Goal: Information Seeking & Learning: Learn about a topic

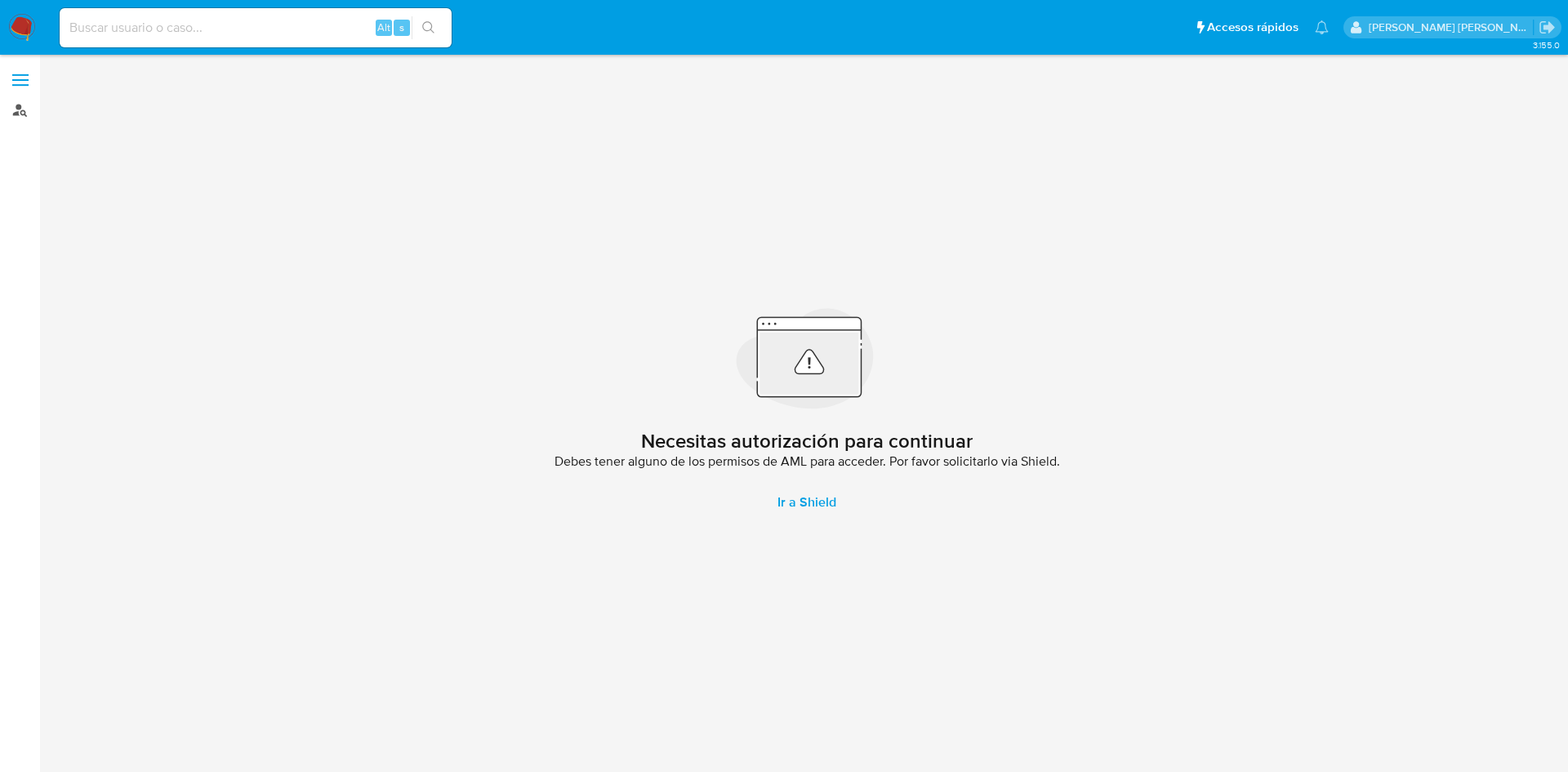
click at [14, 118] on link "Buscador de personas" at bounding box center [96, 110] width 194 height 25
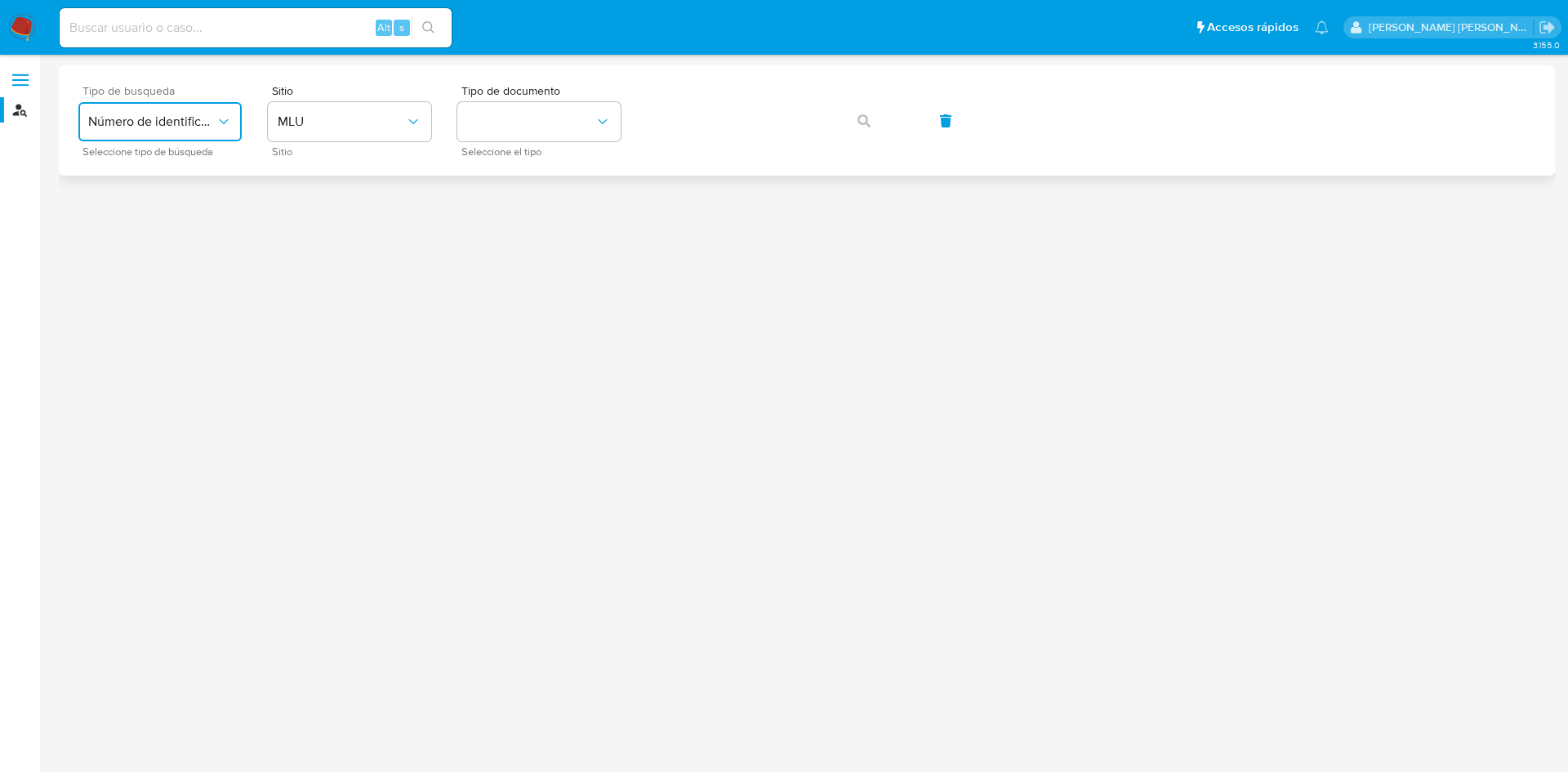
click at [169, 119] on span "Número de identificación" at bounding box center [152, 121] width 127 height 16
click at [159, 217] on div "User ID" at bounding box center [155, 221] width 134 height 39
click at [867, 124] on icon "button" at bounding box center [864, 121] width 13 height 13
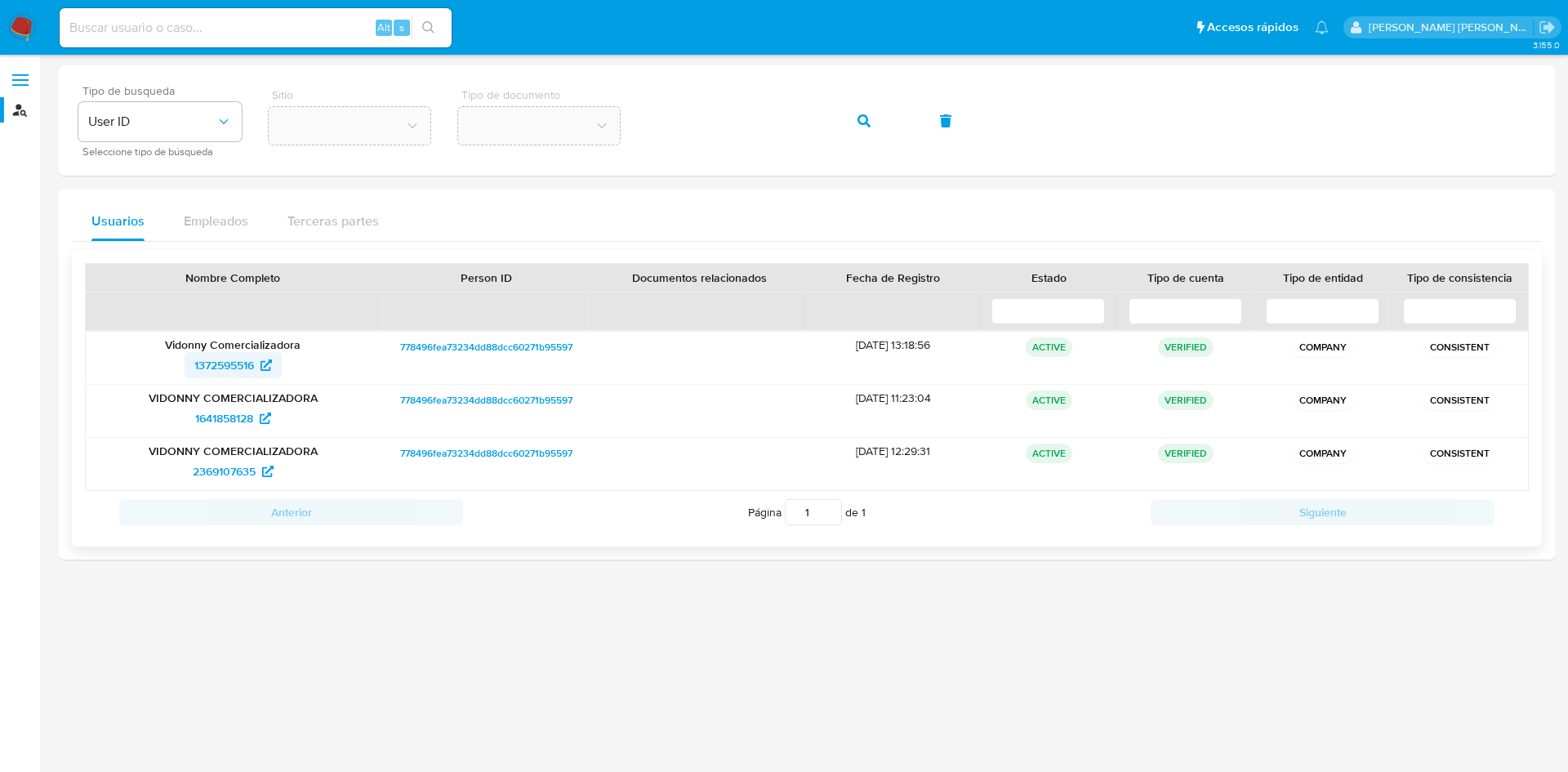
click at [259, 366] on span "1372595516" at bounding box center [232, 365] width 78 height 26
click at [247, 421] on span "1641858128" at bounding box center [224, 418] width 58 height 26
click at [259, 475] on span "2369107635" at bounding box center [233, 471] width 81 height 26
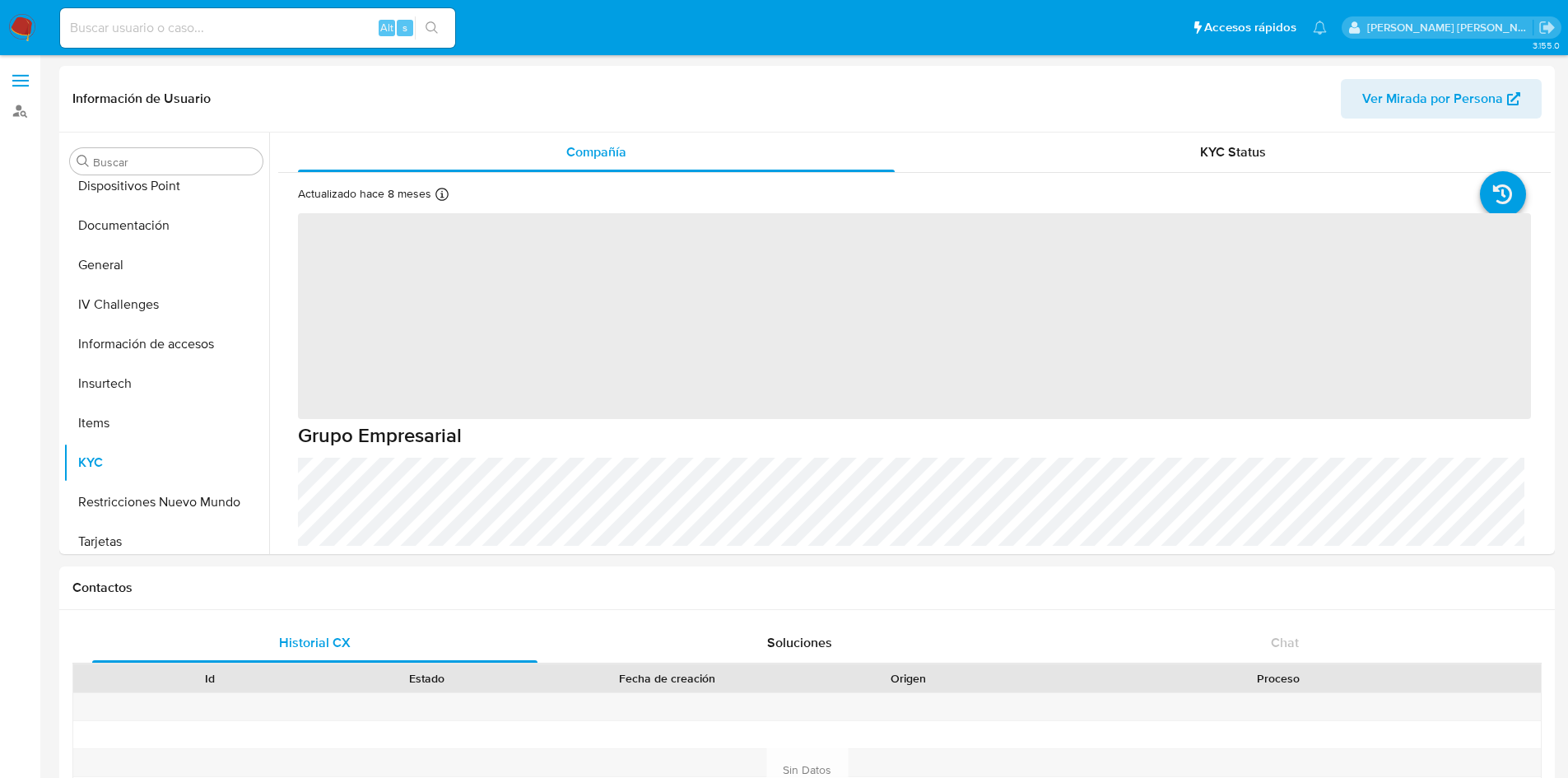
scroll to position [300, 0]
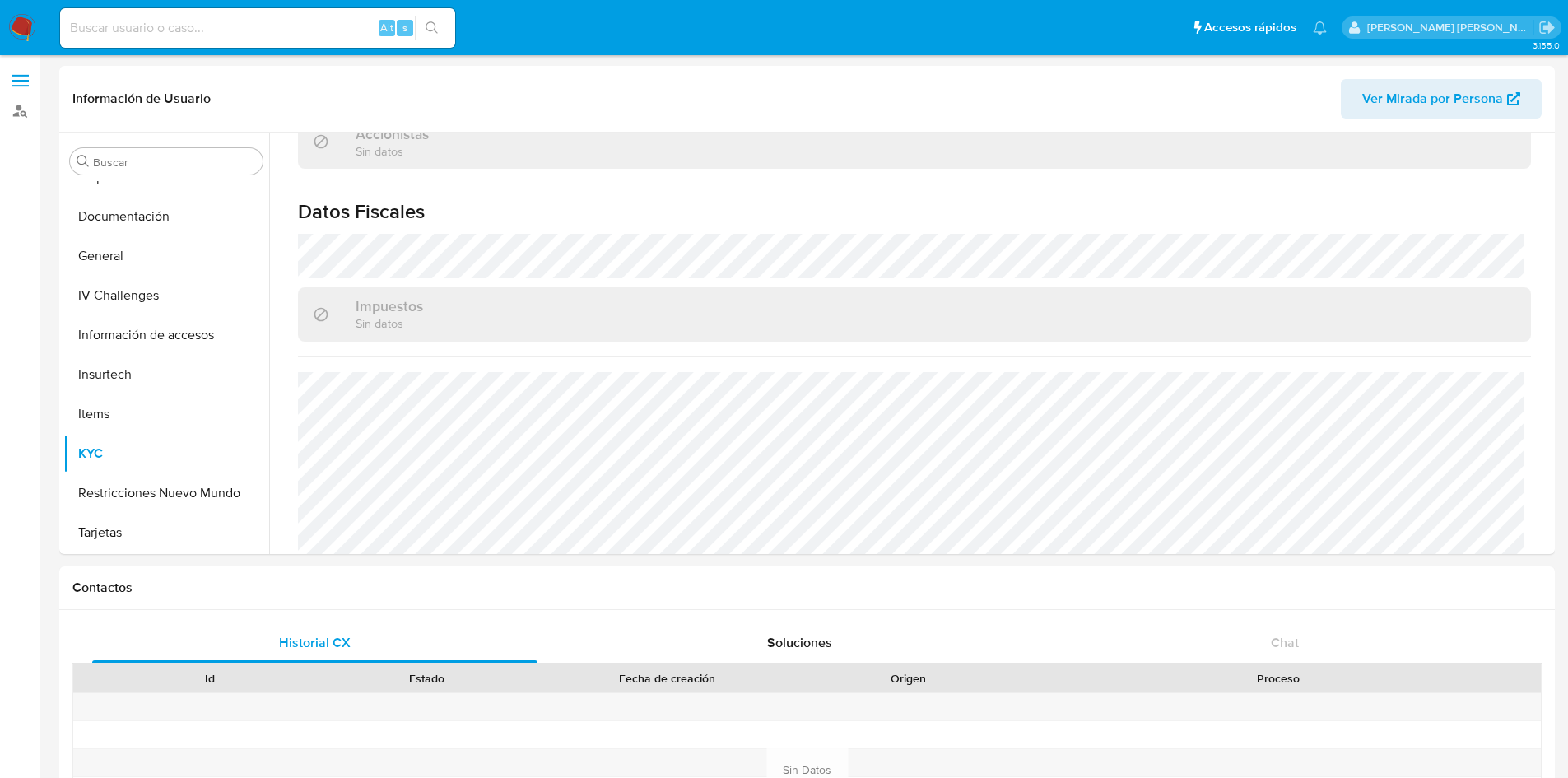
select select "10"
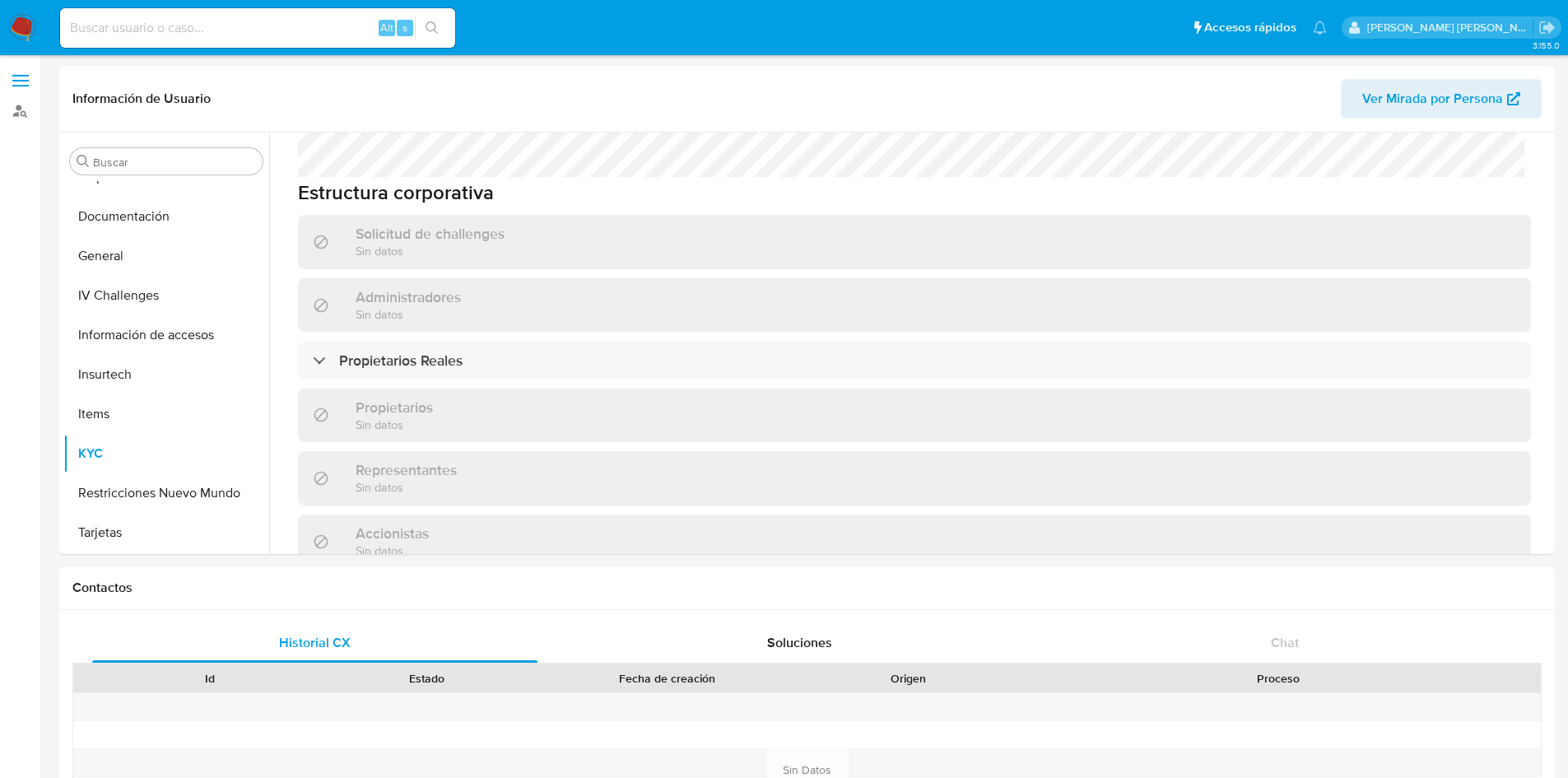
scroll to position [1168, 0]
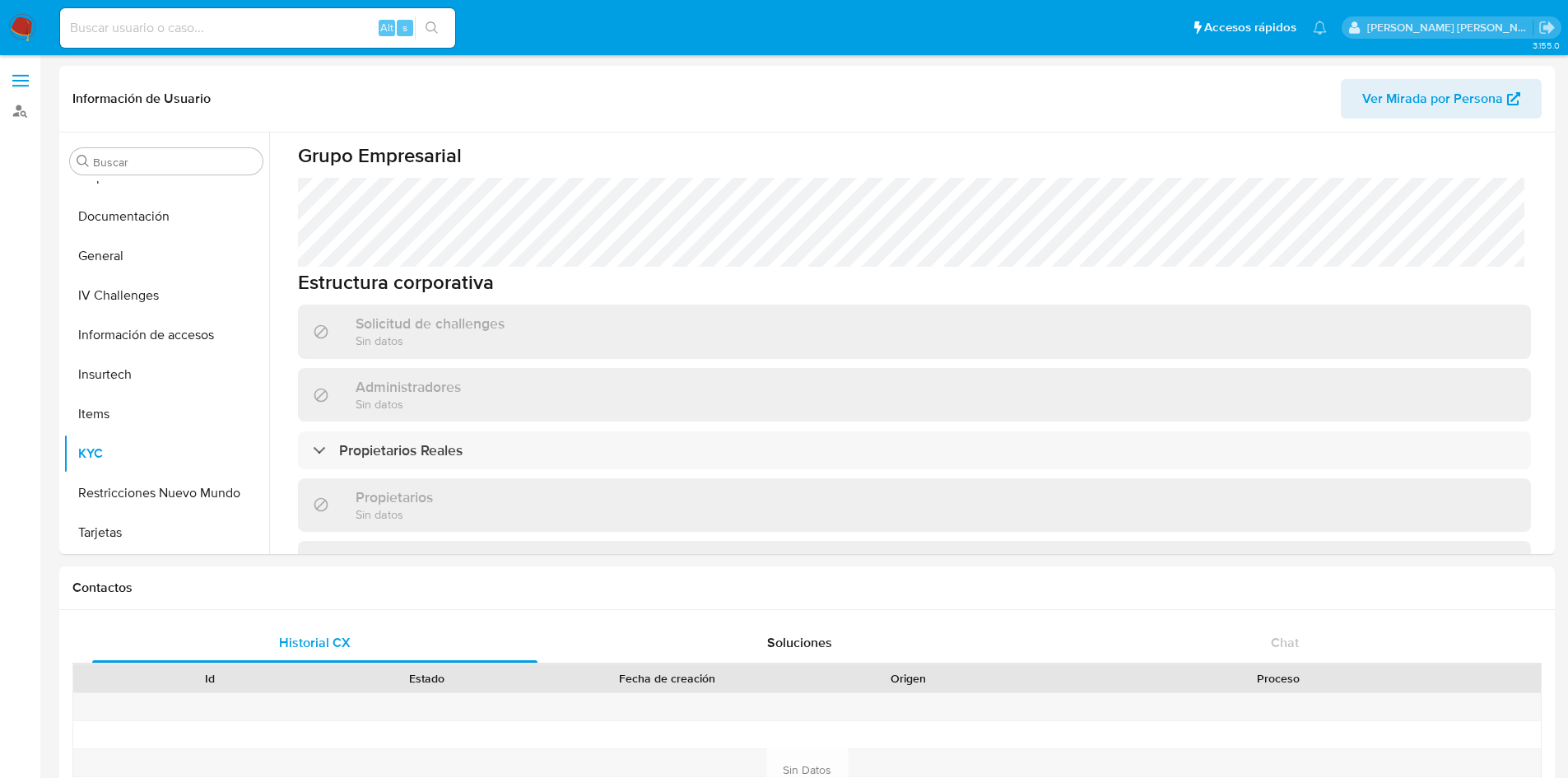
scroll to position [1153, 0]
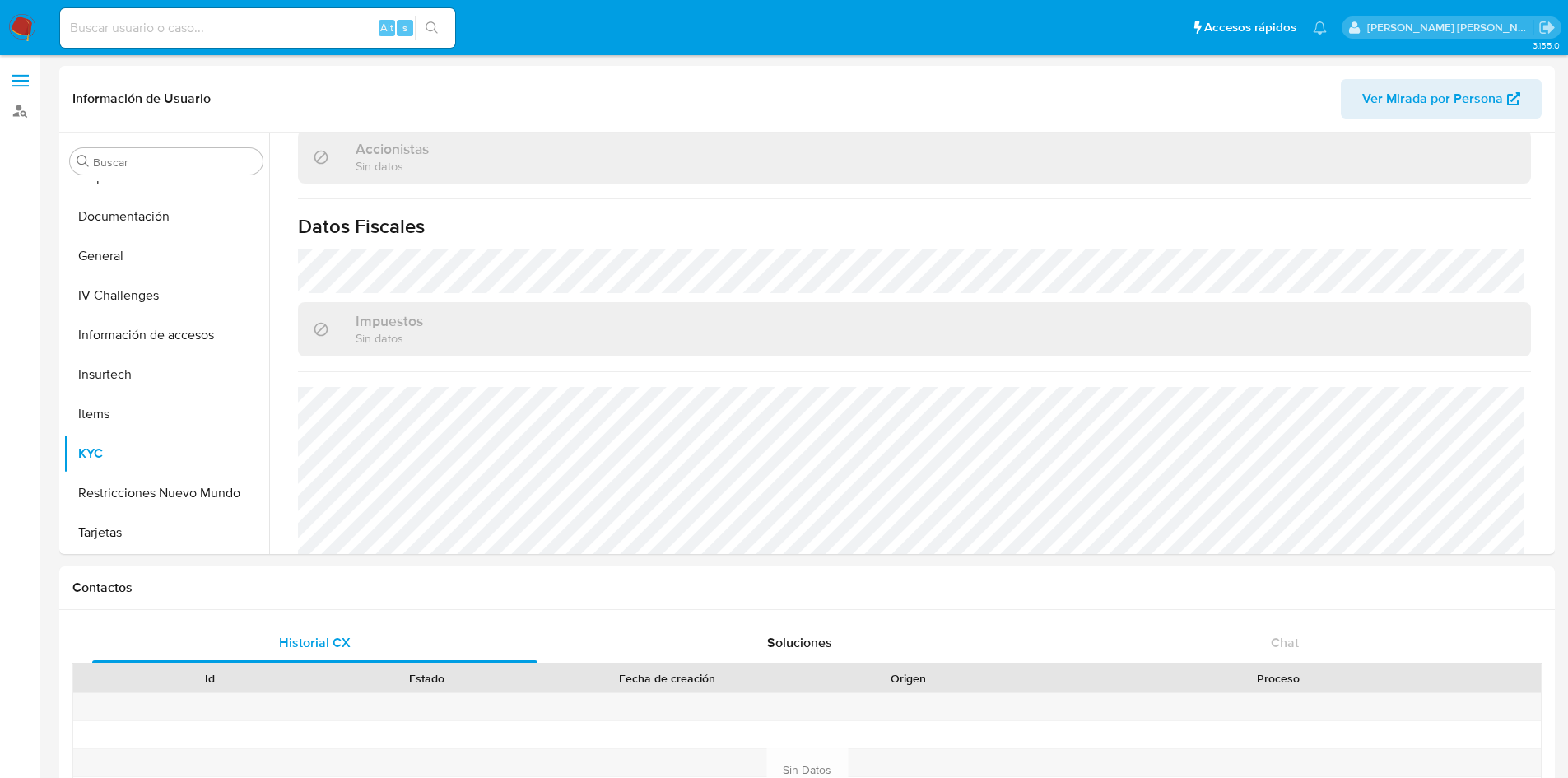
select select "10"
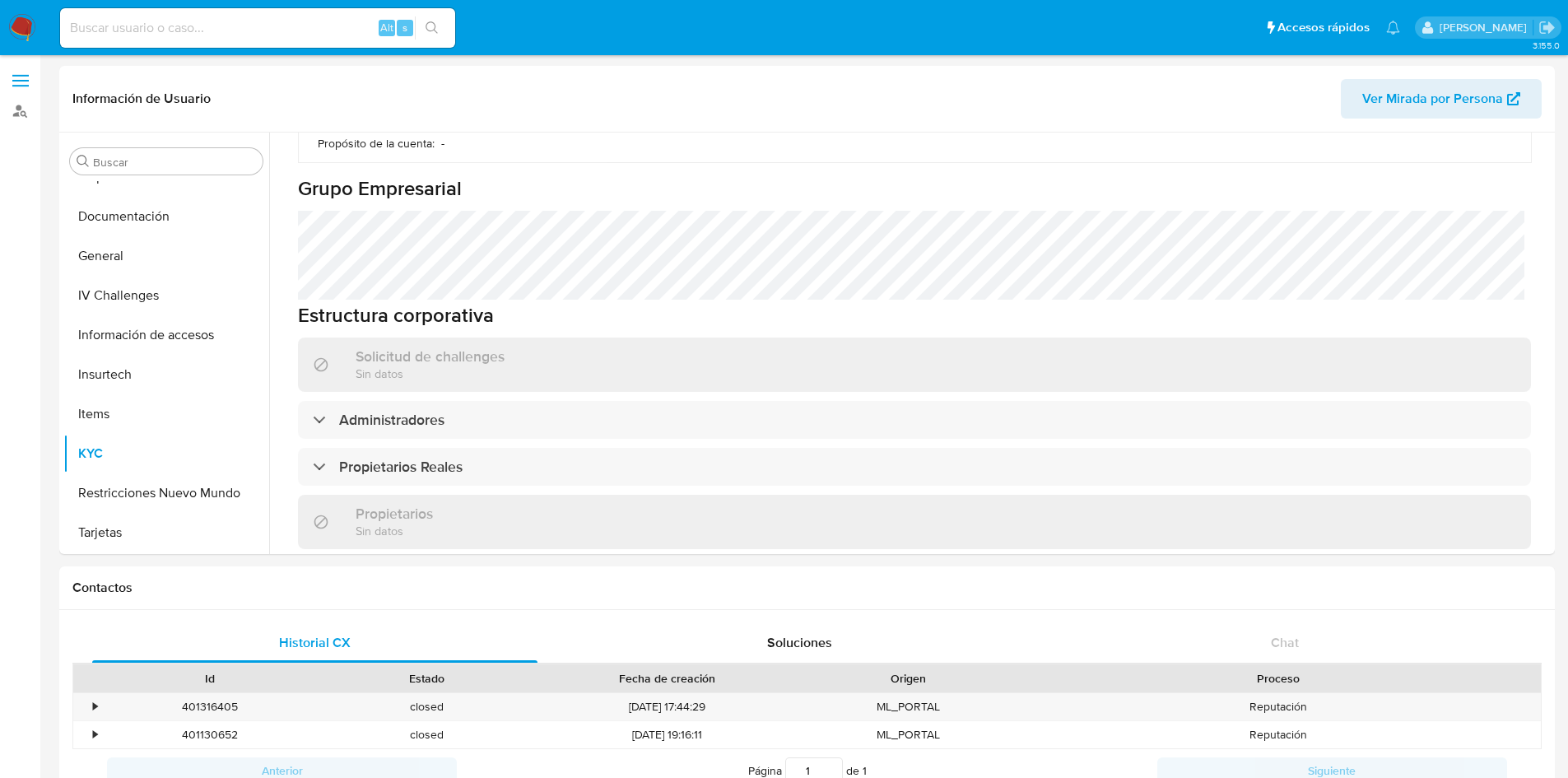
scroll to position [1092, 0]
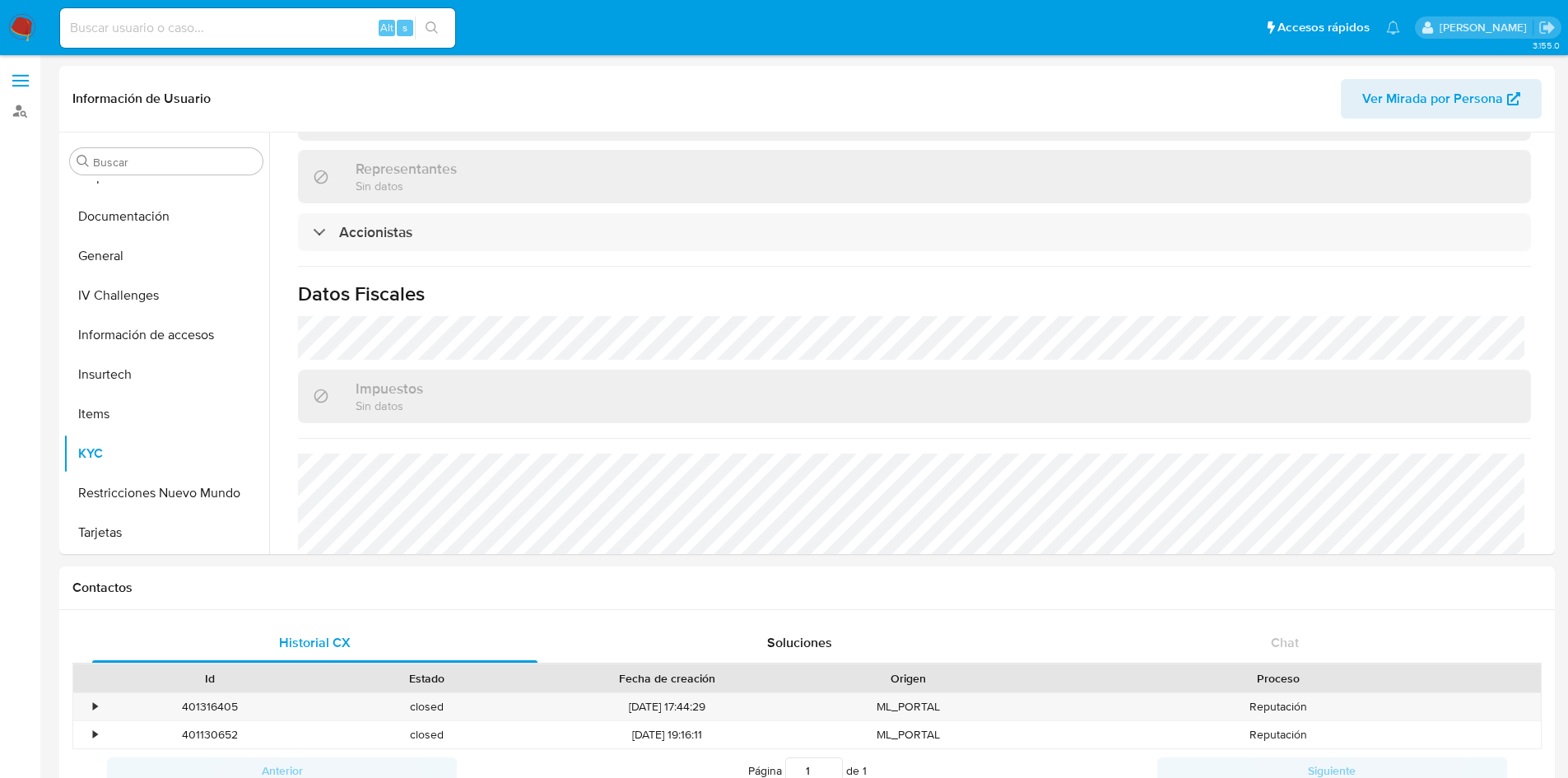
select select "10"
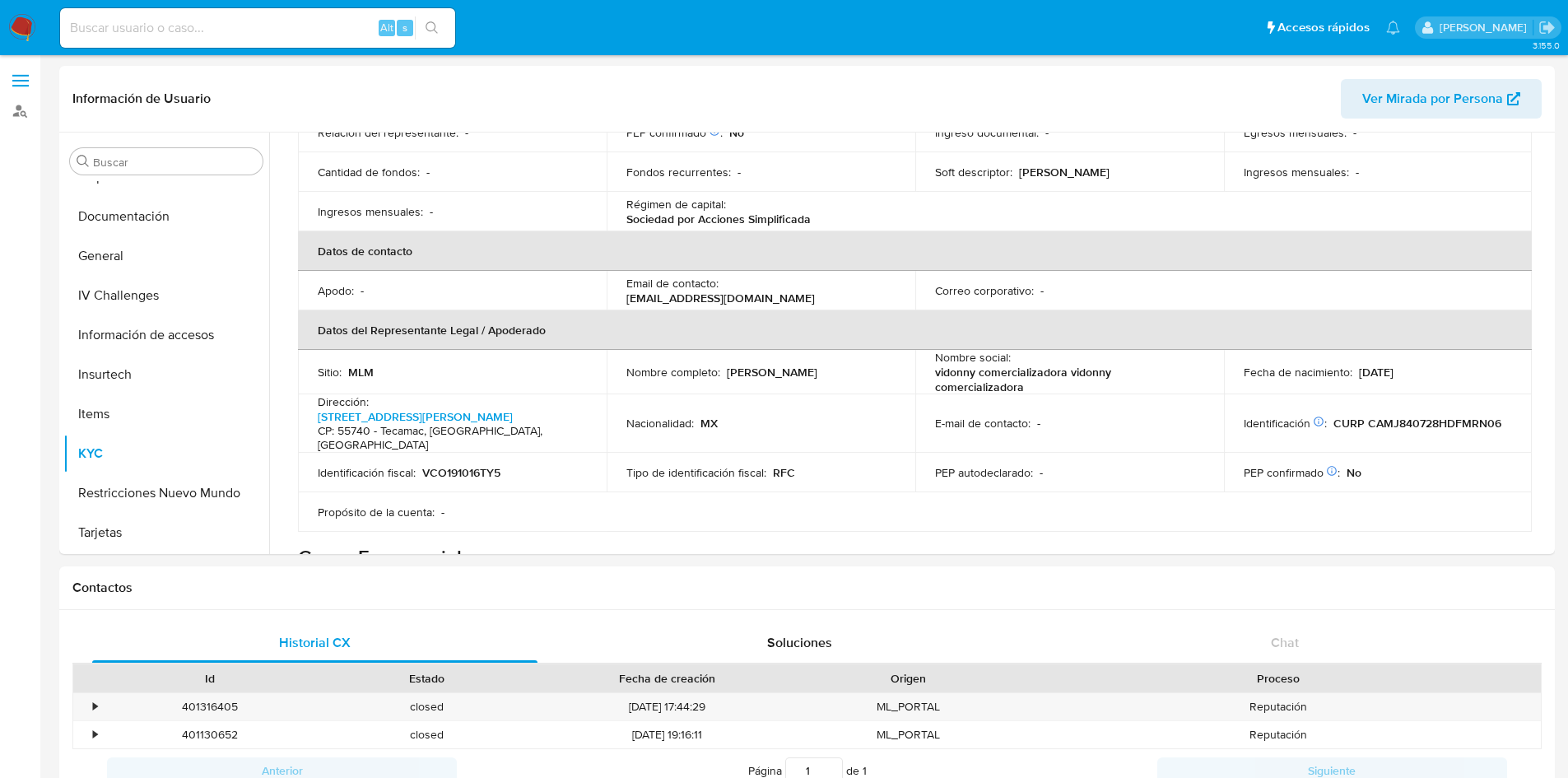
scroll to position [0, 0]
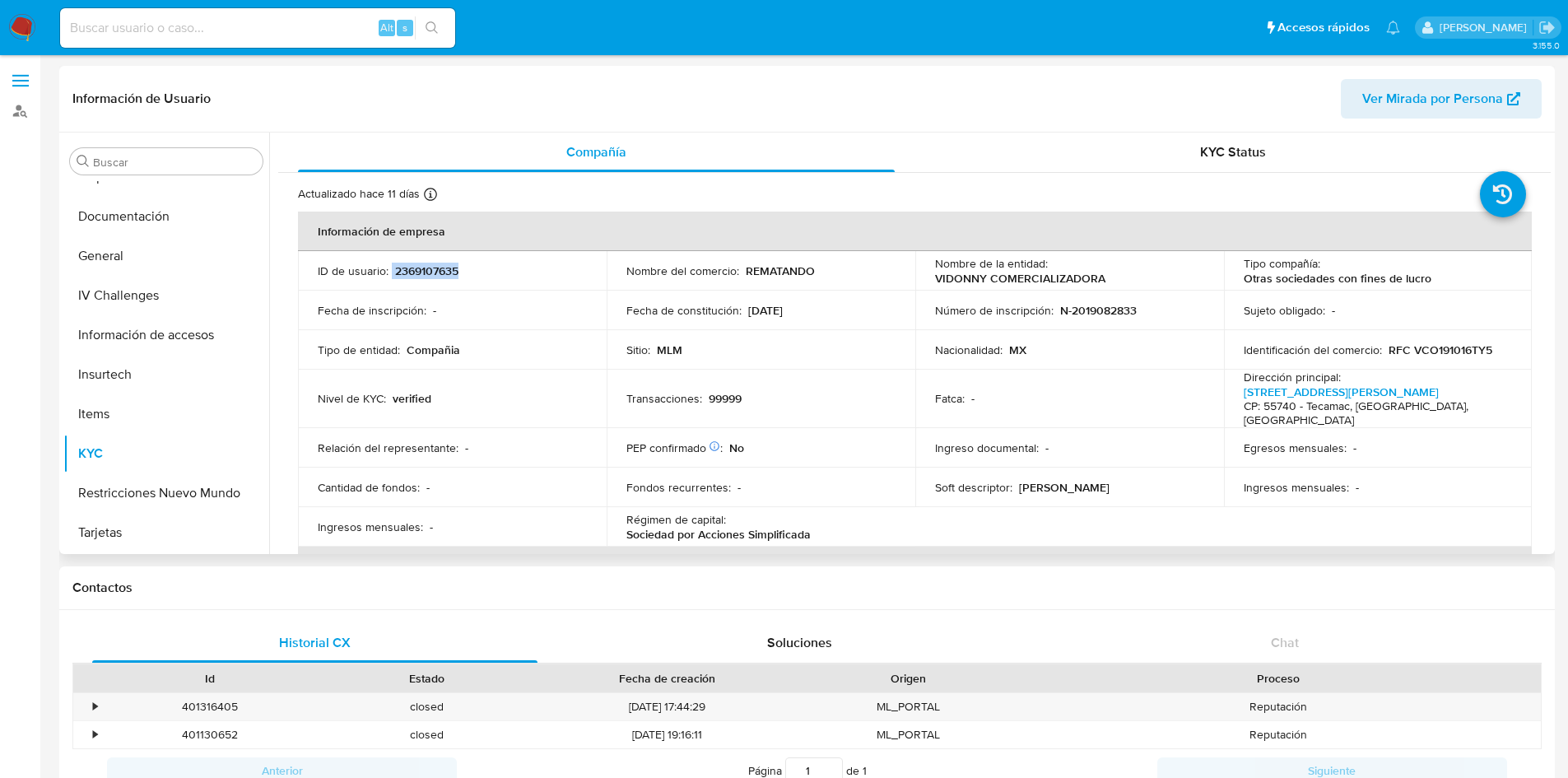
drag, startPoint x: 465, startPoint y: 264, endPoint x: 391, endPoint y: 273, distance: 74.5
click at [391, 273] on td "ID de usuario : 2369107635" at bounding box center [452, 271] width 309 height 40
copy div "2369107635"
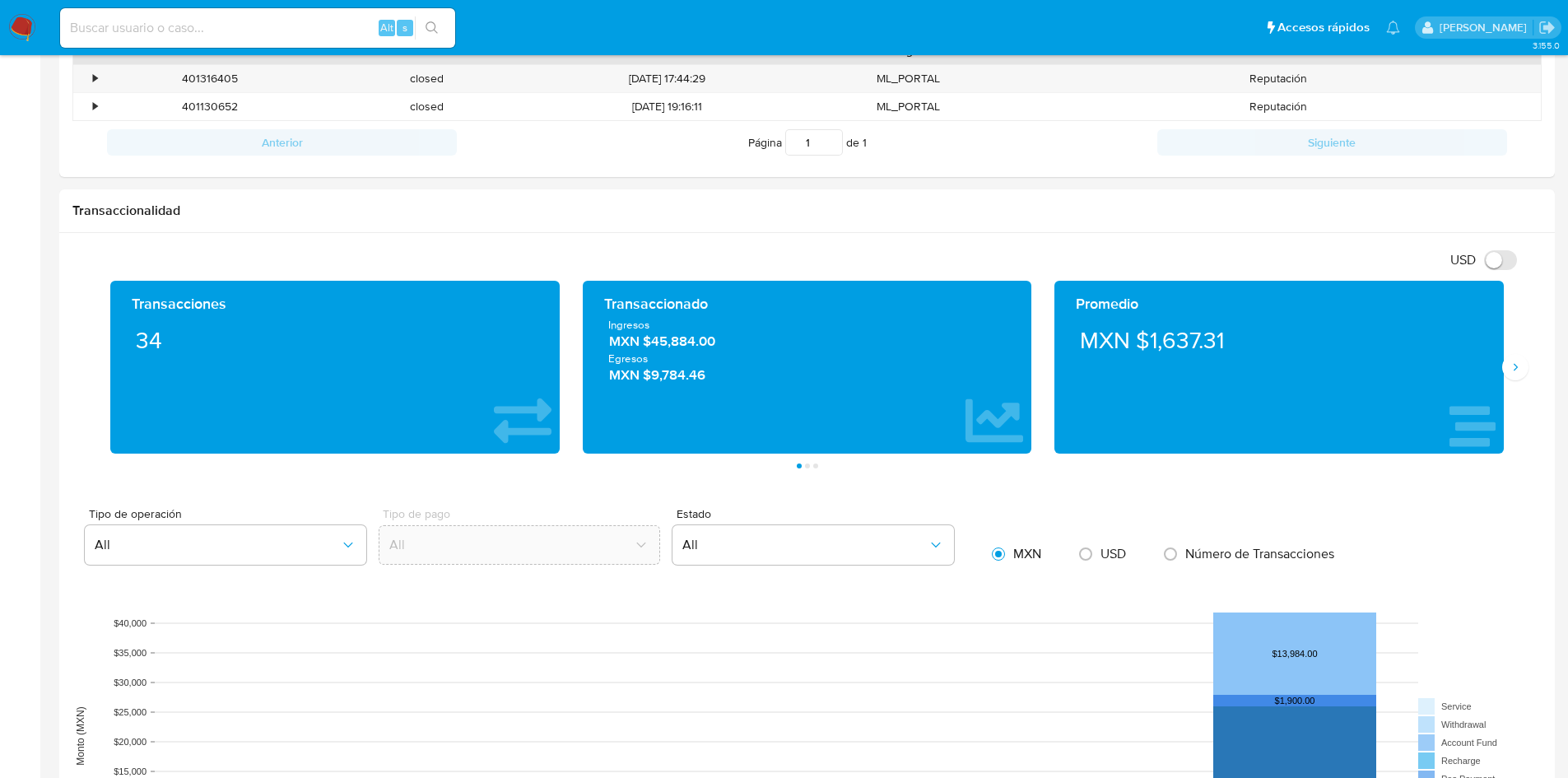
scroll to position [634, 0]
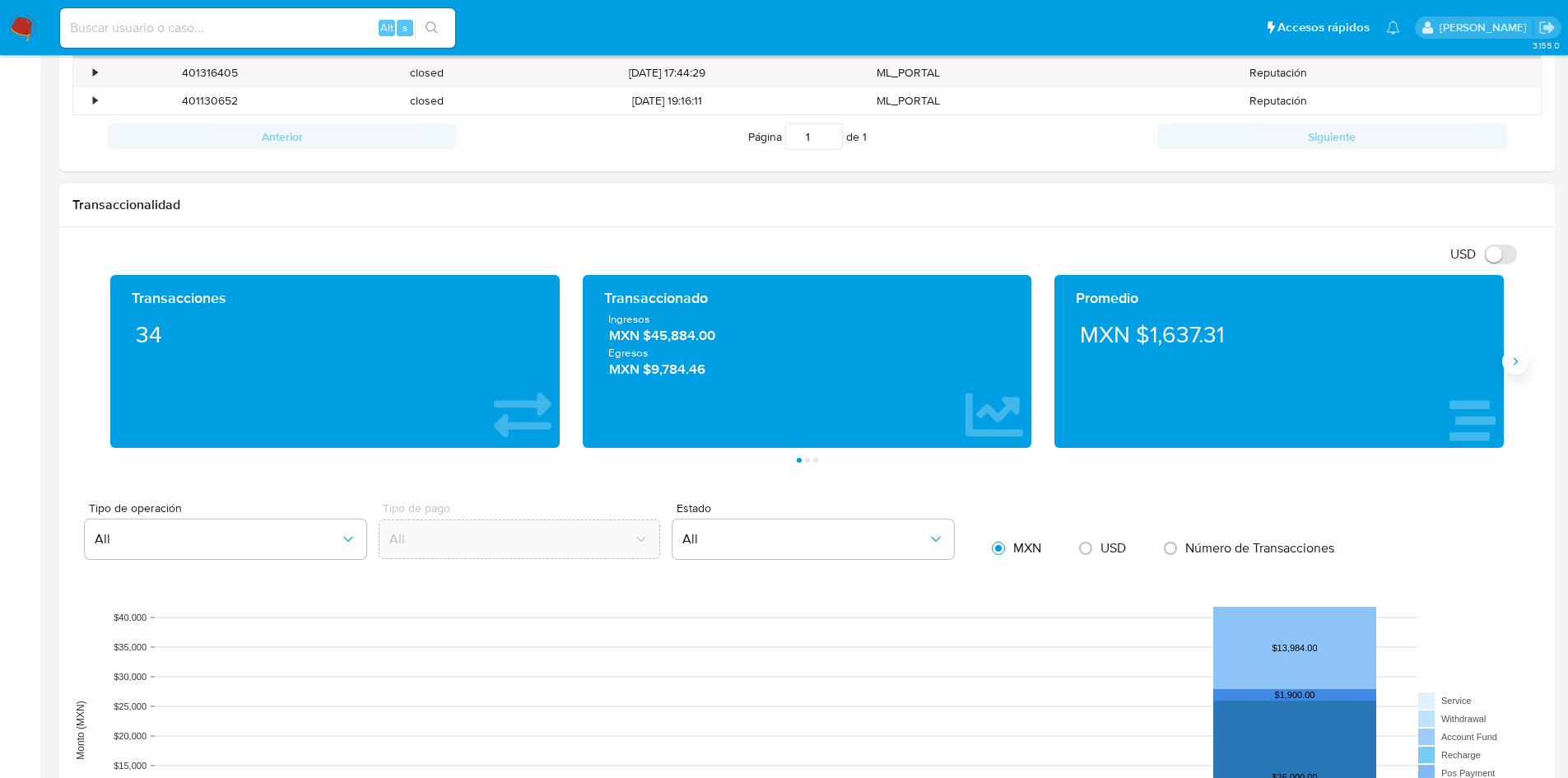
click at [1510, 363] on icon "Siguiente" at bounding box center [1515, 362] width 13 height 13
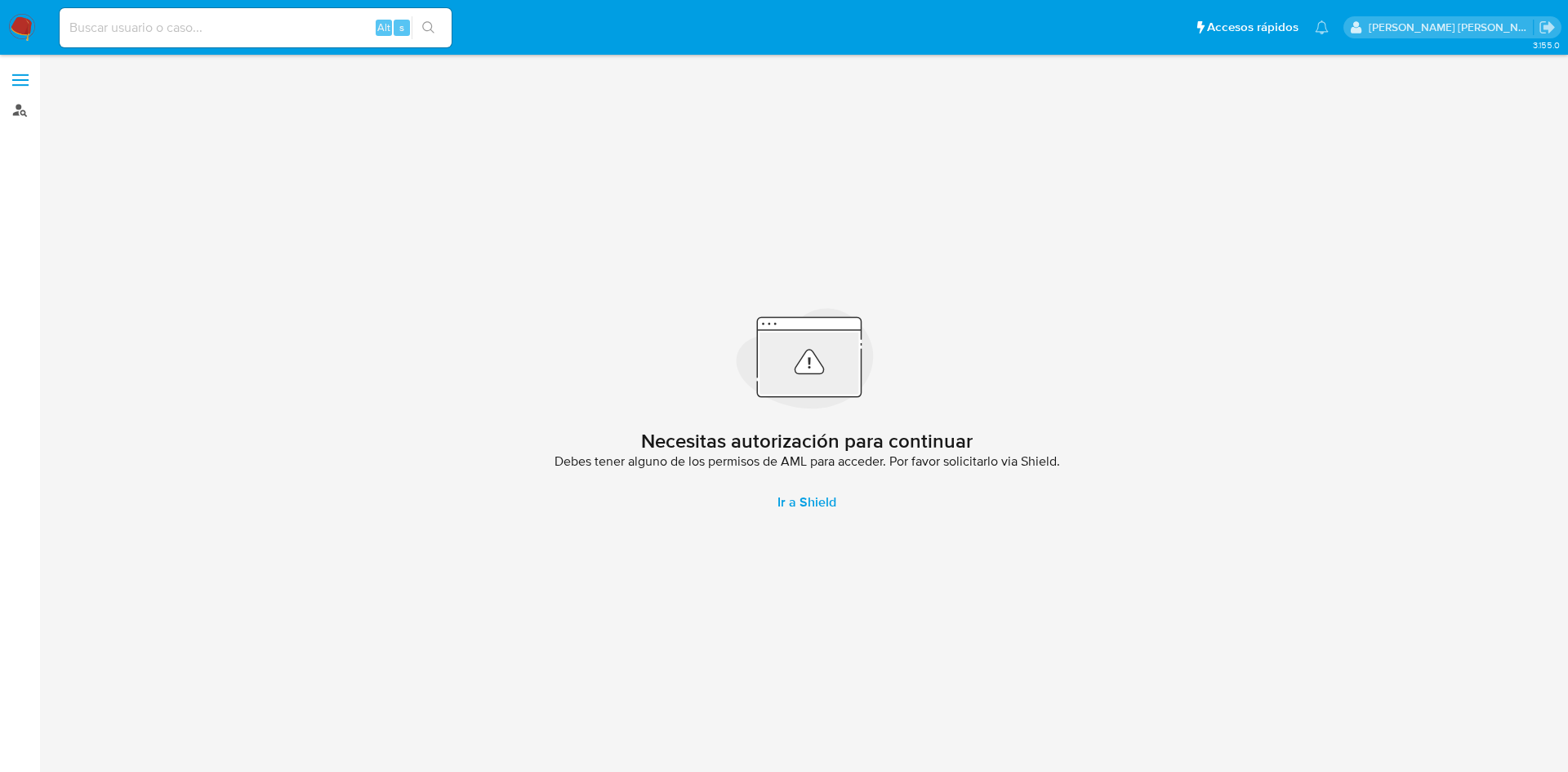
click at [20, 111] on link "Buscador de personas" at bounding box center [96, 110] width 194 height 25
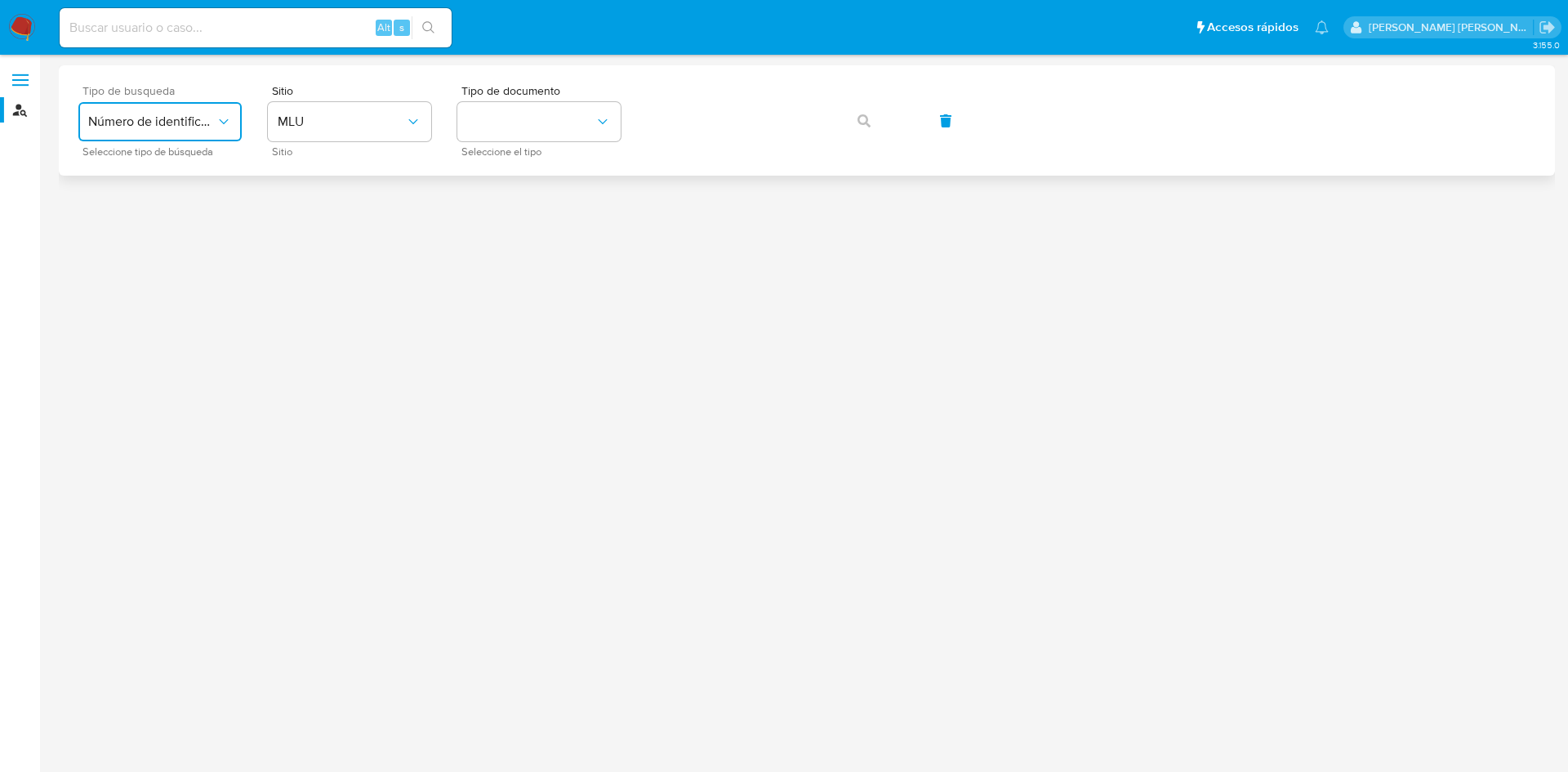
click at [194, 115] on span "Número de identificación" at bounding box center [152, 121] width 127 height 16
click at [179, 224] on div "User ID" at bounding box center [155, 221] width 134 height 39
click at [870, 123] on button "button" at bounding box center [864, 121] width 55 height 39
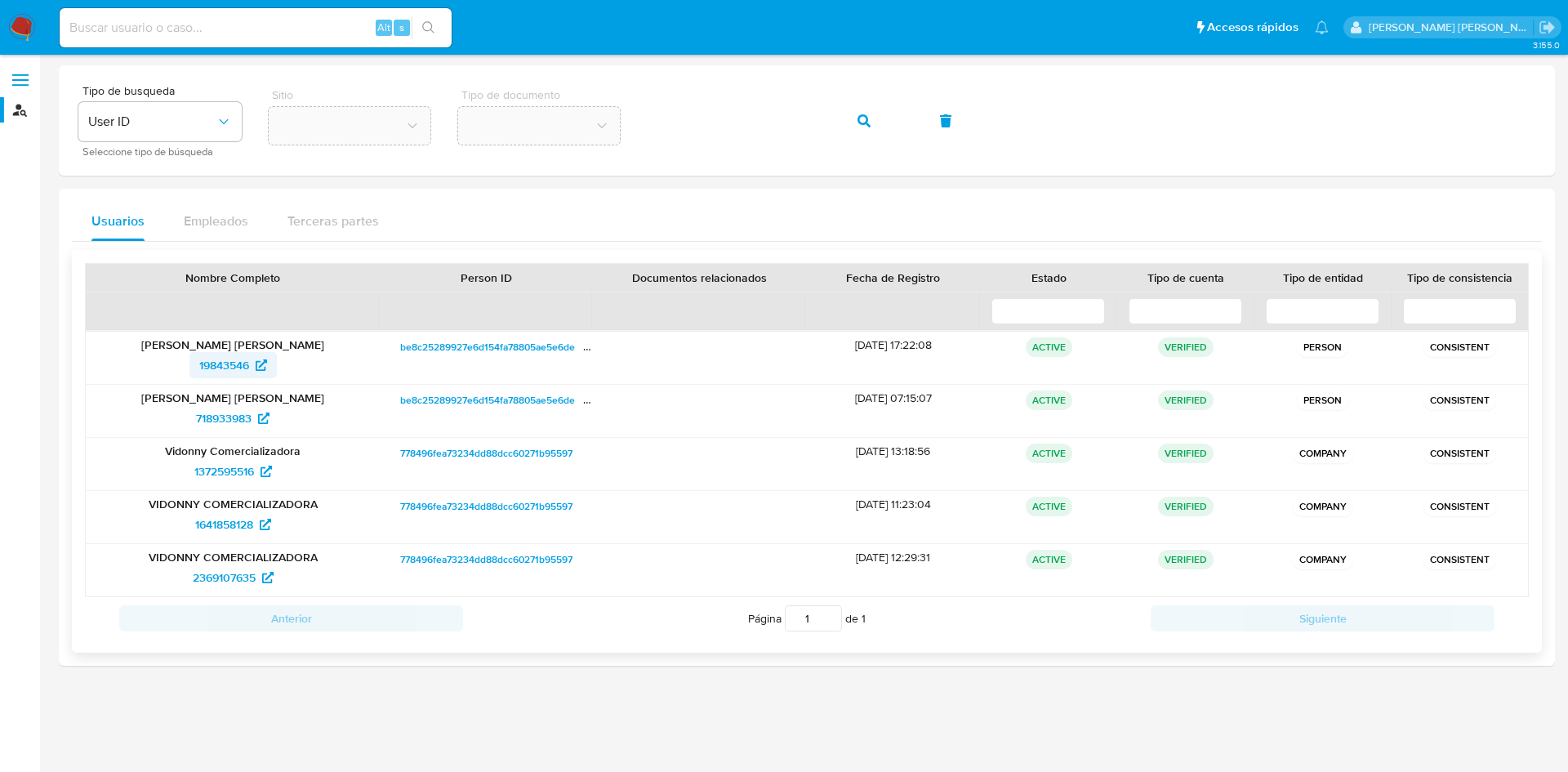
click at [254, 370] on span "19843546" at bounding box center [233, 365] width 67 height 26
click at [252, 421] on span "718933983" at bounding box center [223, 418] width 55 height 26
click at [251, 419] on span "718933983" at bounding box center [223, 418] width 55 height 26
click at [259, 367] on icon at bounding box center [261, 365] width 11 height 11
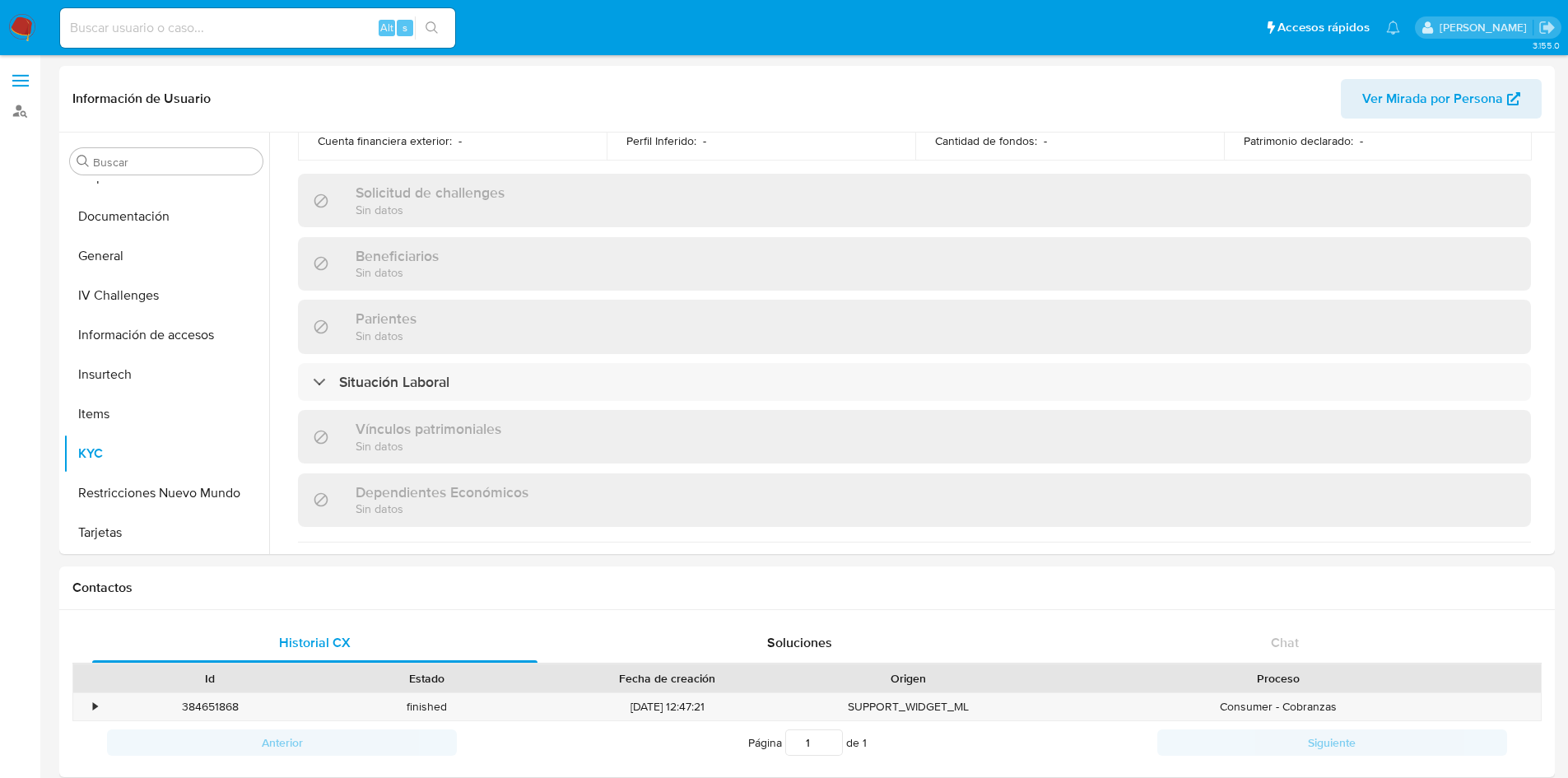
scroll to position [1018, 0]
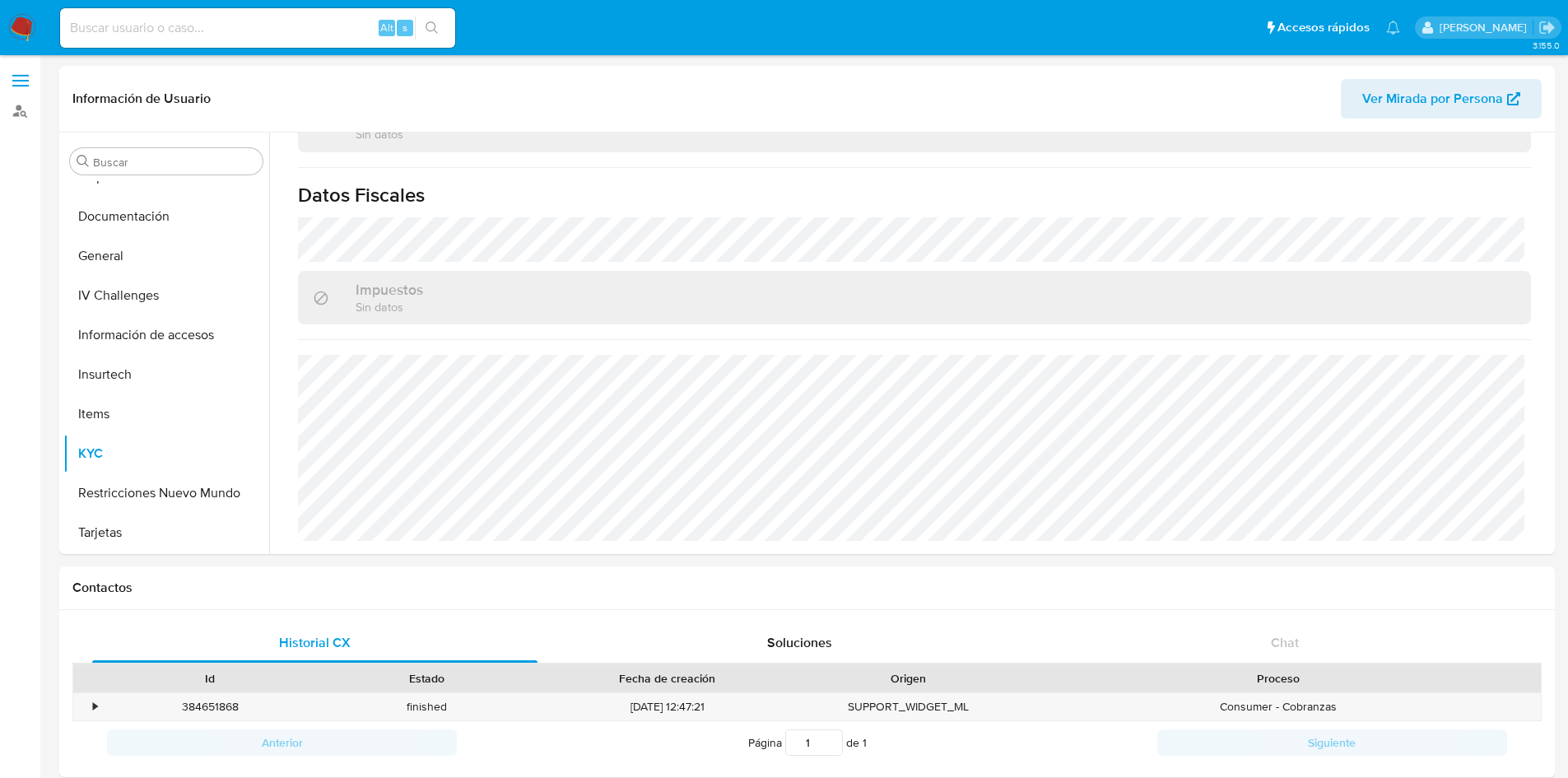
select select "10"
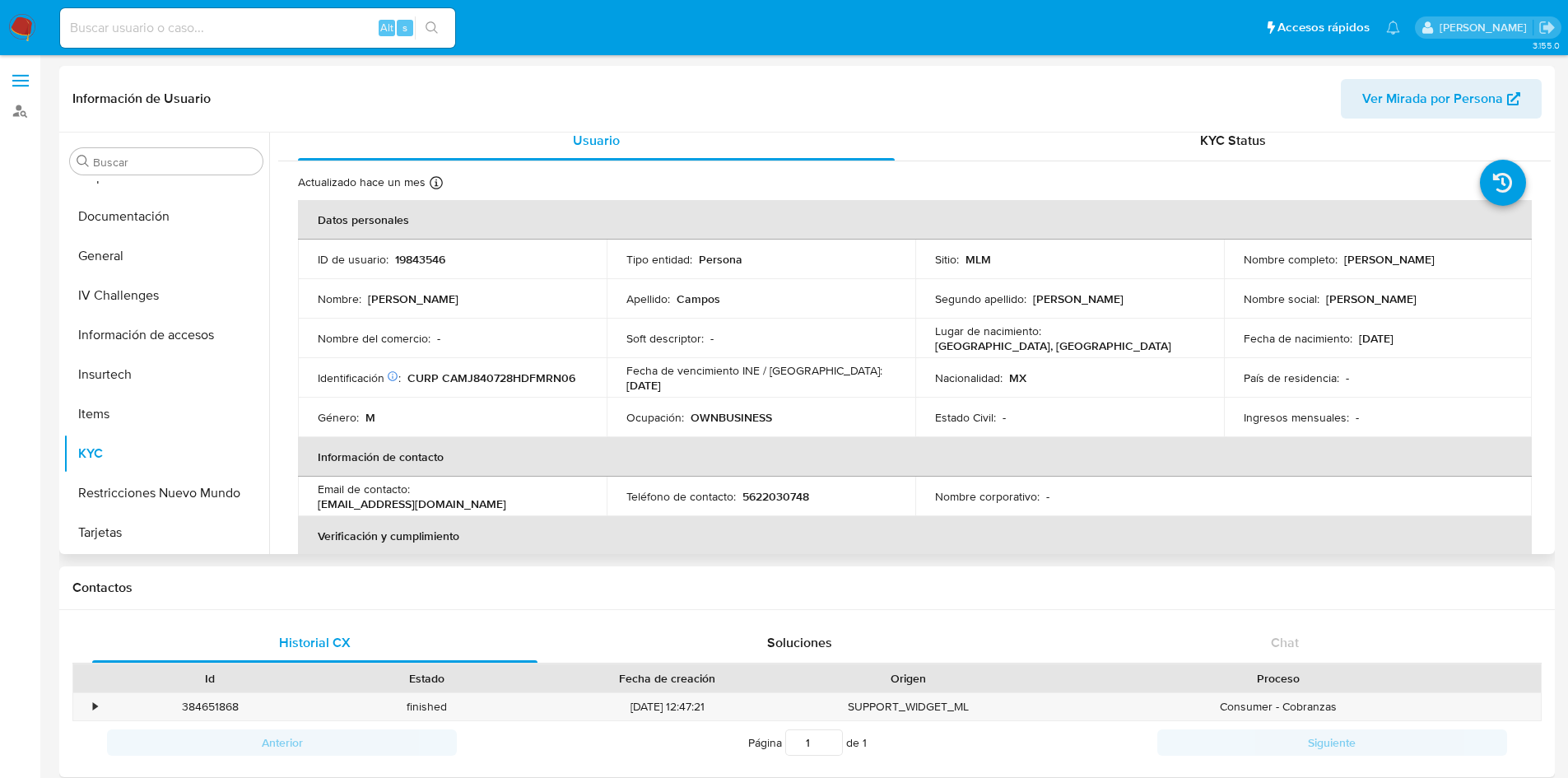
scroll to position [0, 0]
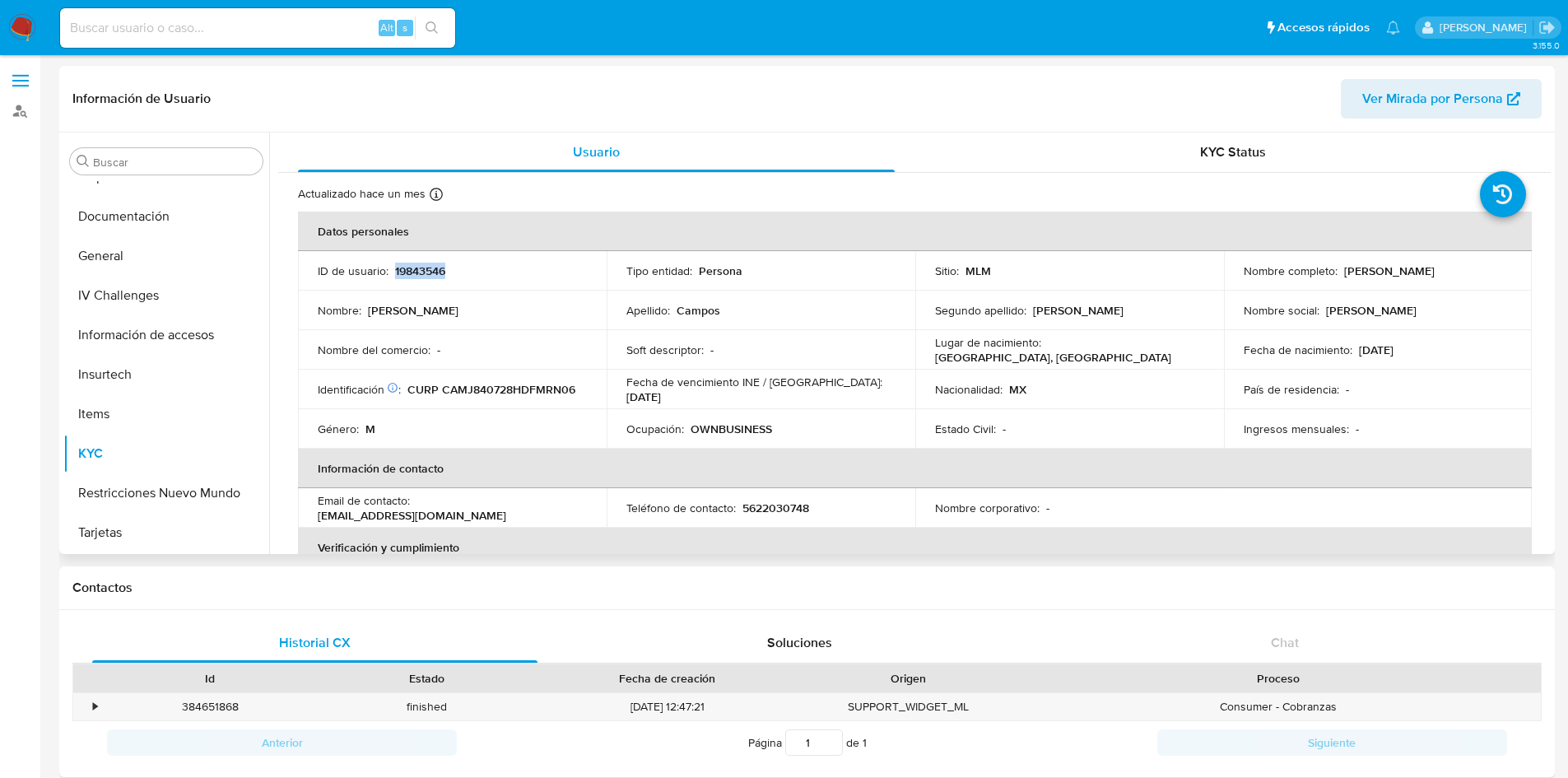
drag, startPoint x: 452, startPoint y: 267, endPoint x: 394, endPoint y: 273, distance: 58.3
click at [394, 273] on div "ID de usuario : 19843546" at bounding box center [452, 271] width 269 height 15
copy p "19843546"
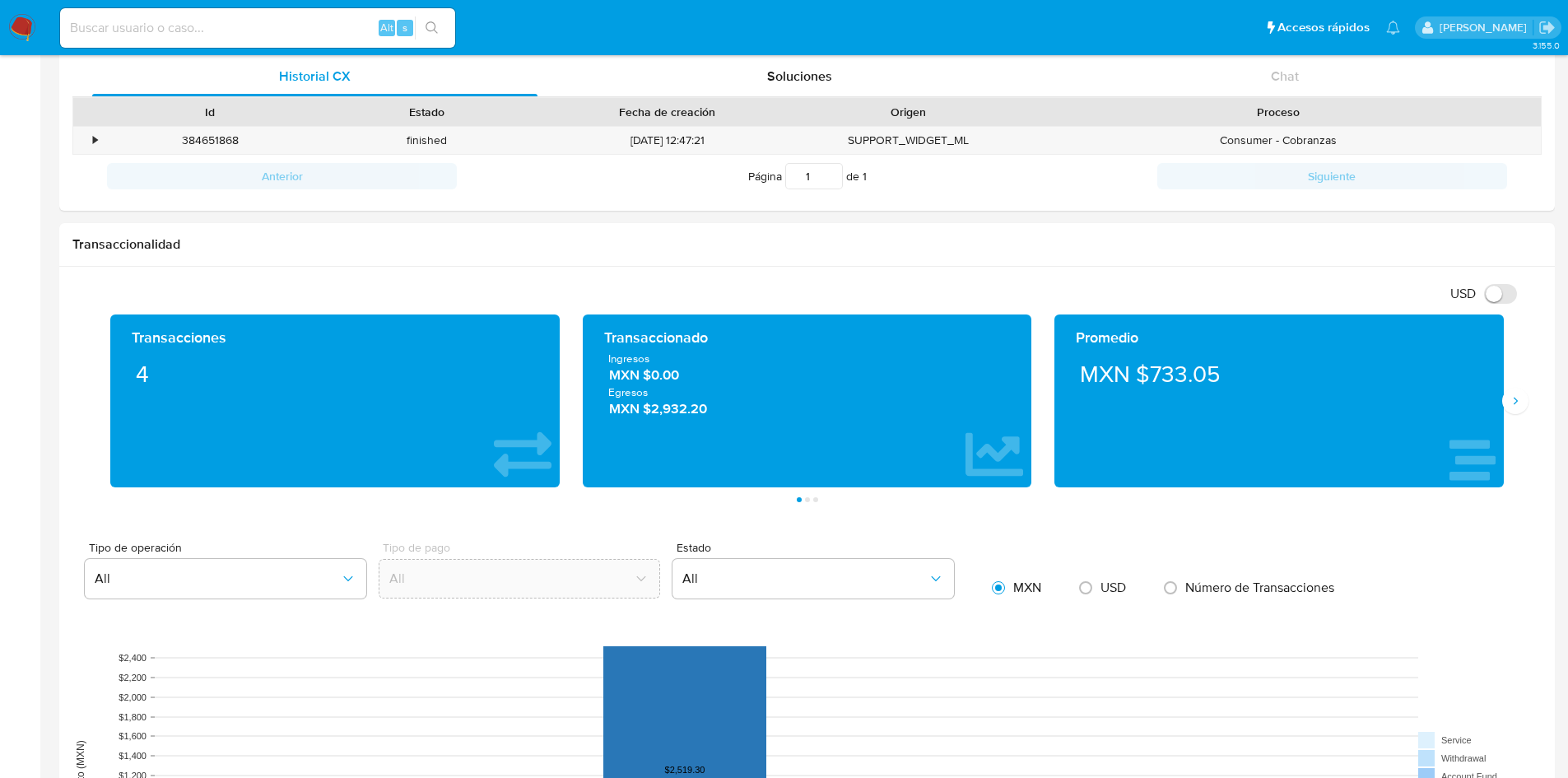
scroll to position [568, 0]
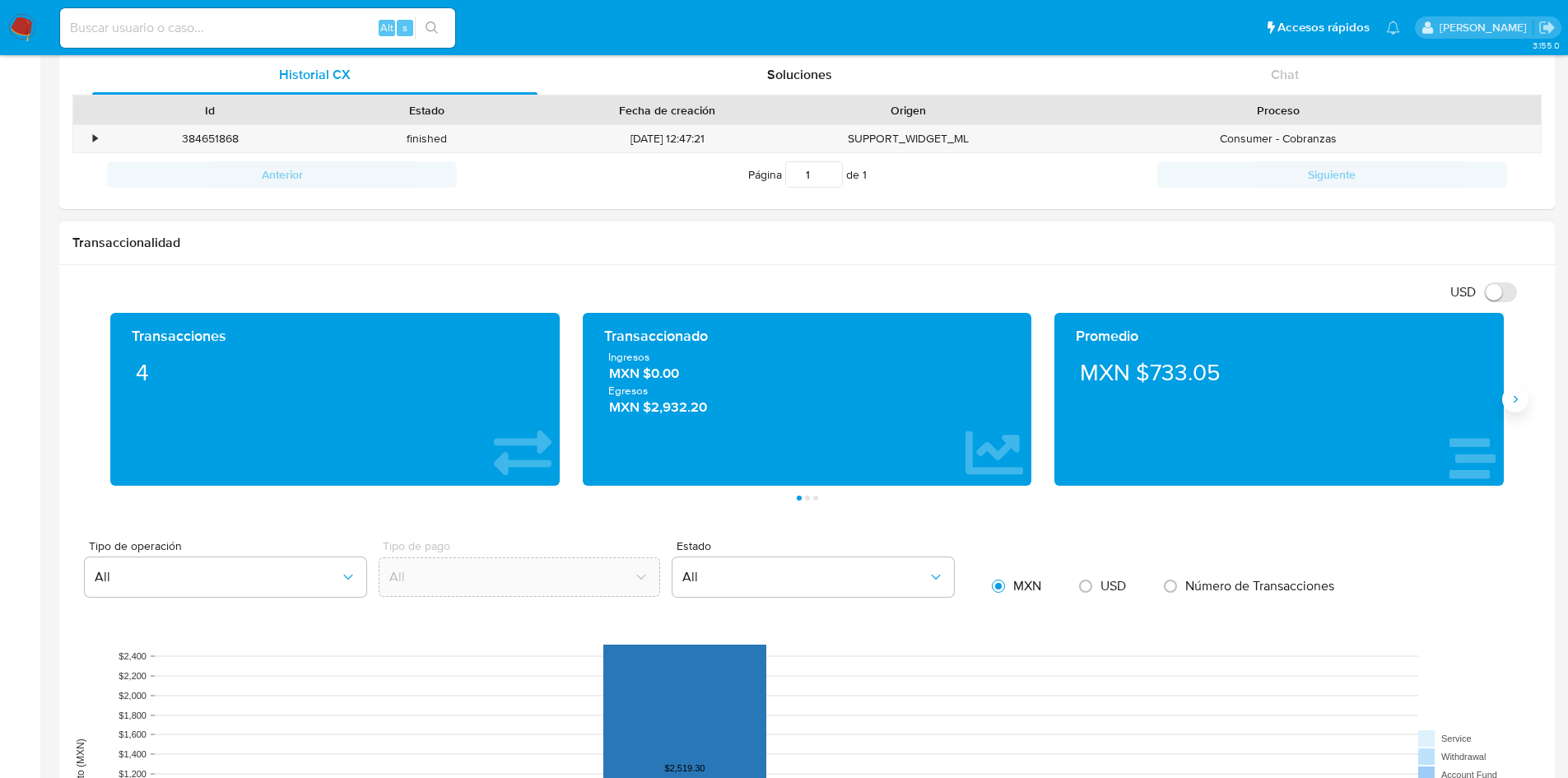
click at [1512, 407] on button "Siguiente" at bounding box center [1515, 399] width 26 height 26
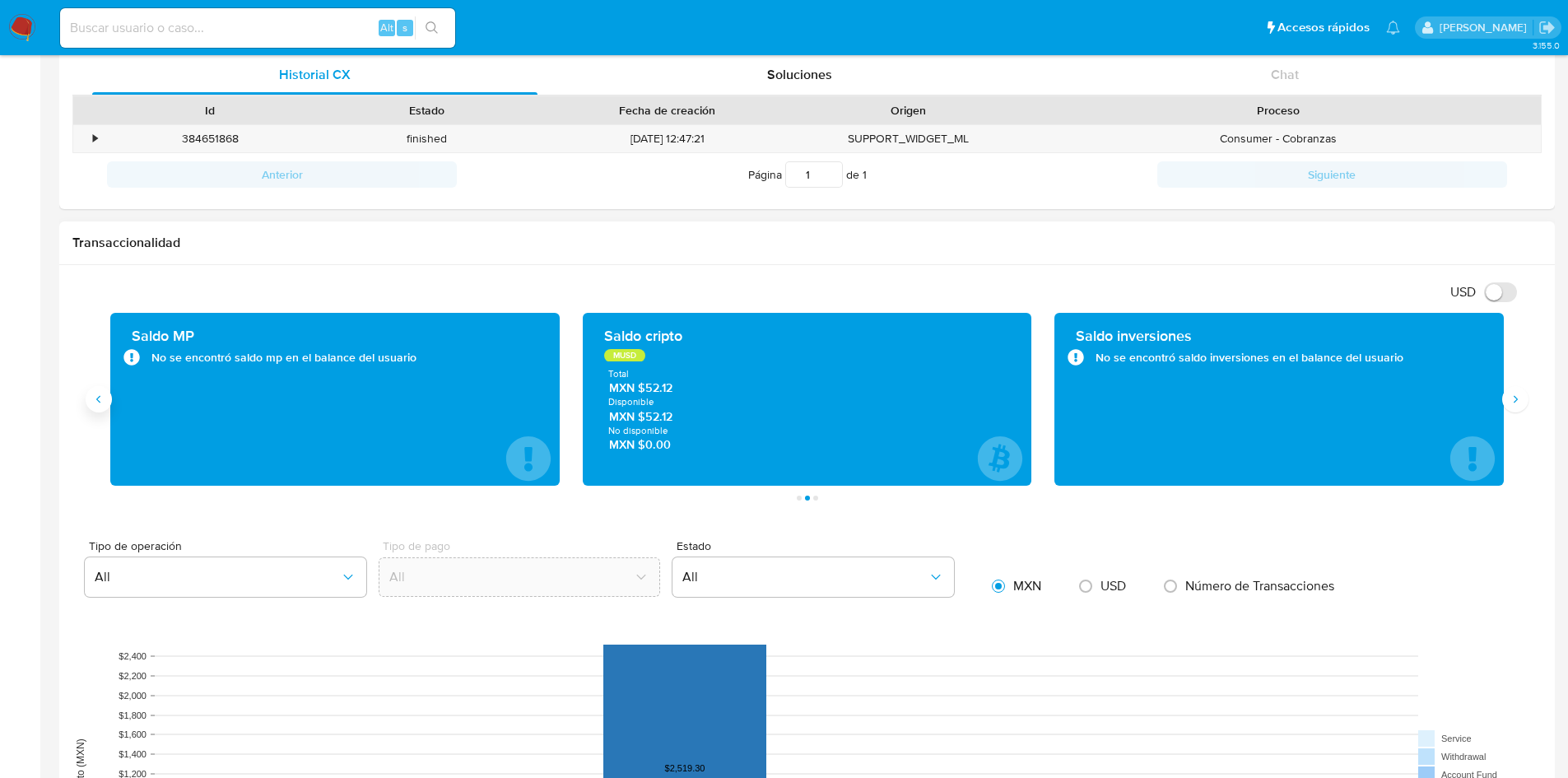
click at [99, 400] on icon "Anterior" at bounding box center [99, 399] width 13 height 13
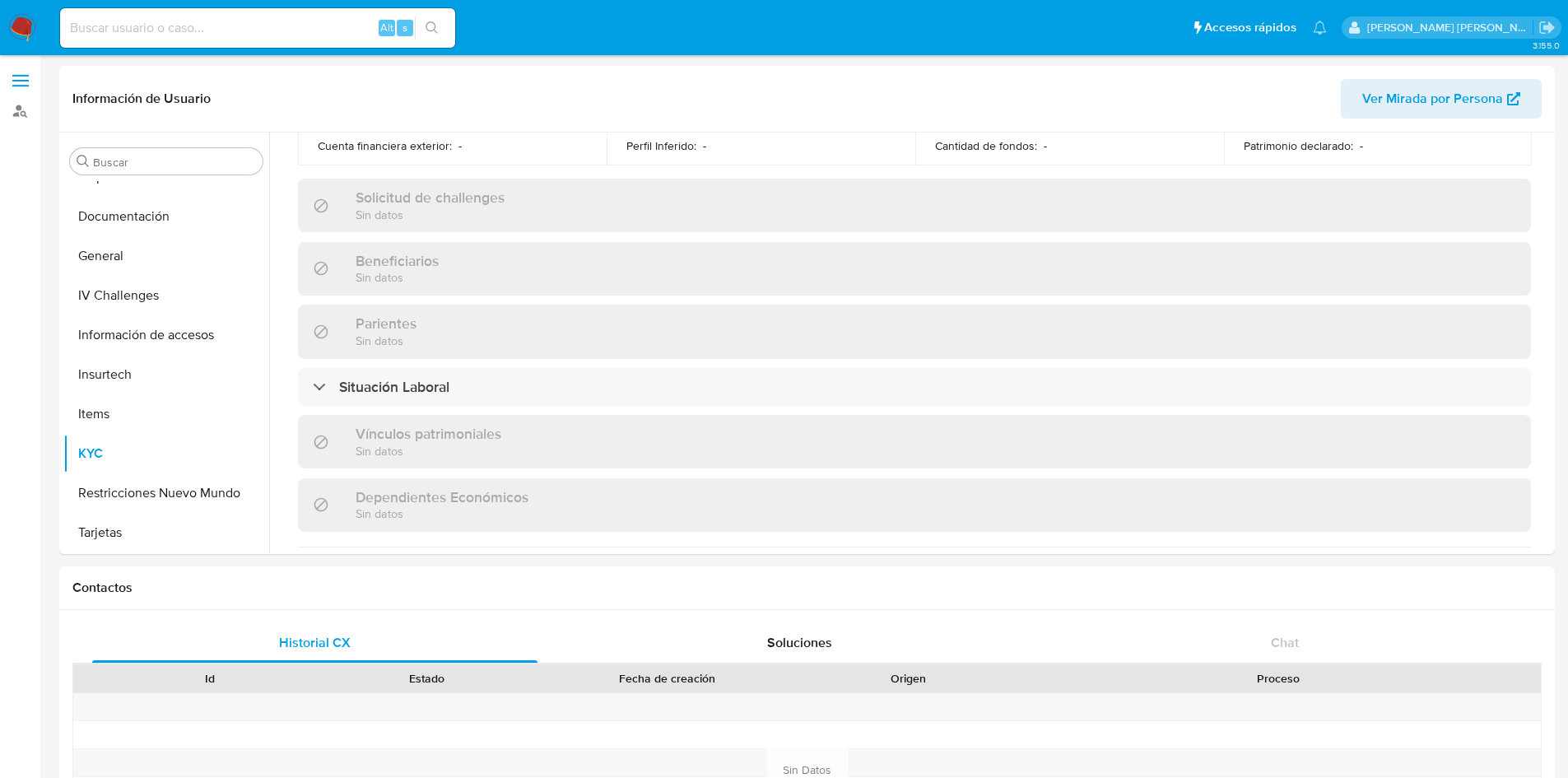
scroll to position [1018, 0]
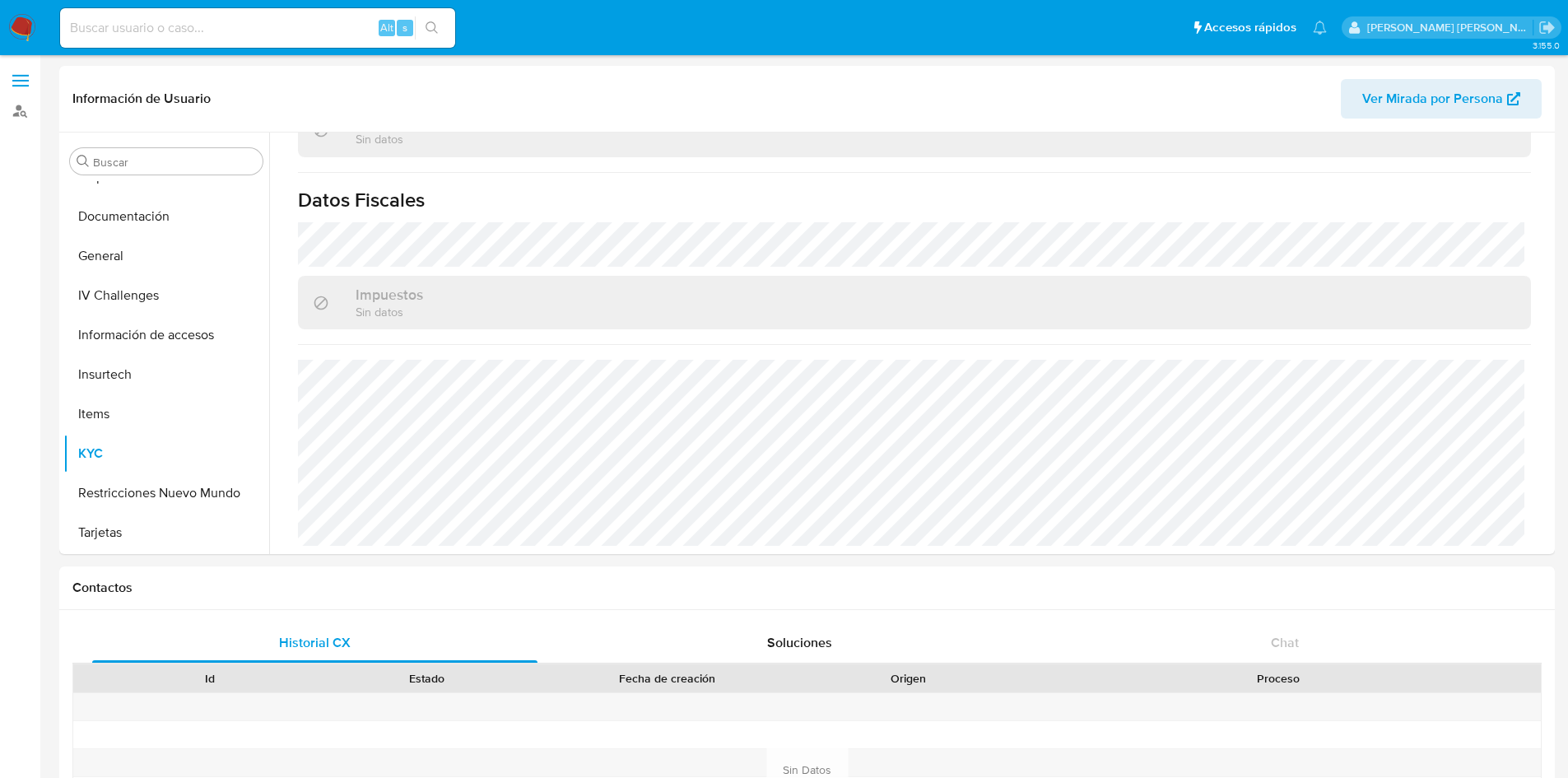
select select "10"
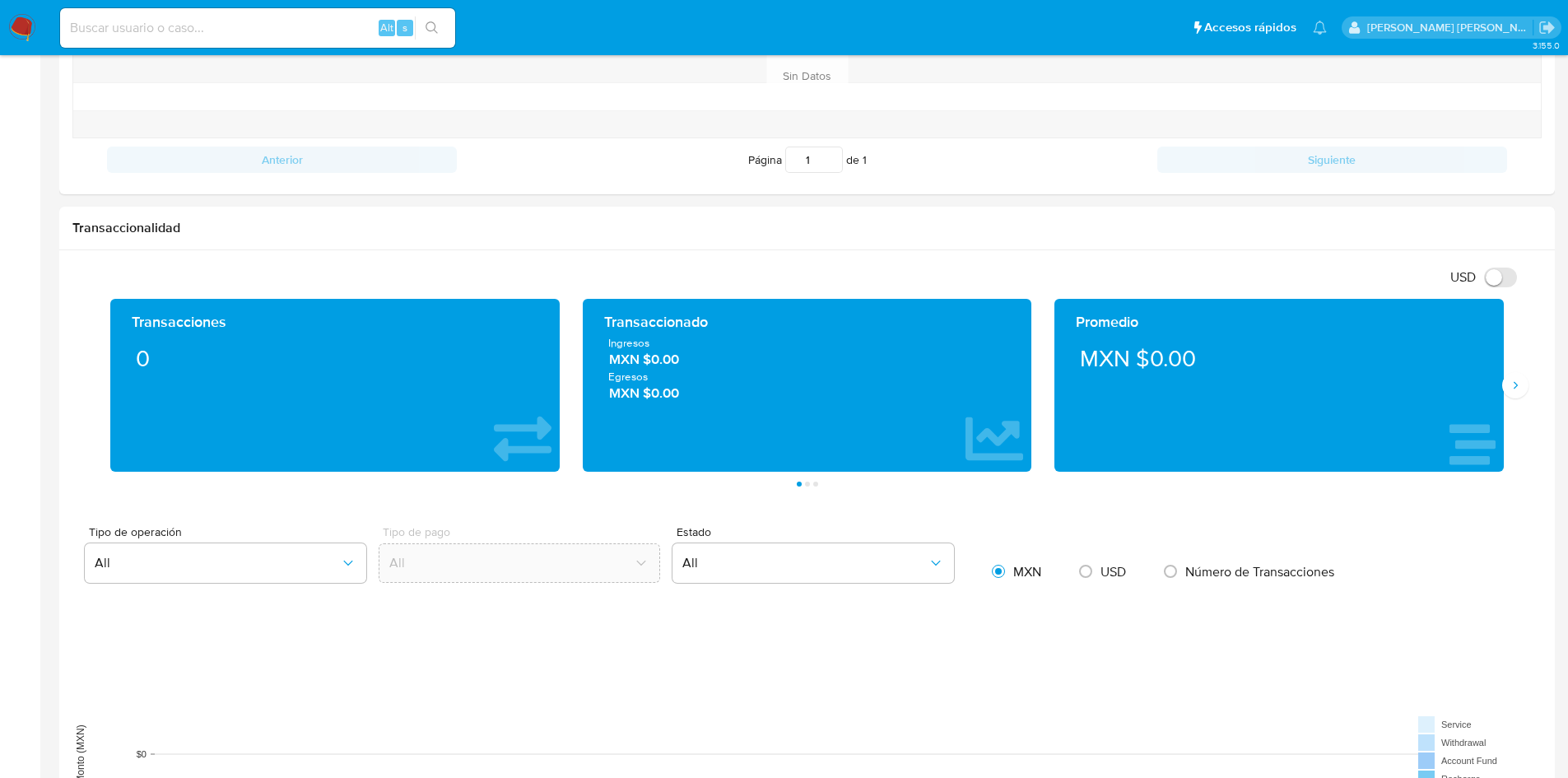
scroll to position [716, 0]
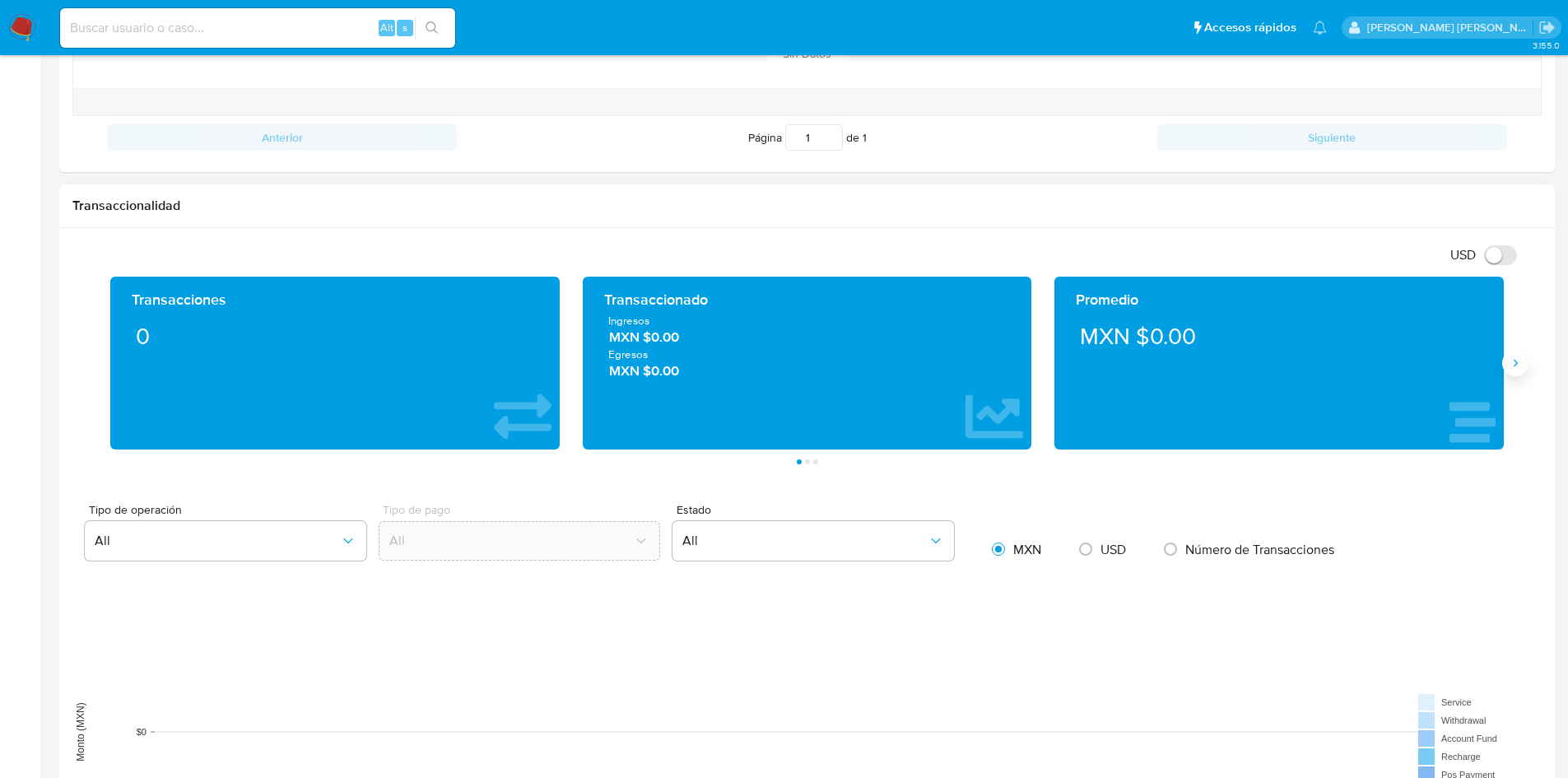
click at [1513, 359] on icon "Siguiente" at bounding box center [1515, 363] width 13 height 13
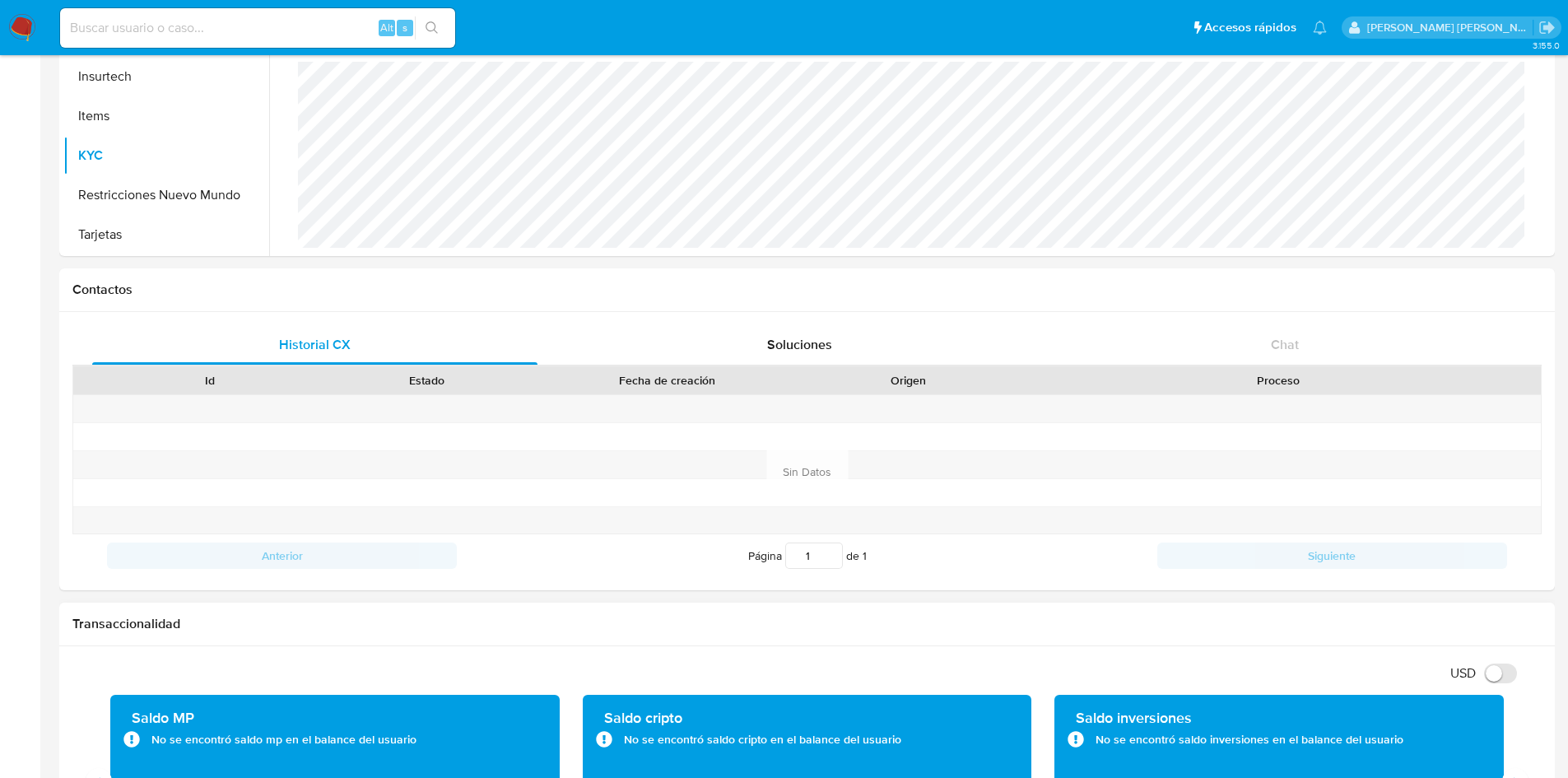
scroll to position [0, 0]
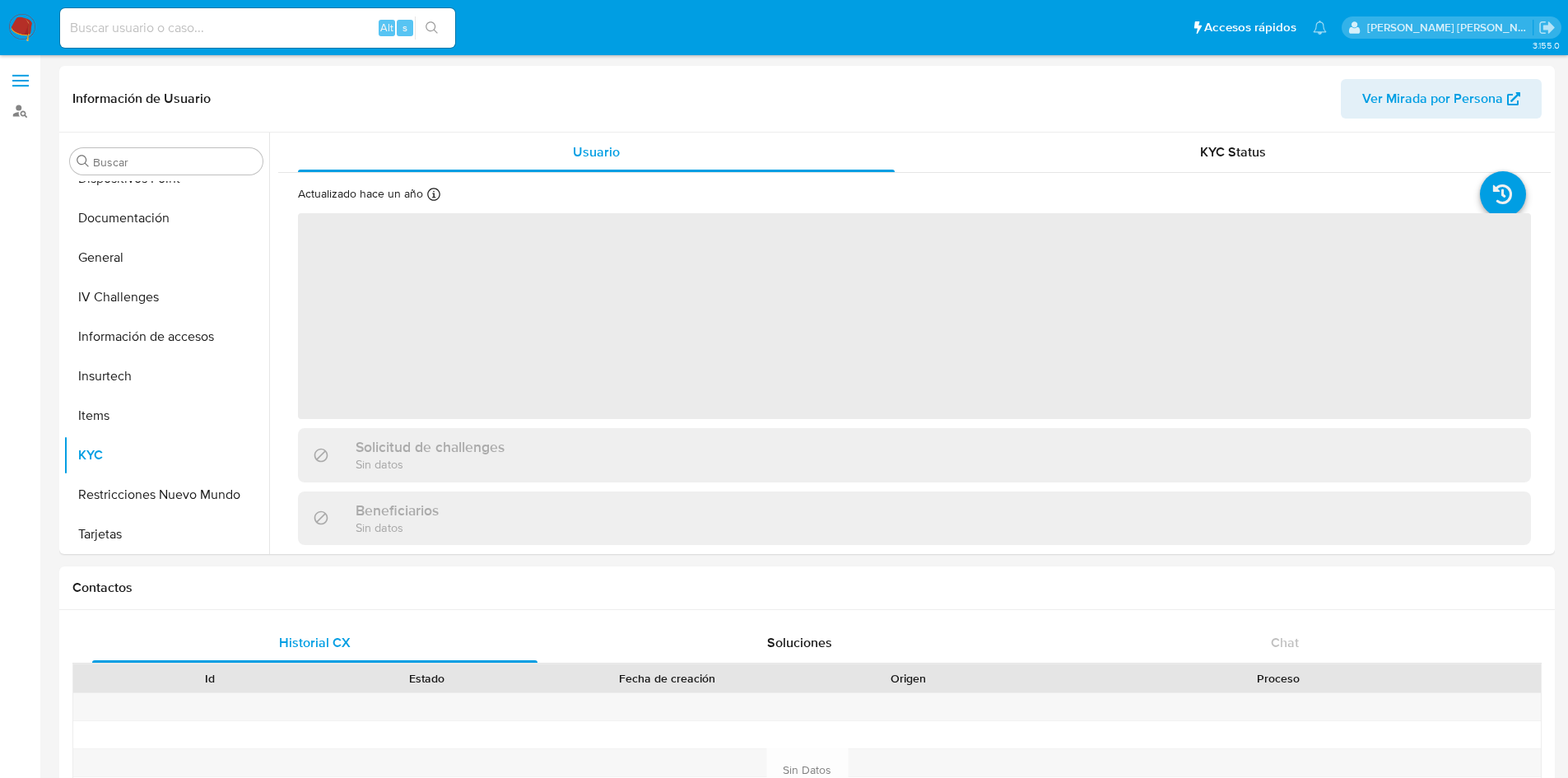
scroll to position [300, 0]
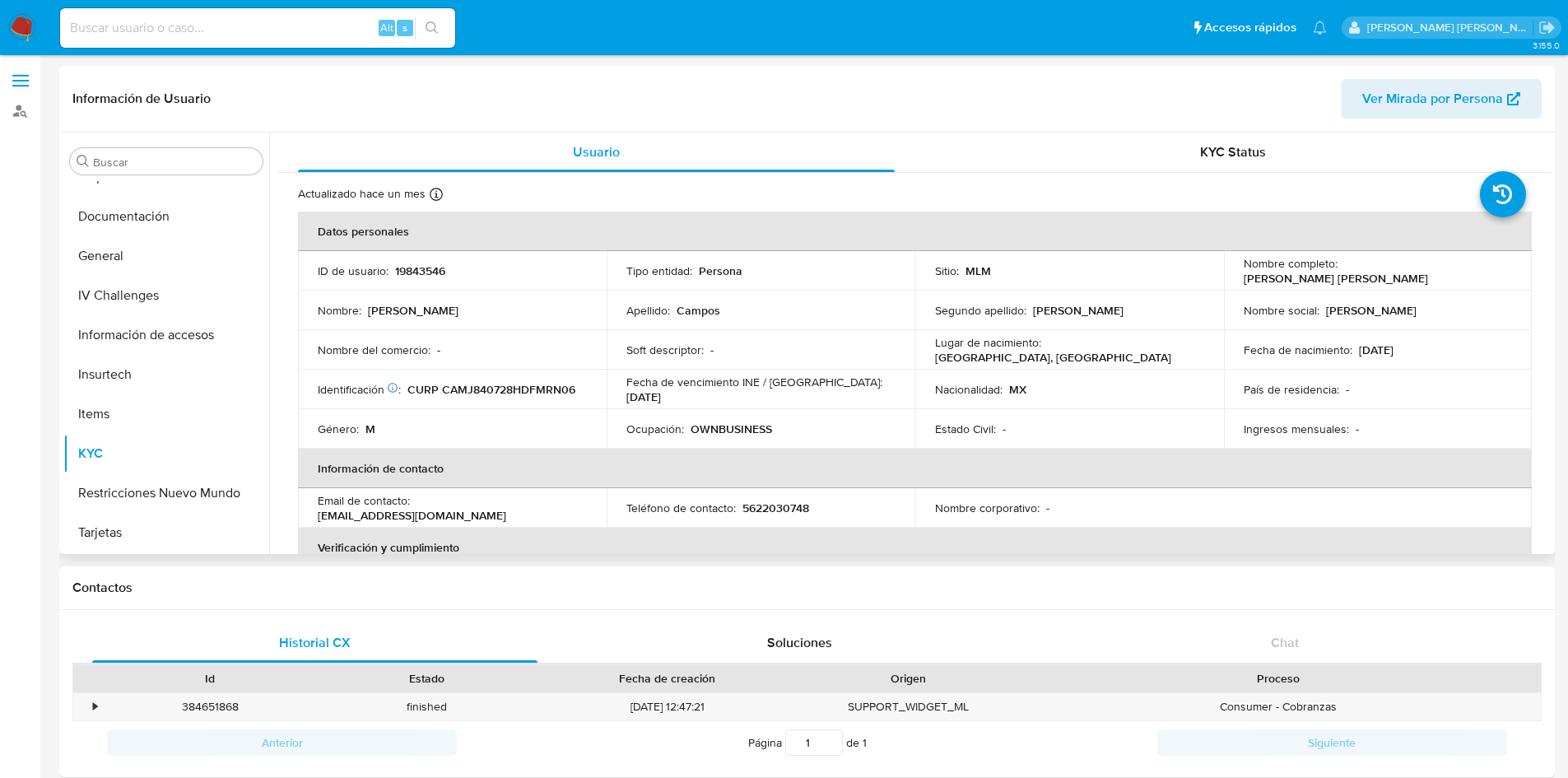
select select "10"
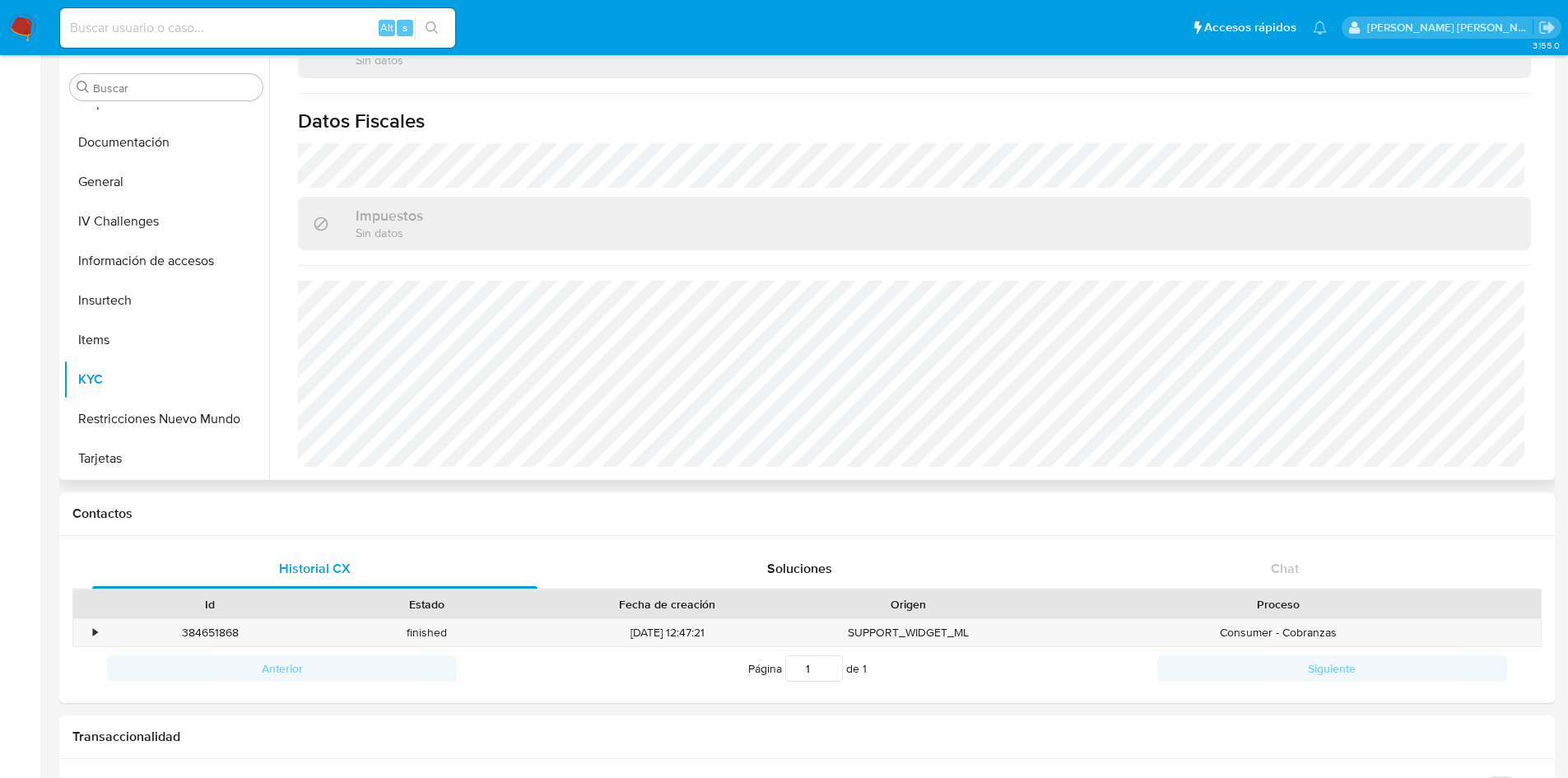
scroll to position [76, 0]
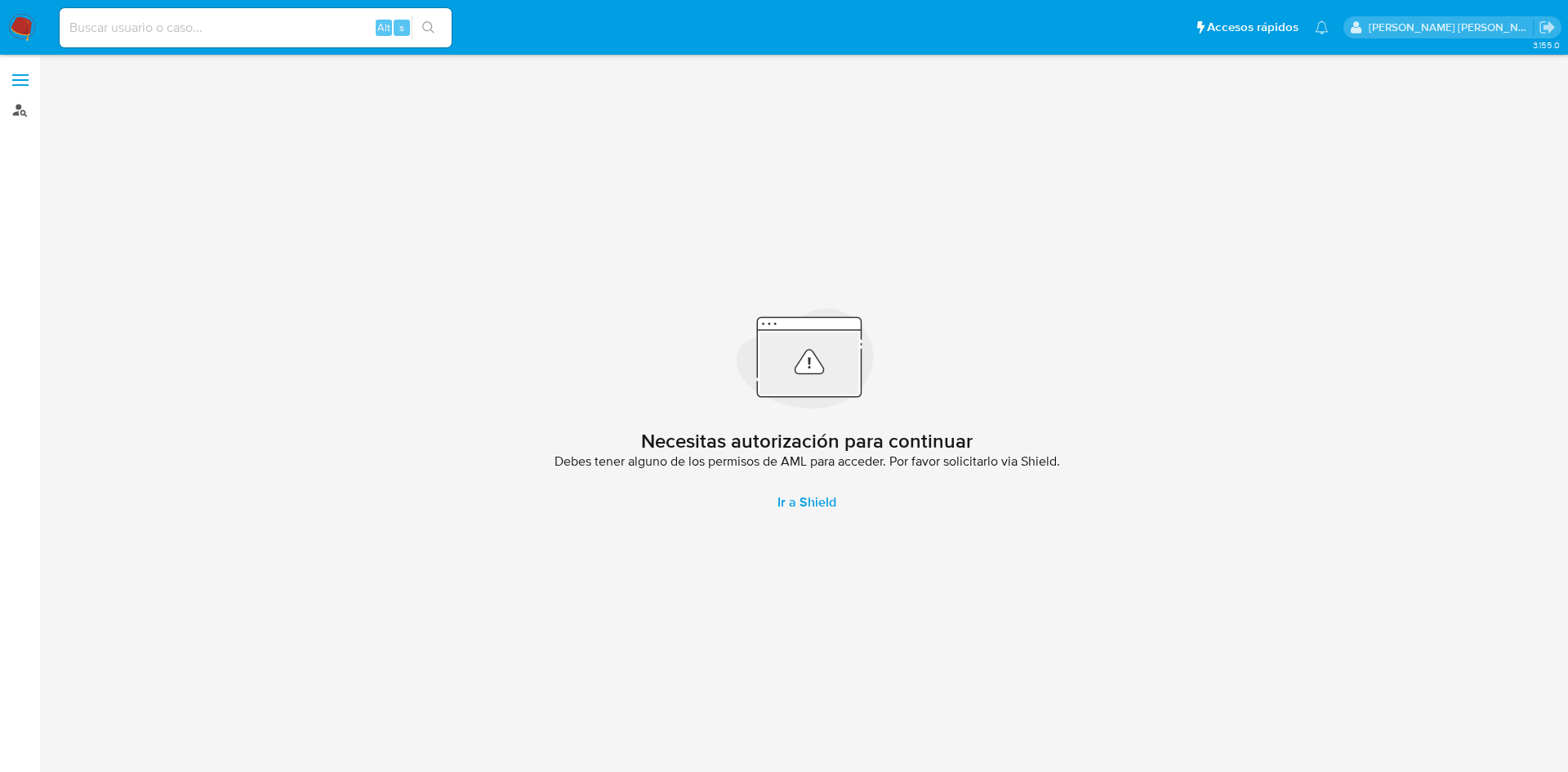
click at [32, 108] on link "Buscador de personas" at bounding box center [96, 110] width 194 height 25
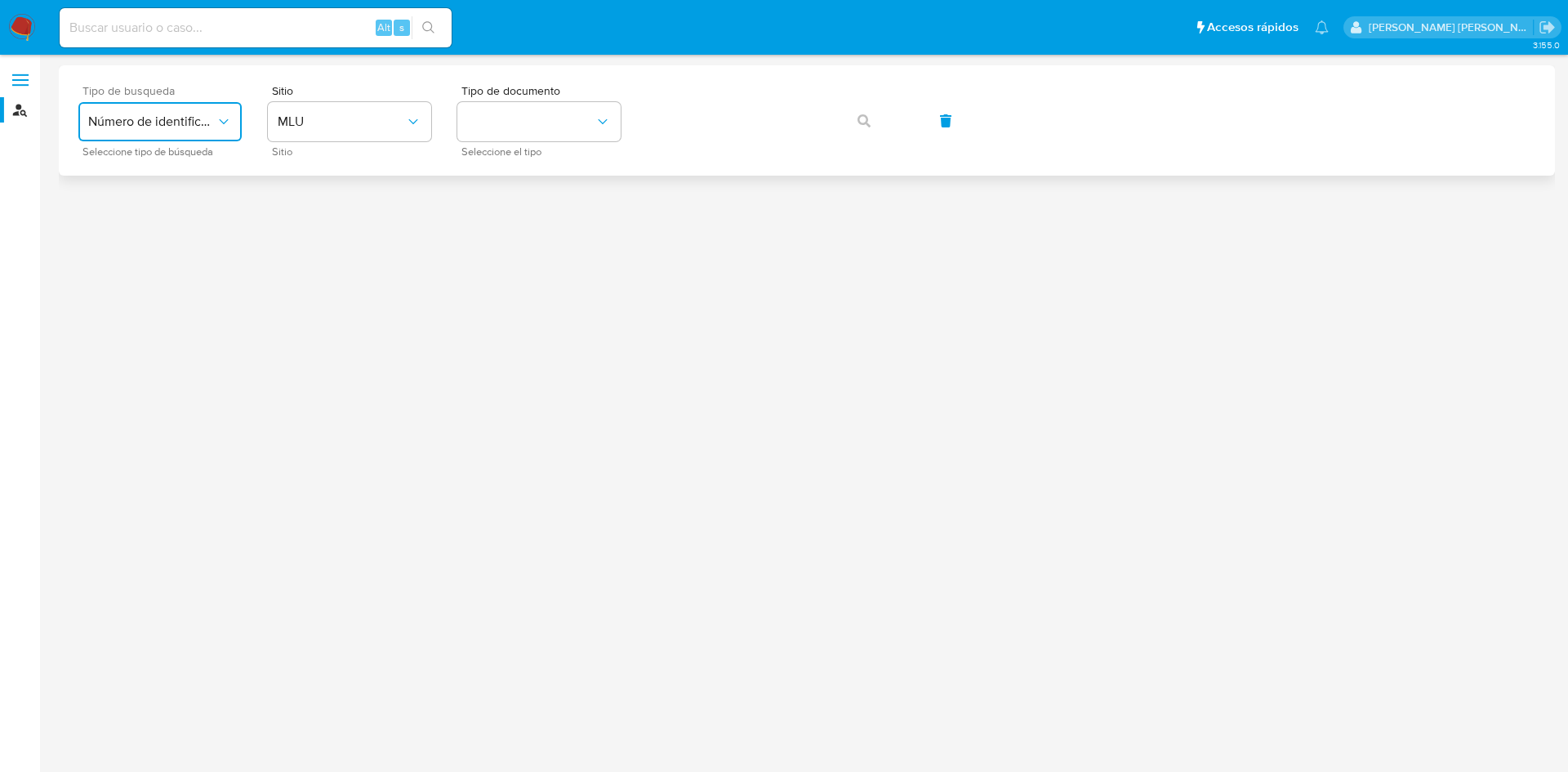
click at [197, 114] on span "Número de identificación" at bounding box center [152, 121] width 127 height 16
click at [193, 219] on div "User ID" at bounding box center [155, 221] width 134 height 39
click at [866, 111] on span "button" at bounding box center [864, 121] width 13 height 36
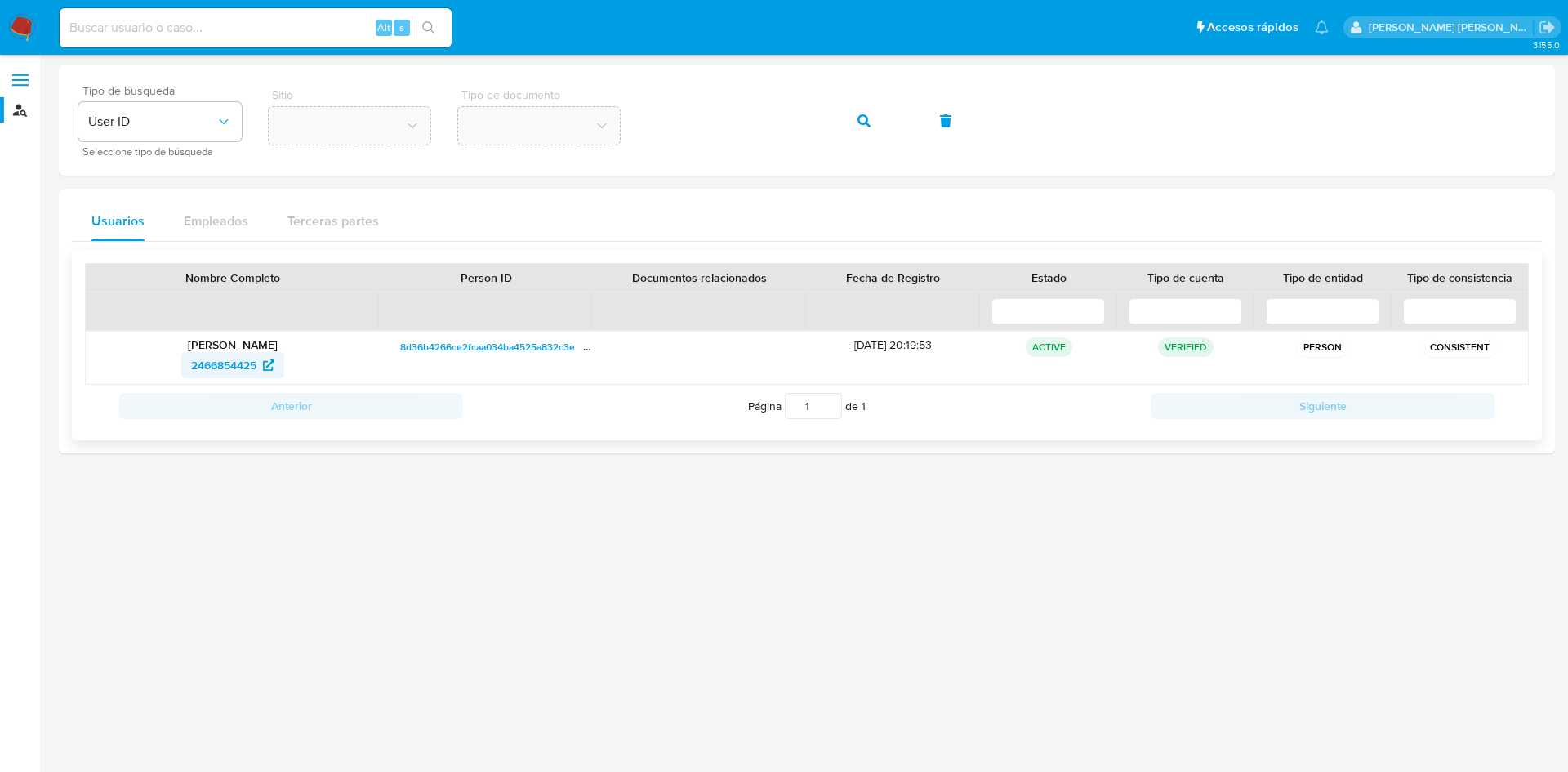
click at [252, 360] on span "2466854425" at bounding box center [224, 365] width 66 height 26
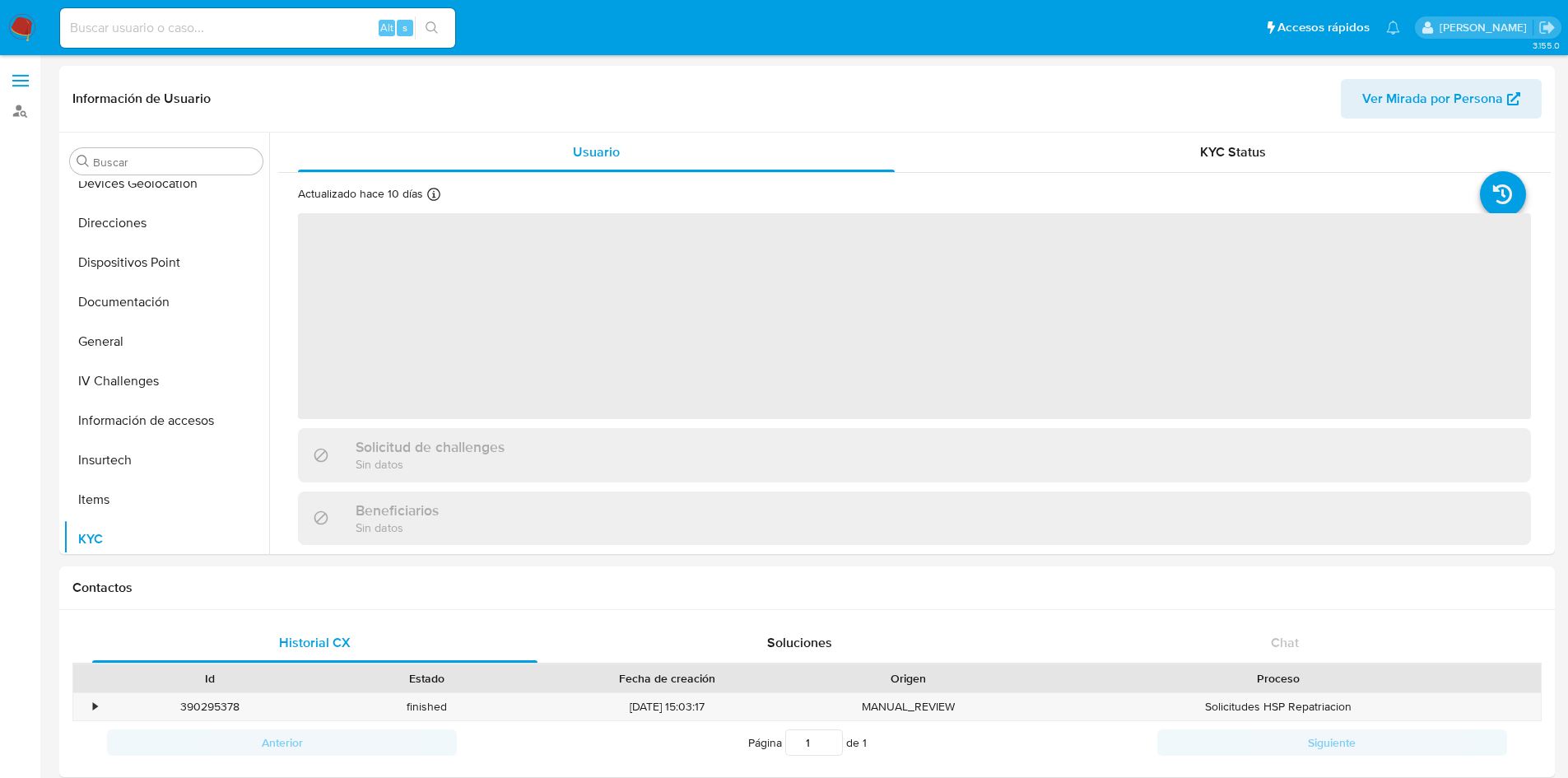
scroll to position [300, 0]
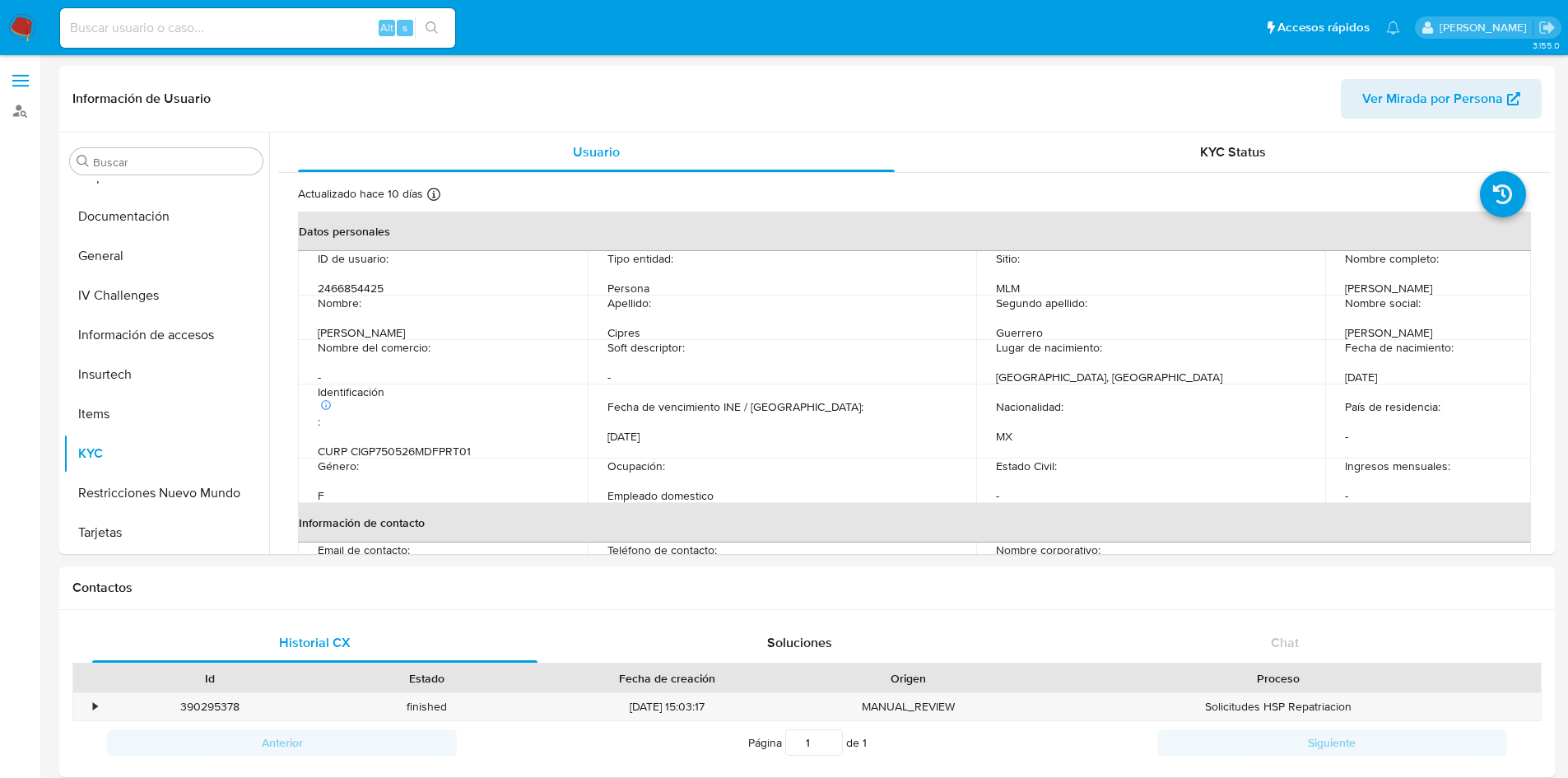
select select "10"
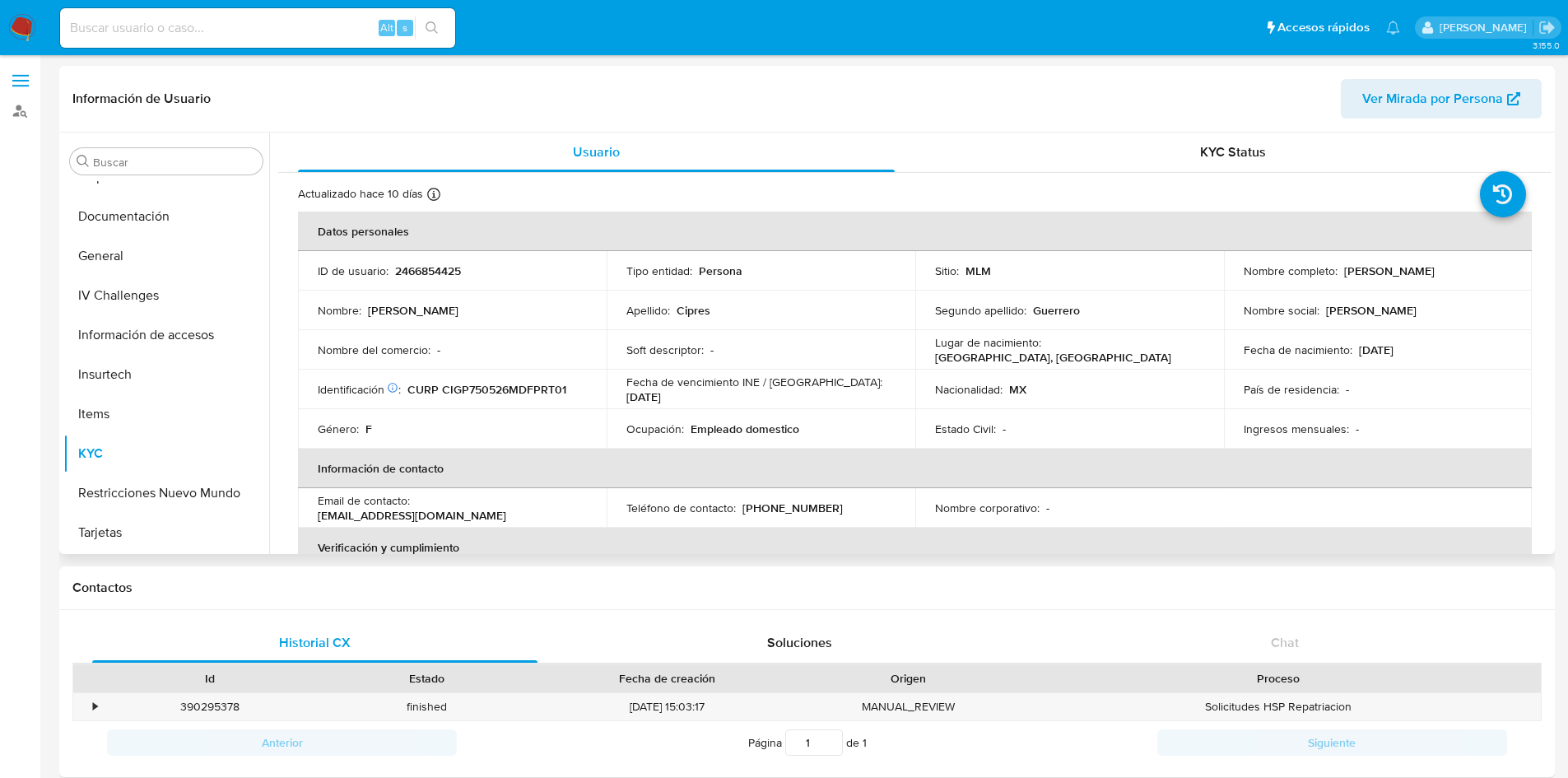
drag, startPoint x: 1475, startPoint y: 266, endPoint x: 1338, endPoint y: 268, distance: 137.0
click at [1338, 268] on div "Nombre completo : [PERSON_NAME]" at bounding box center [1377, 271] width 269 height 15
copy p "[PERSON_NAME]"
click at [1289, 587] on h1 "Contactos" at bounding box center [807, 587] width 1469 height 16
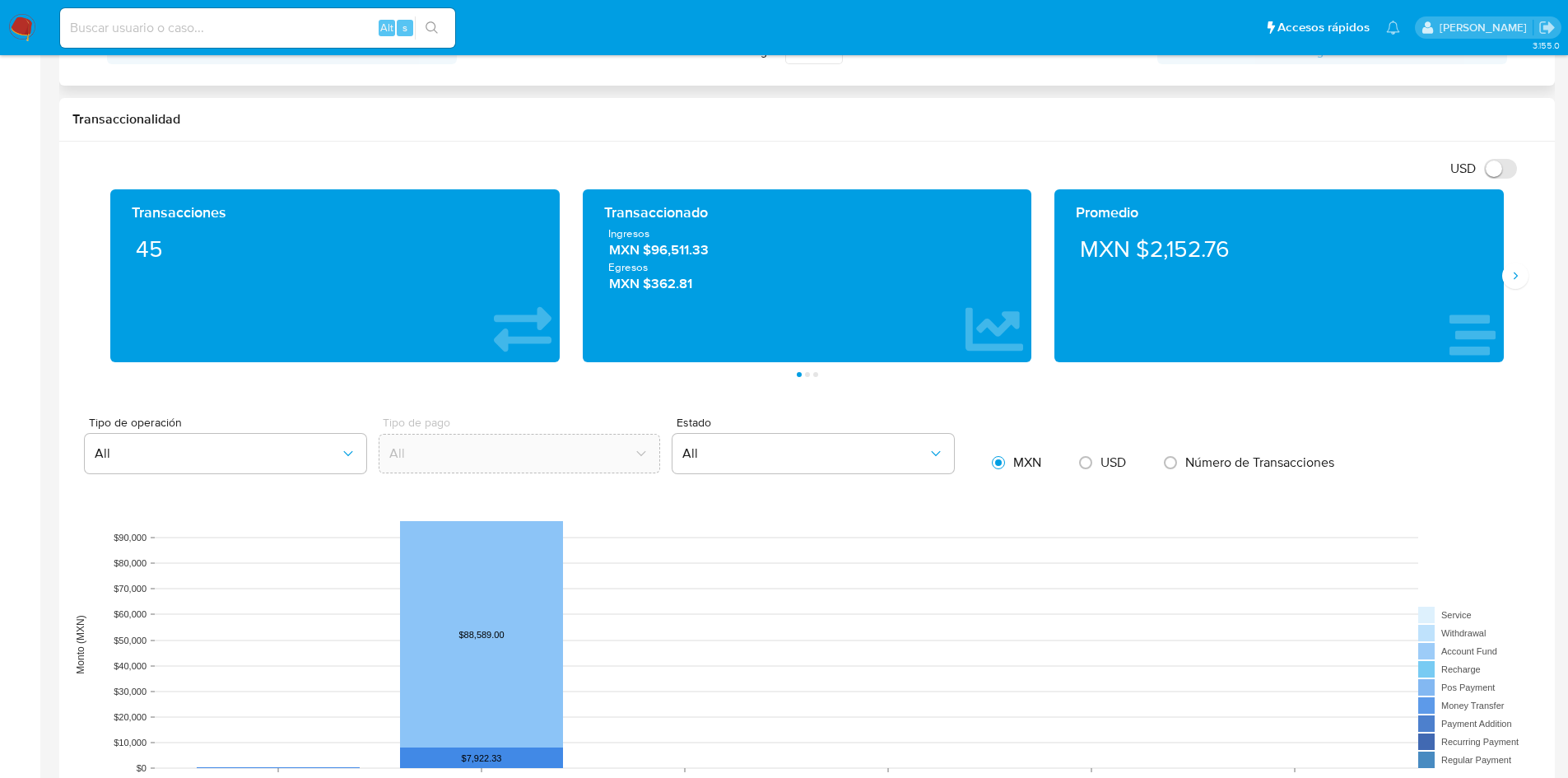
scroll to position [692, 0]
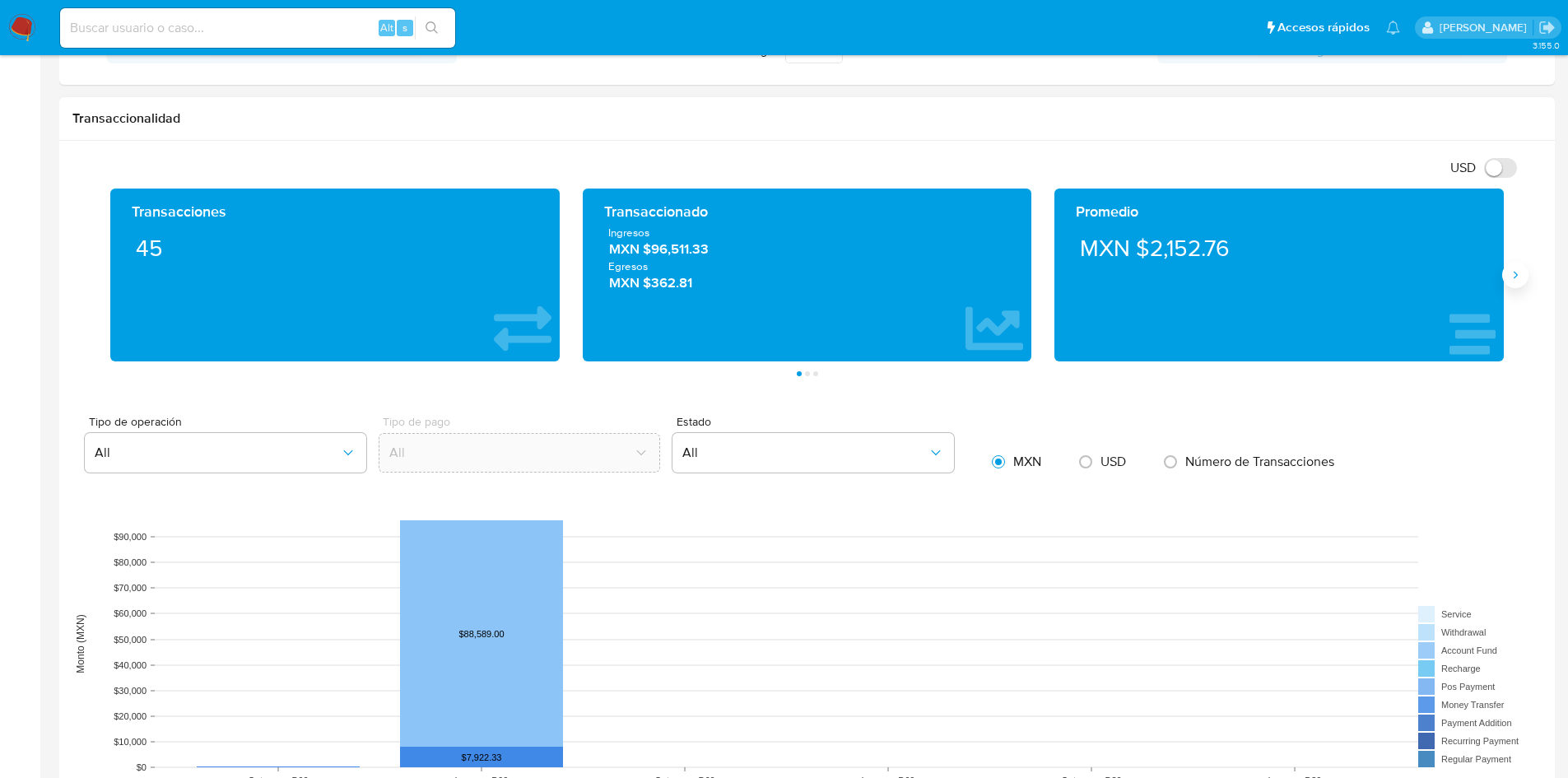
click at [1517, 280] on icon "Siguiente" at bounding box center [1515, 275] width 13 height 13
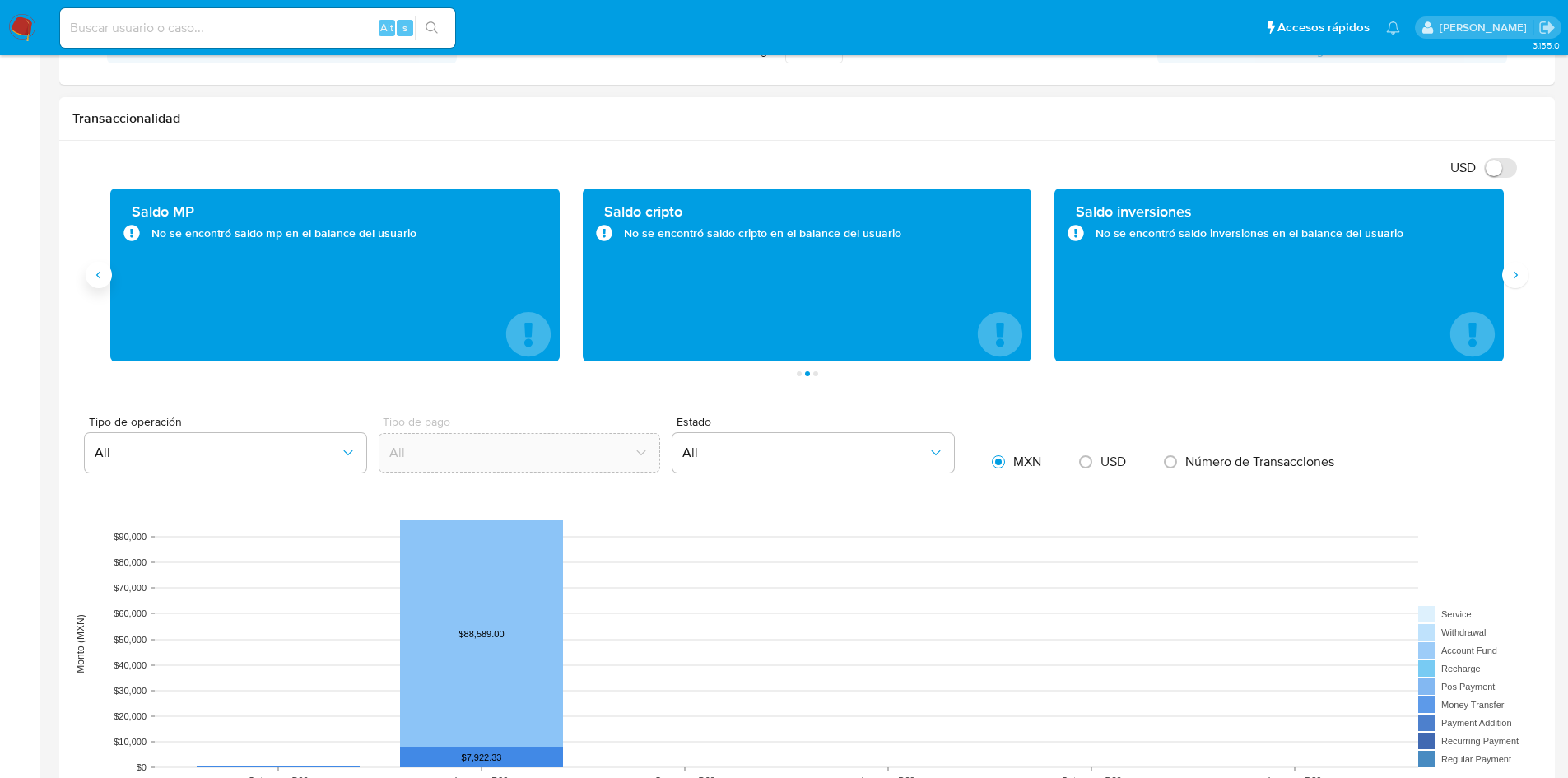
click at [104, 278] on icon "Anterior" at bounding box center [99, 275] width 13 height 13
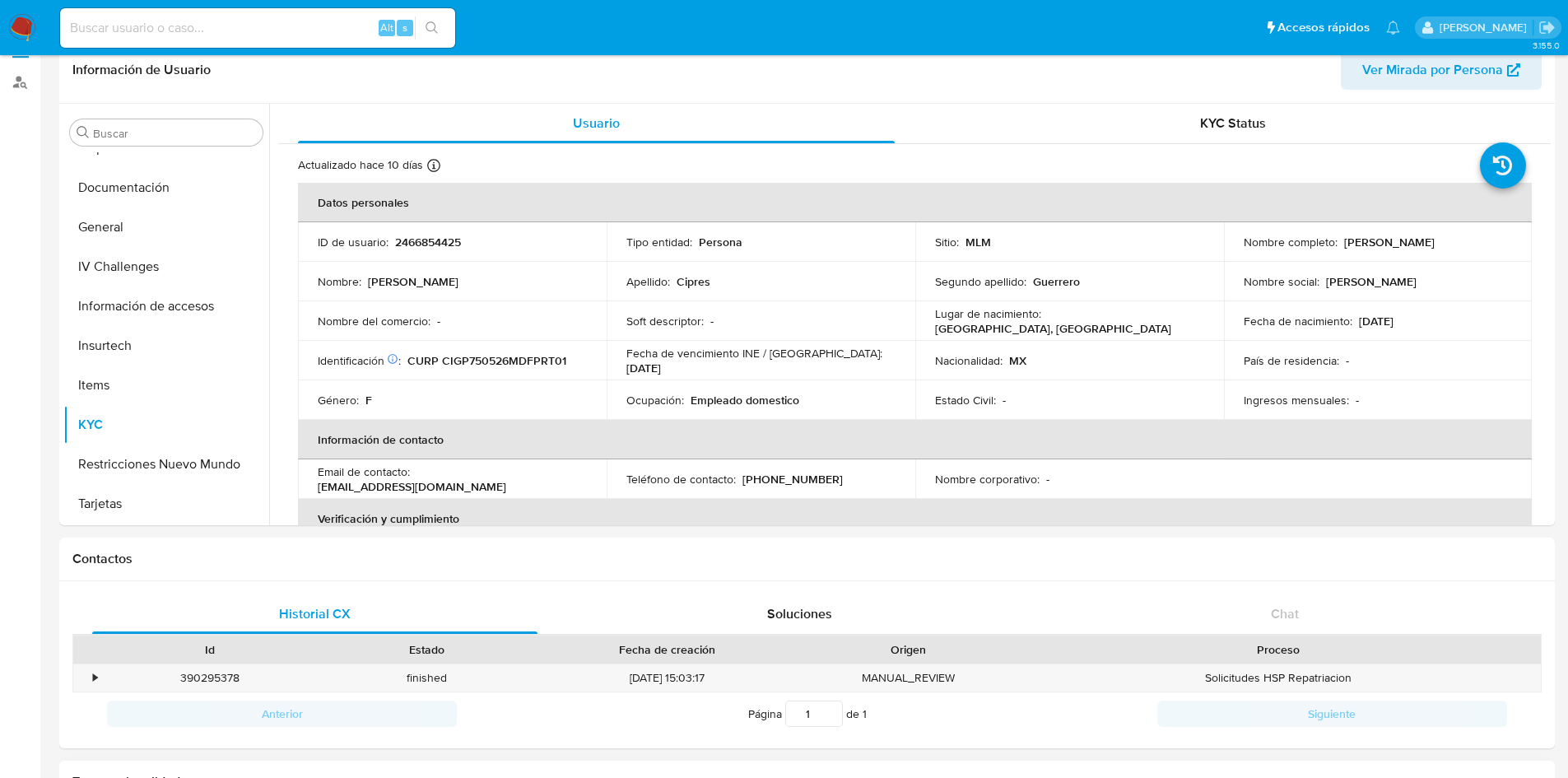
scroll to position [28, 0]
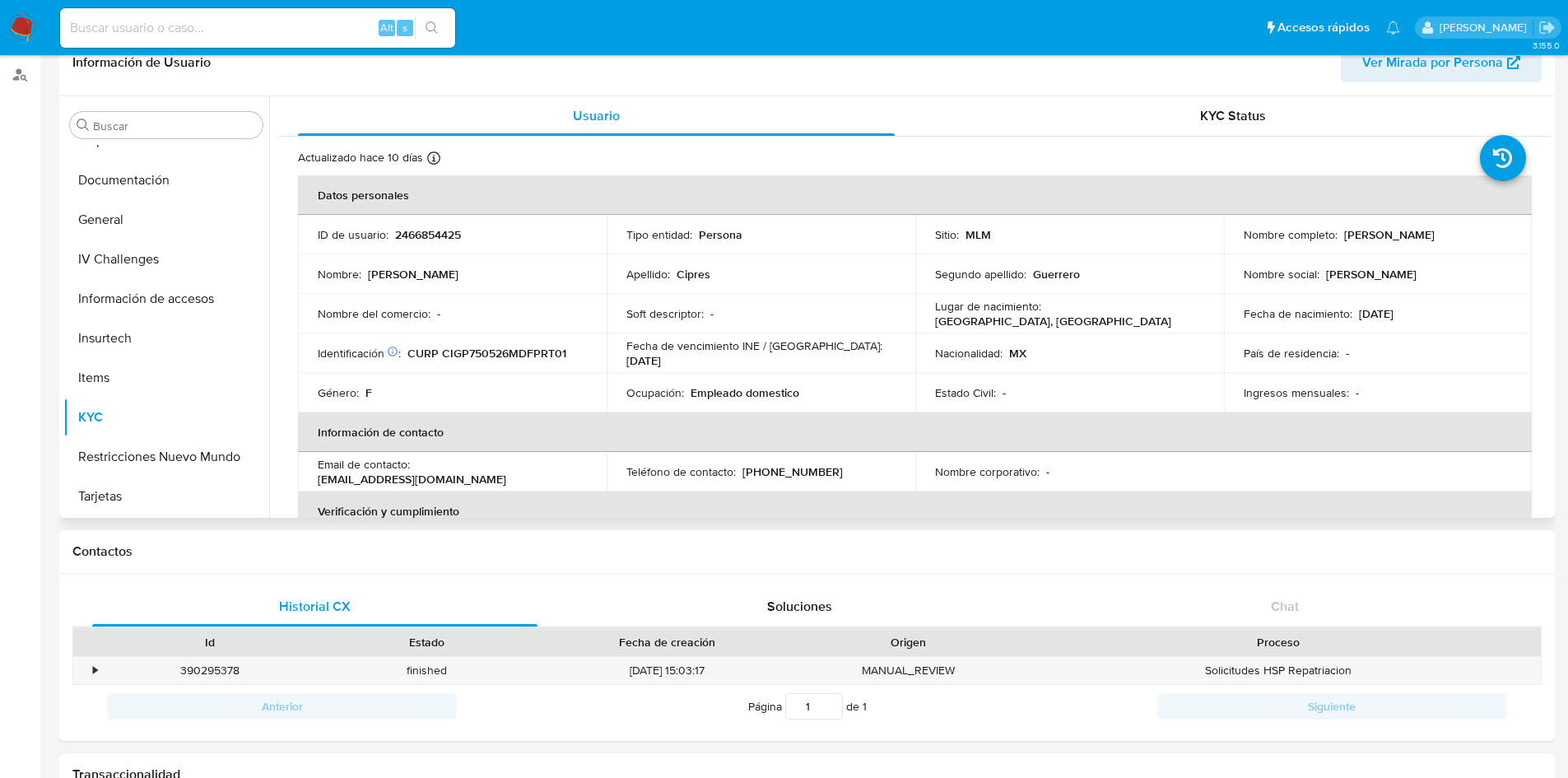
scroll to position [0, 0]
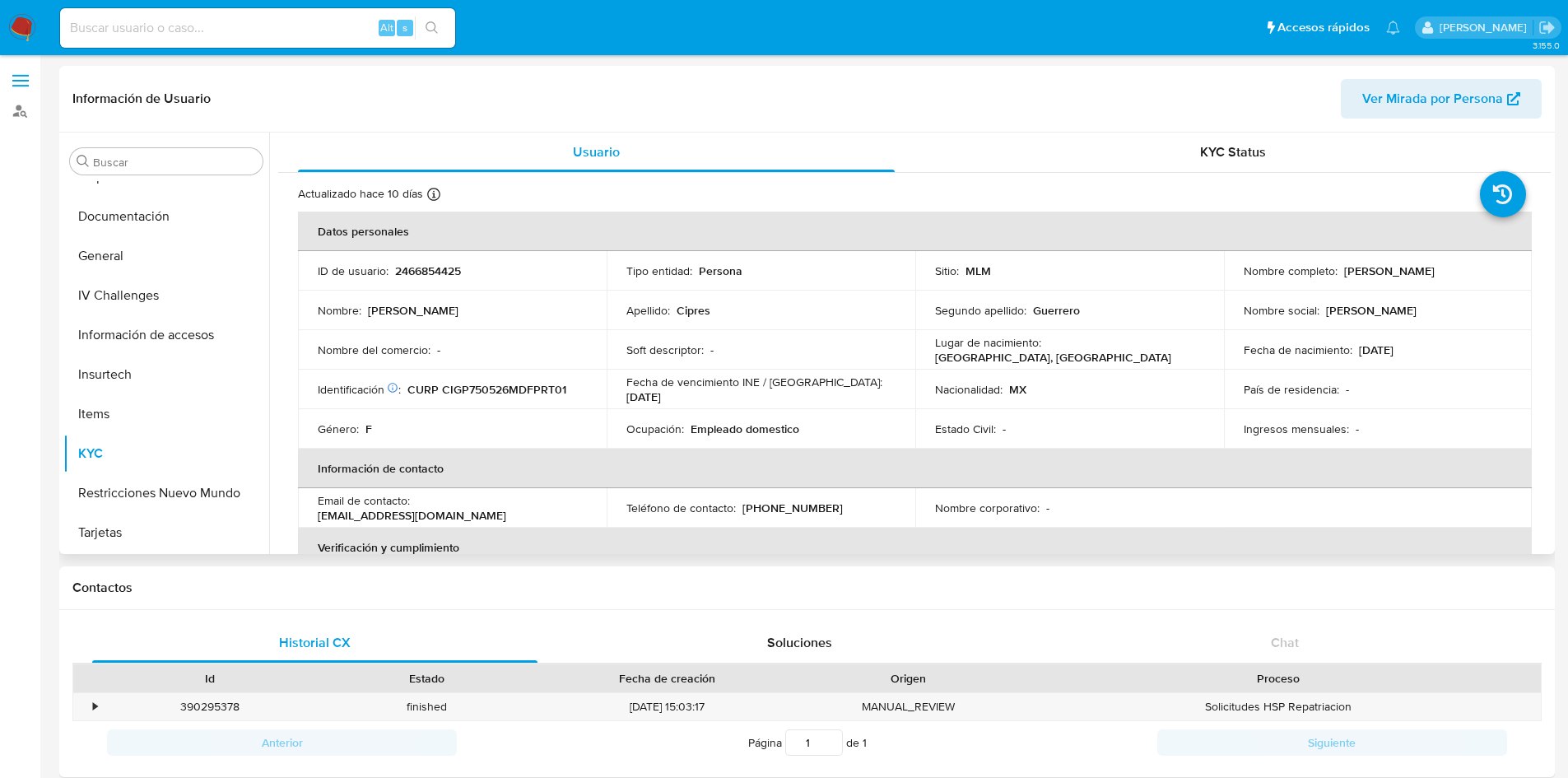
drag, startPoint x: 1463, startPoint y: 269, endPoint x: 1338, endPoint y: 269, distance: 125.0
click at [1338, 269] on div "Nombre completo : Patricia Cipres Guerrero" at bounding box center [1377, 271] width 269 height 15
copy p "[PERSON_NAME]"
click at [1222, 471] on th "Información de contacto" at bounding box center [915, 468] width 1234 height 40
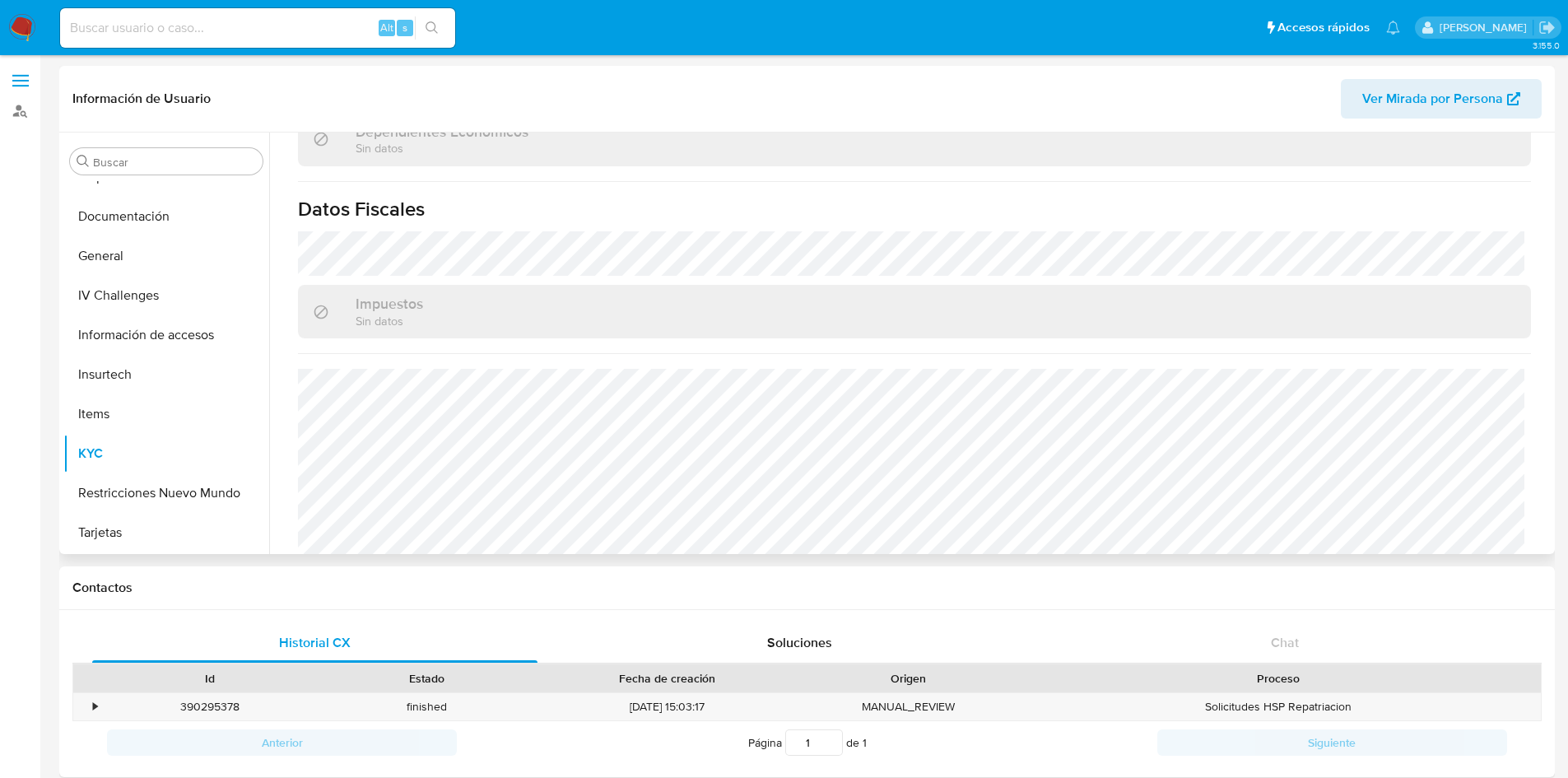
scroll to position [1018, 0]
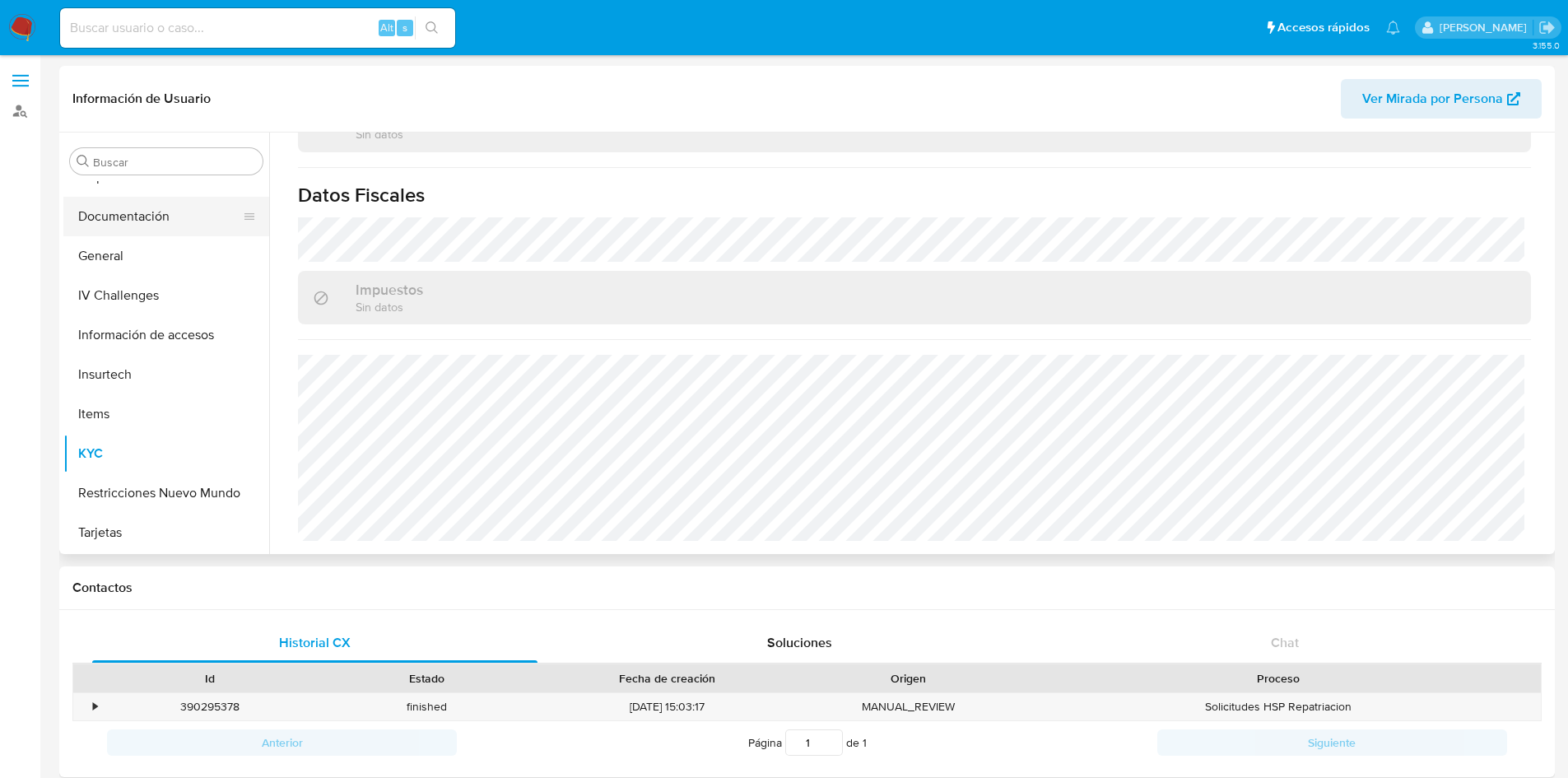
click at [127, 215] on button "Documentación" at bounding box center [160, 216] width 193 height 40
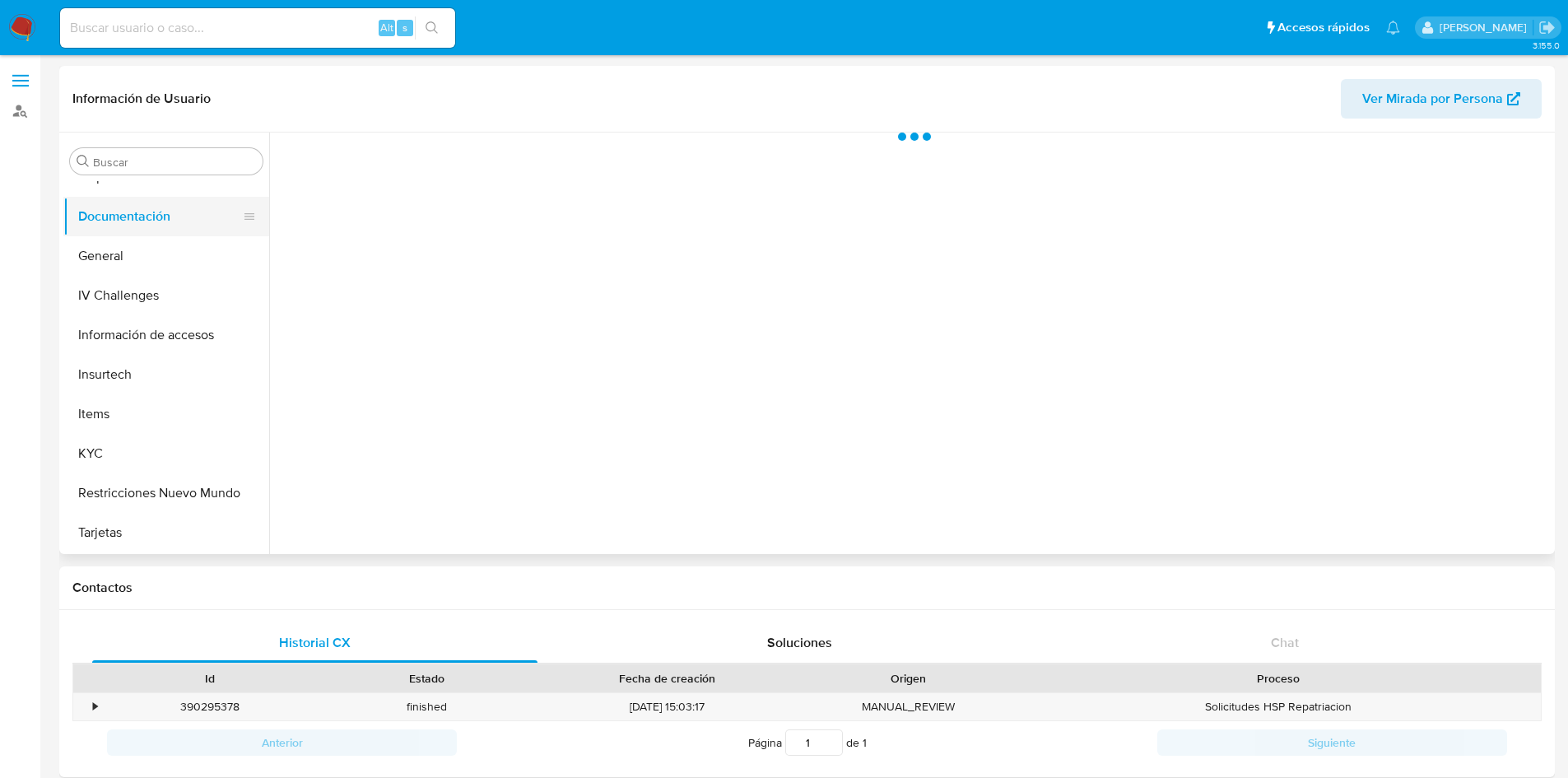
scroll to position [0, 0]
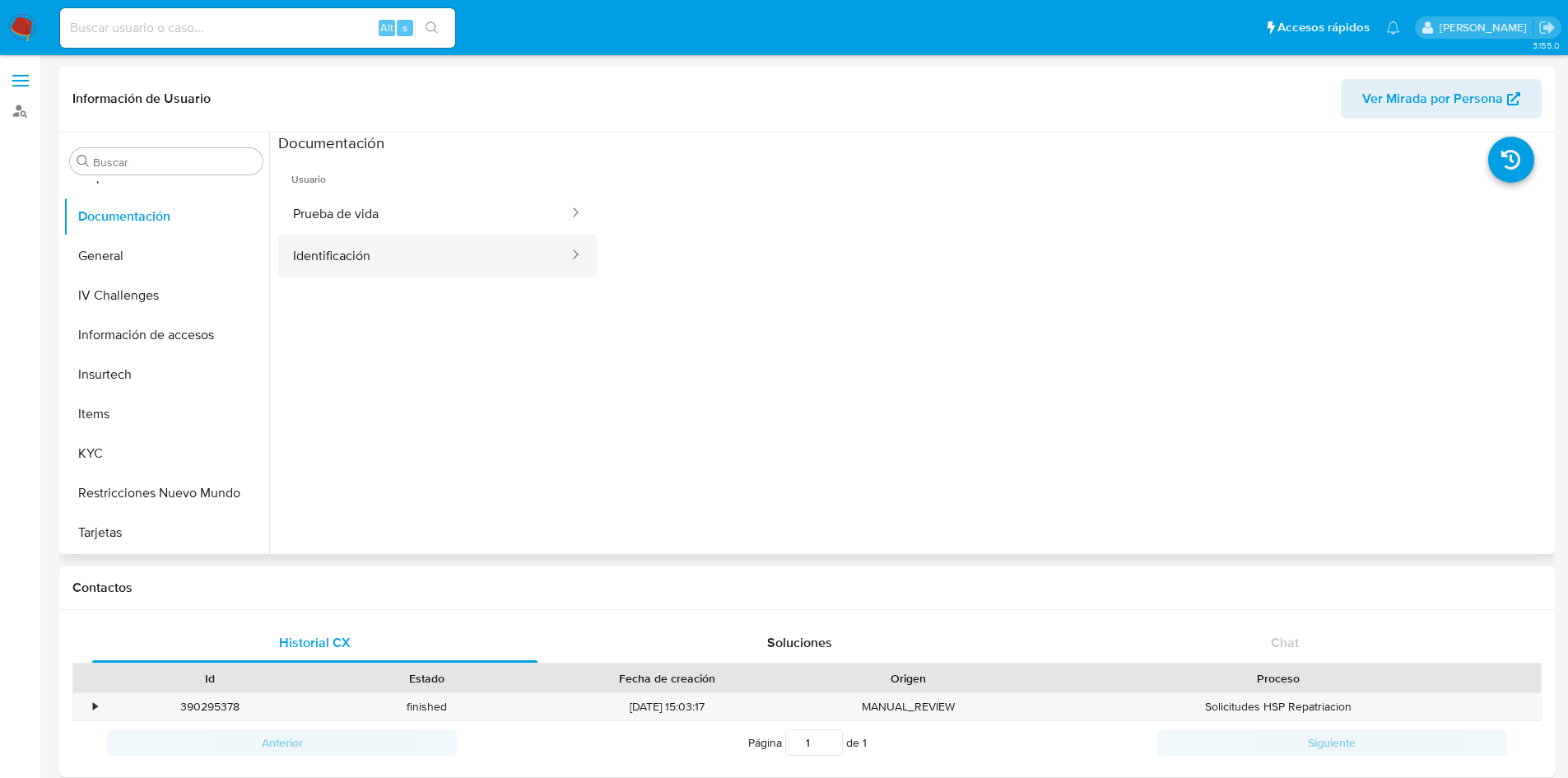
click at [531, 254] on button "Identificación" at bounding box center [424, 255] width 292 height 42
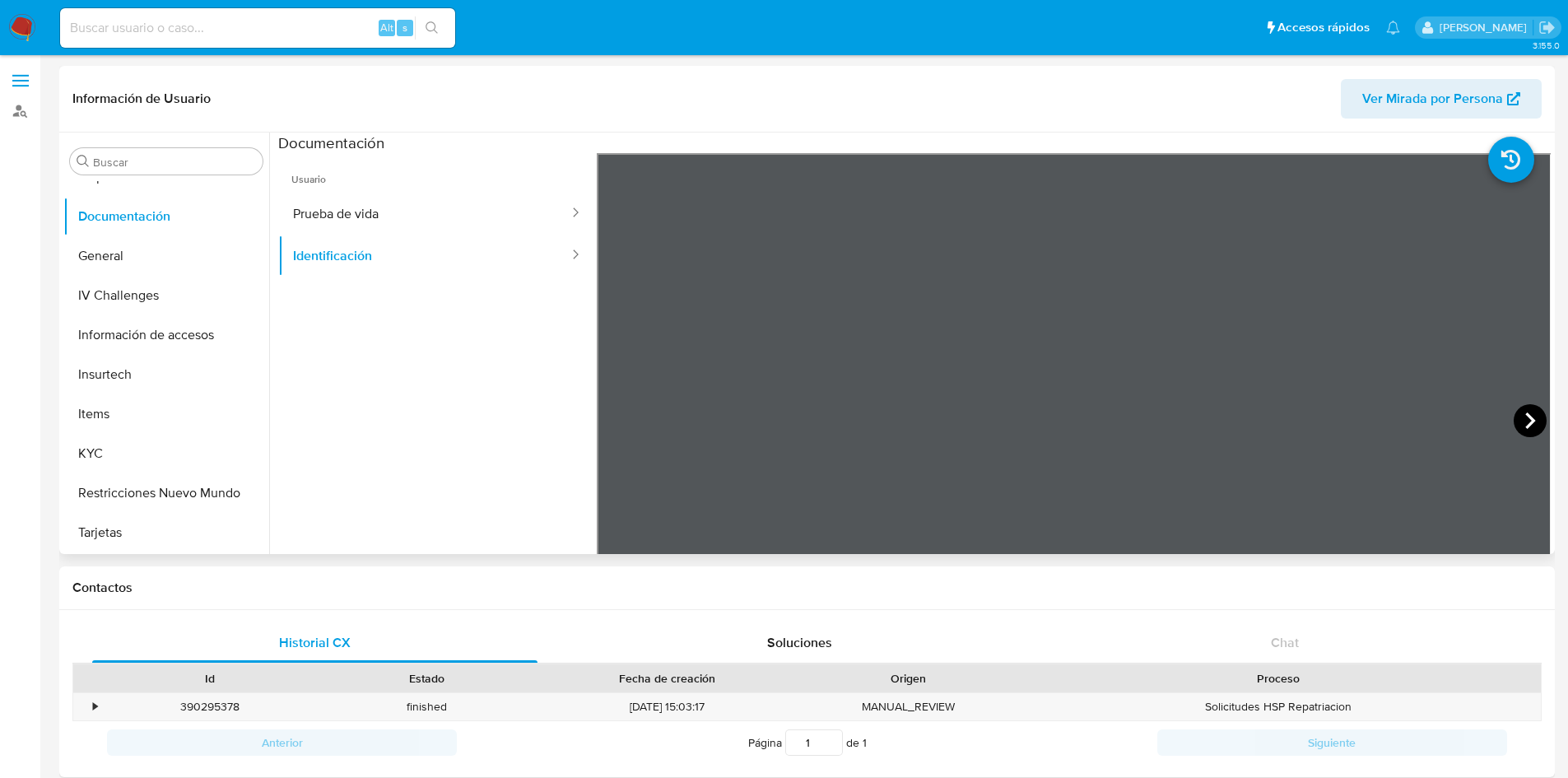
click at [1526, 418] on icon at bounding box center [1529, 420] width 33 height 33
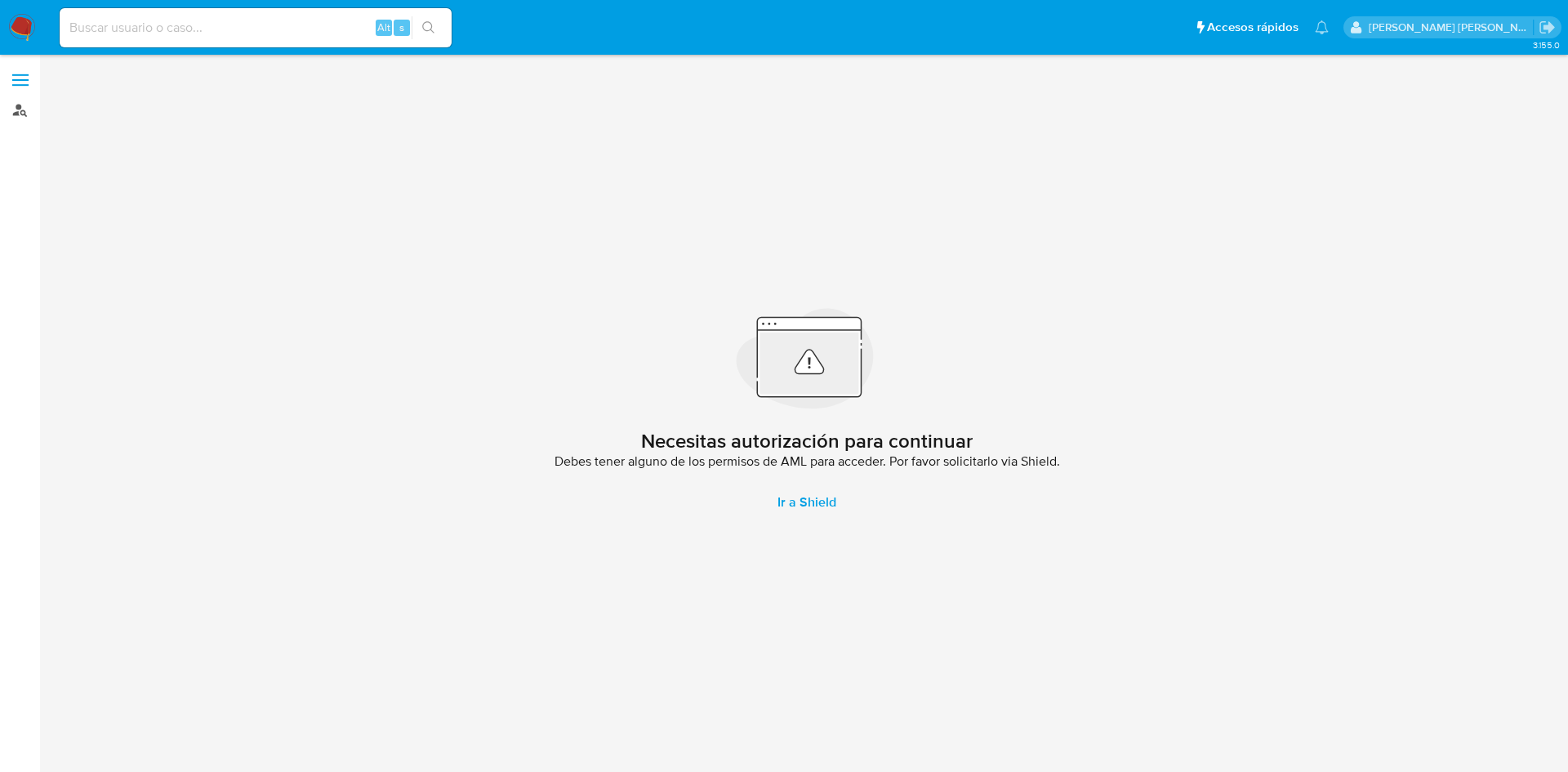
click at [19, 118] on link "Buscador de personas" at bounding box center [96, 110] width 194 height 25
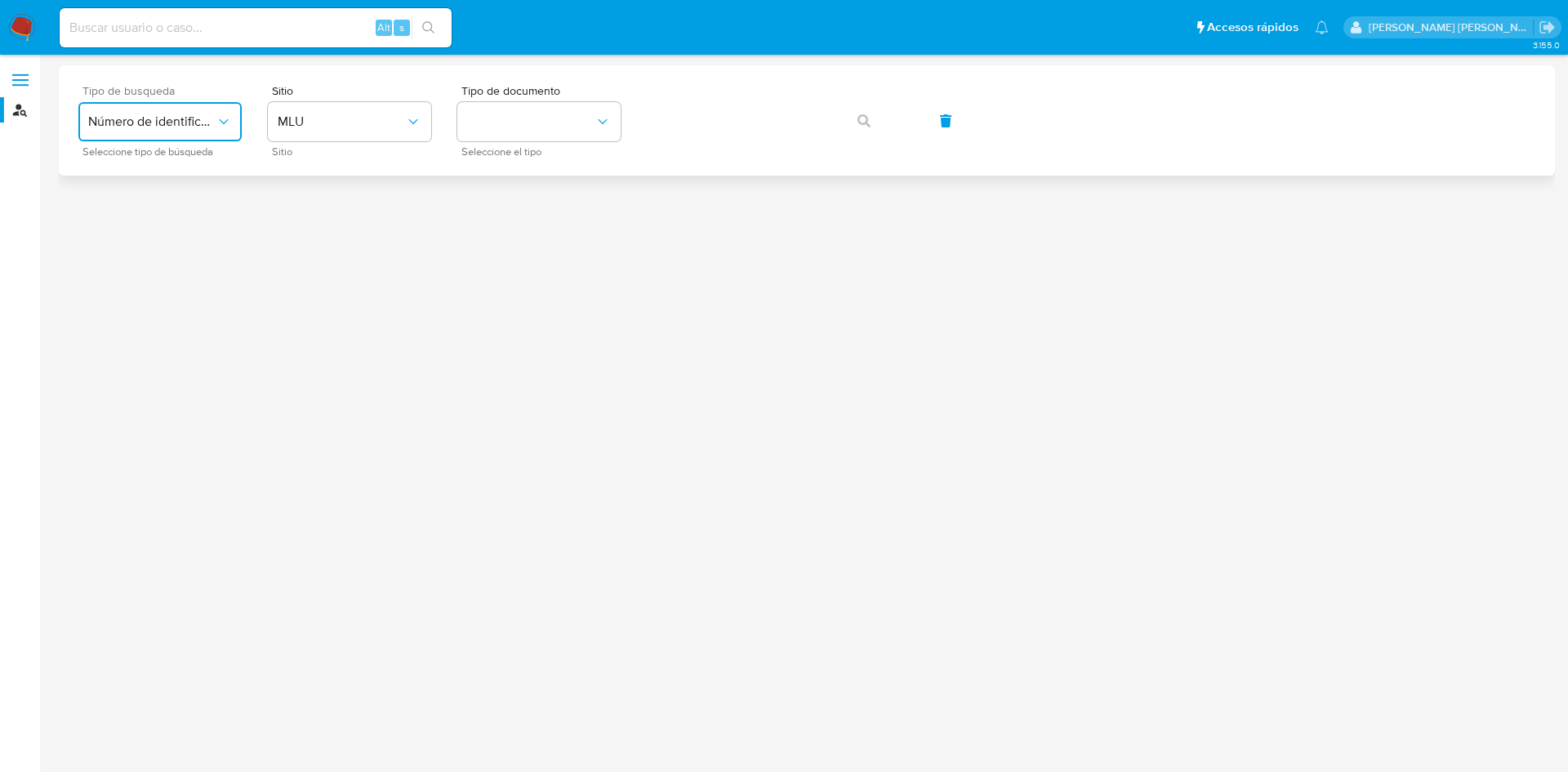
click at [162, 118] on span "Número de identificación" at bounding box center [152, 121] width 127 height 16
click at [175, 214] on div "User ID" at bounding box center [155, 221] width 134 height 39
click at [866, 119] on icon "button" at bounding box center [864, 121] width 13 height 13
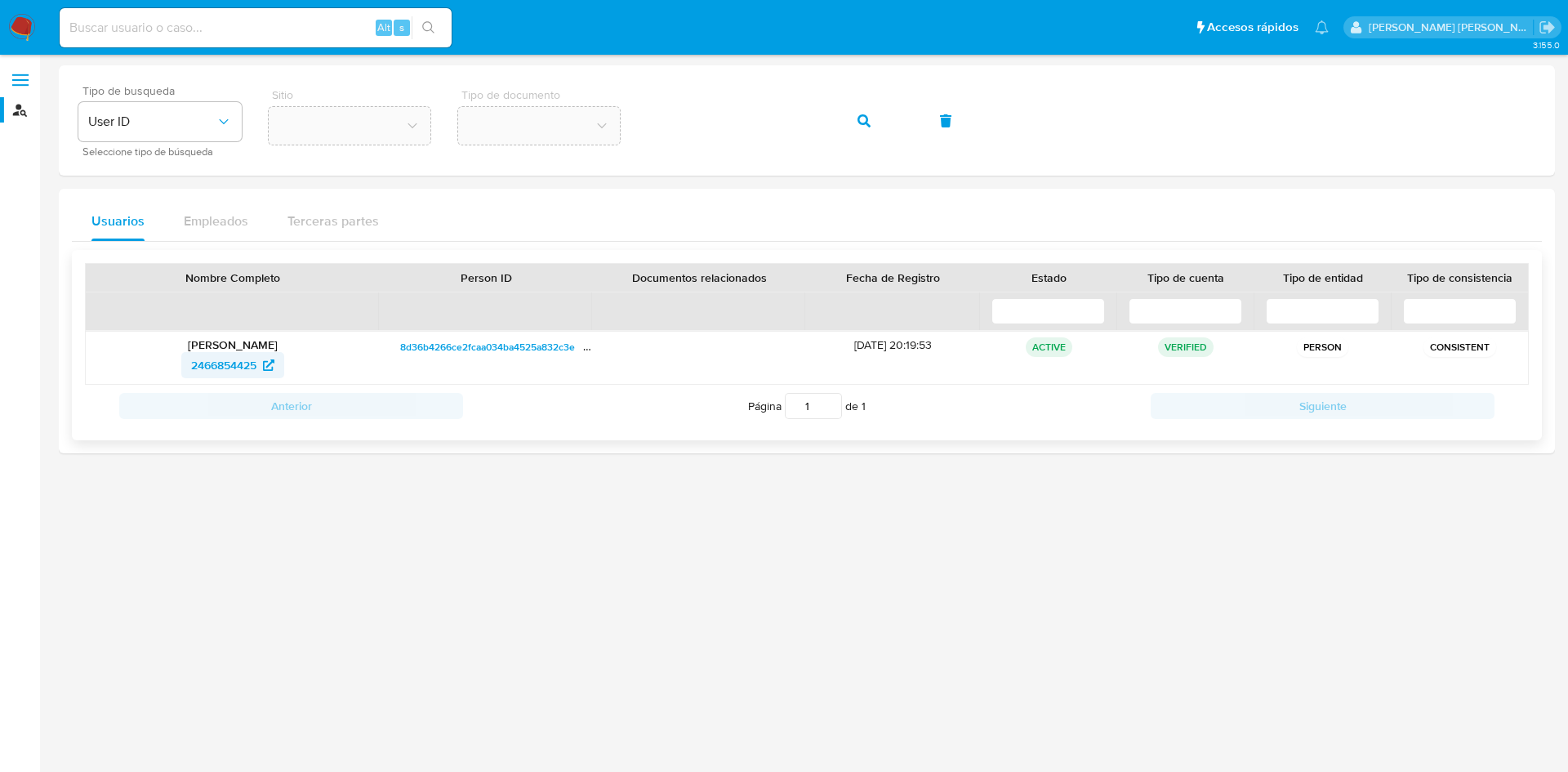
click at [254, 358] on span "2466854425" at bounding box center [224, 365] width 66 height 26
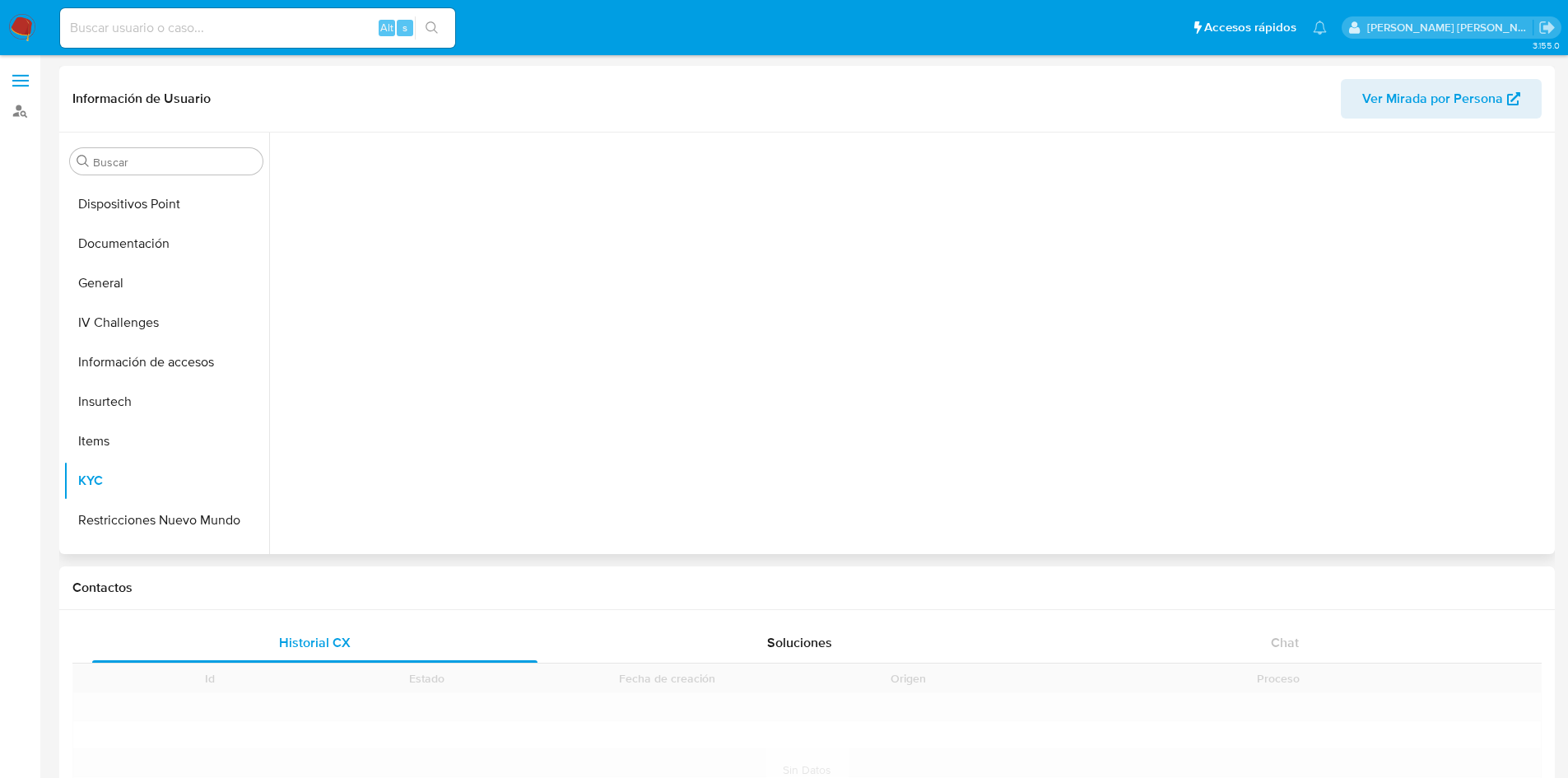
scroll to position [300, 0]
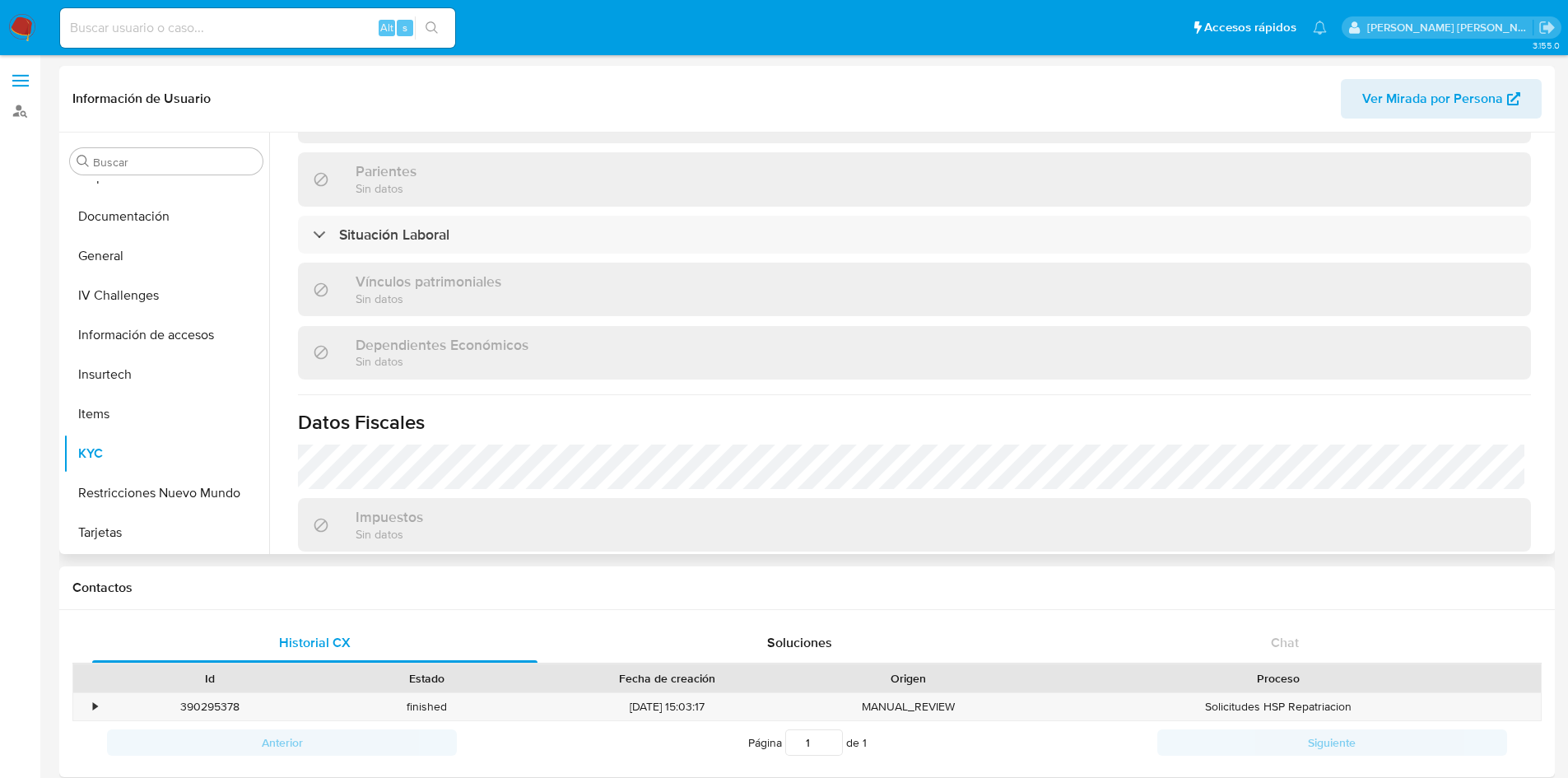
select select "10"
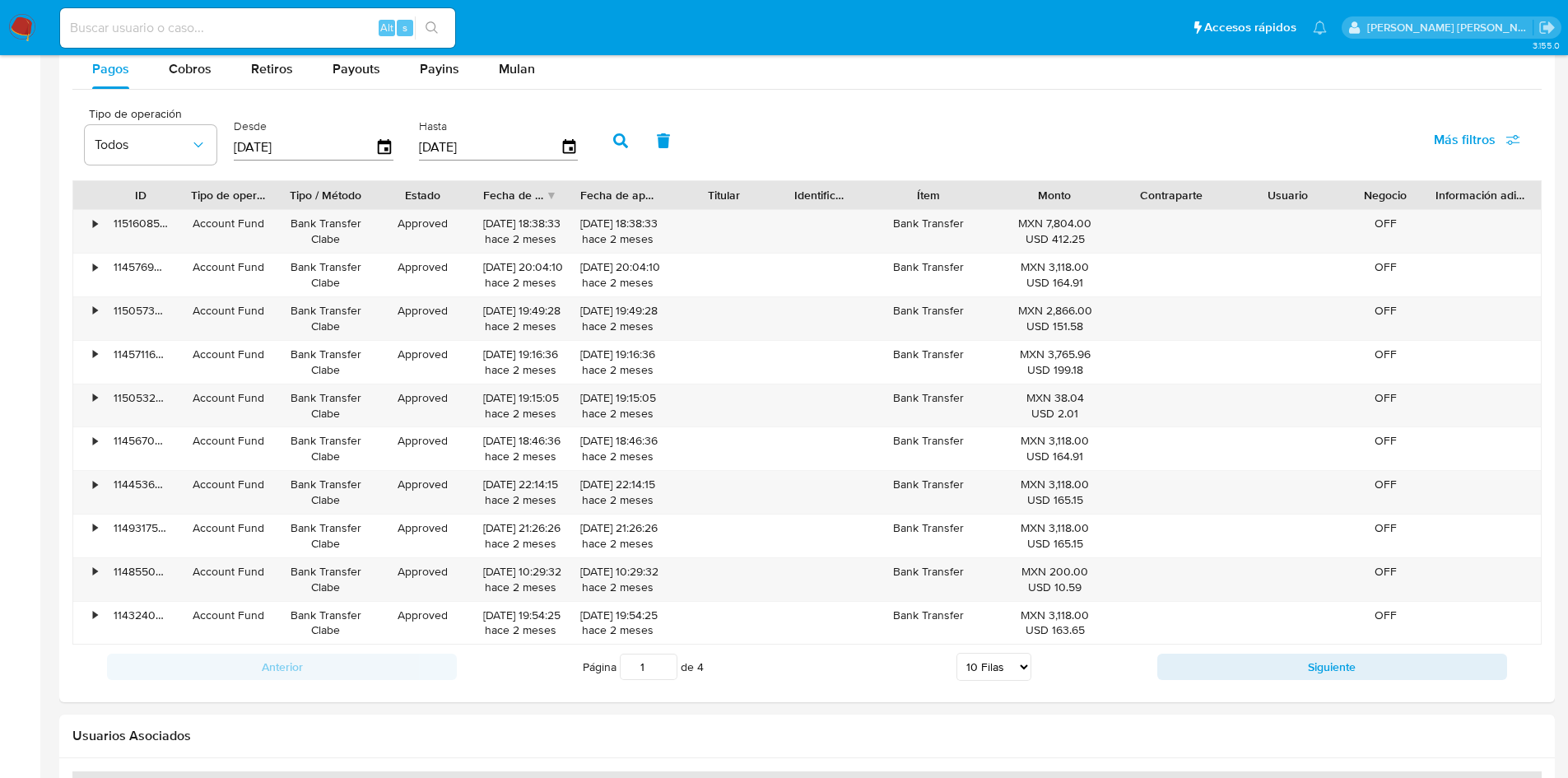
scroll to position [1454, 0]
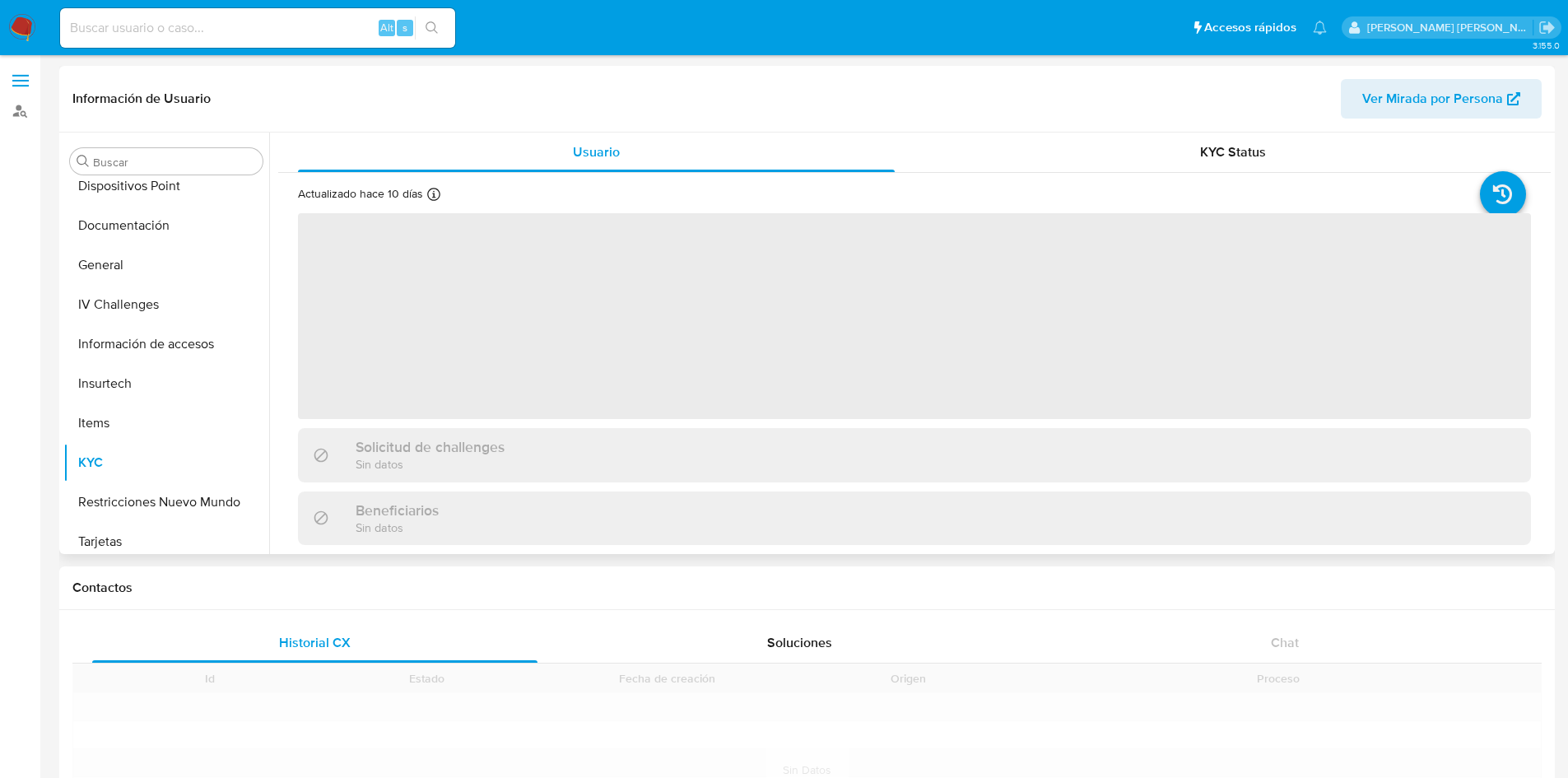
scroll to position [300, 0]
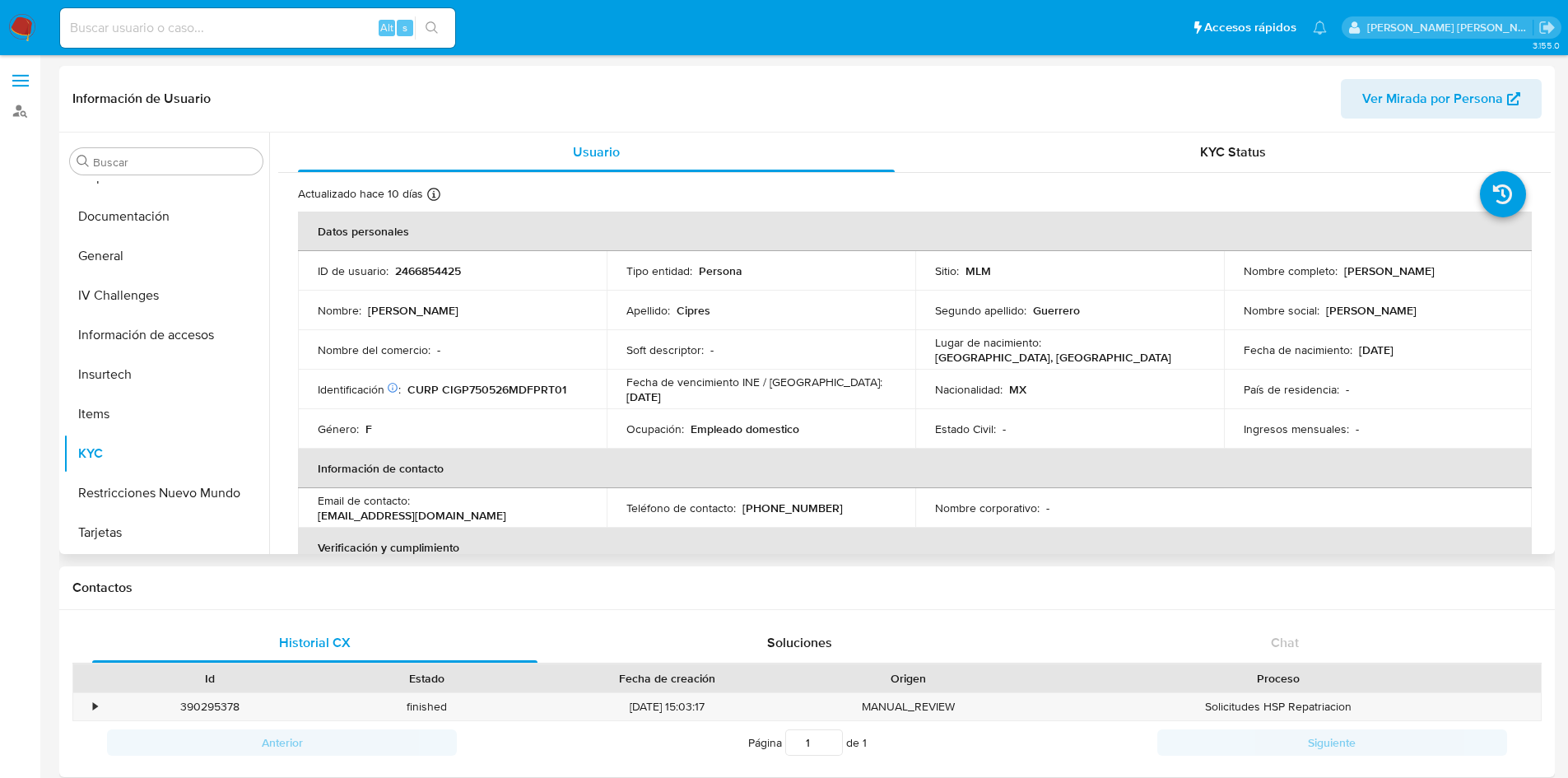
select select "10"
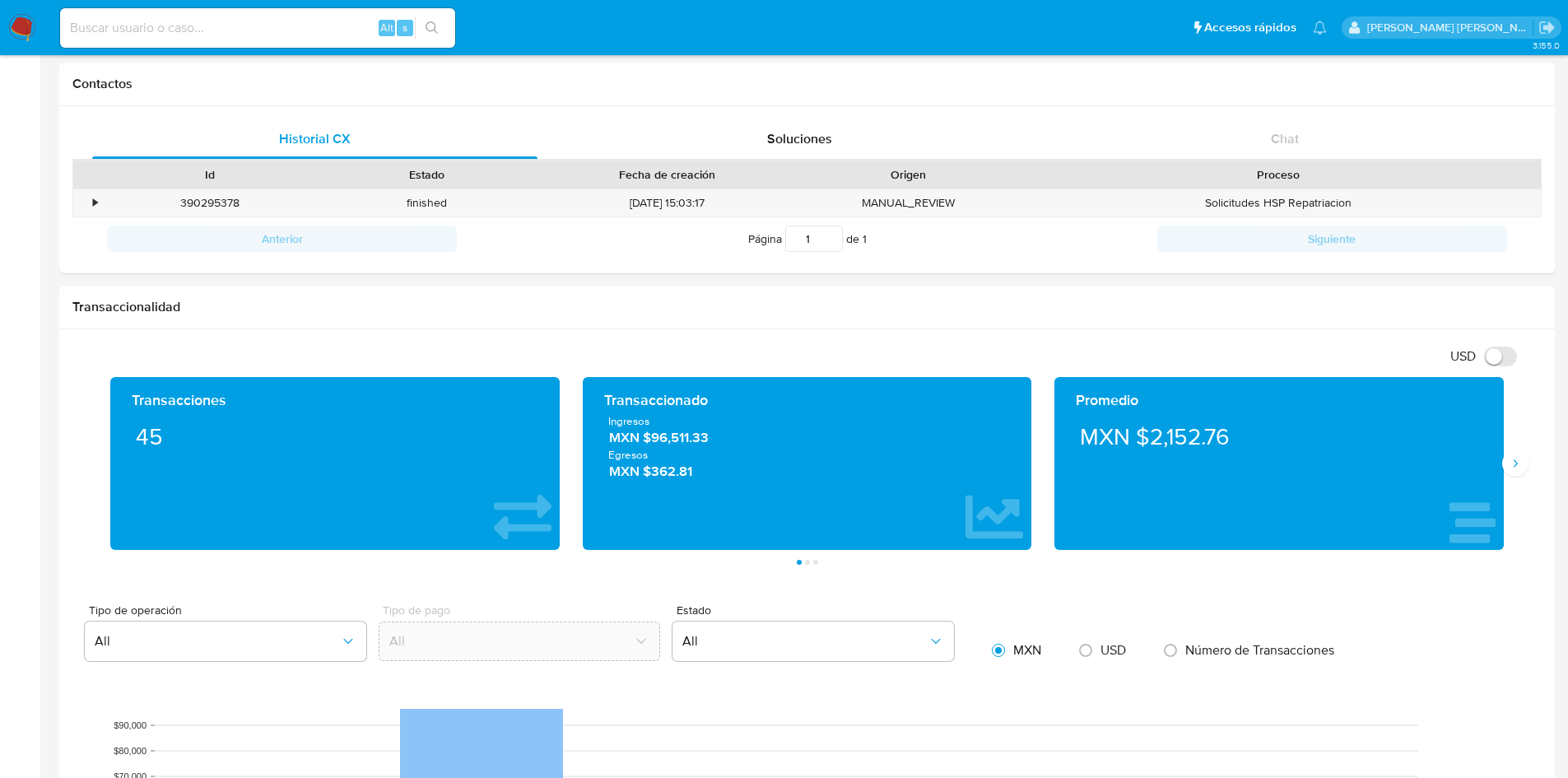
scroll to position [514, 0]
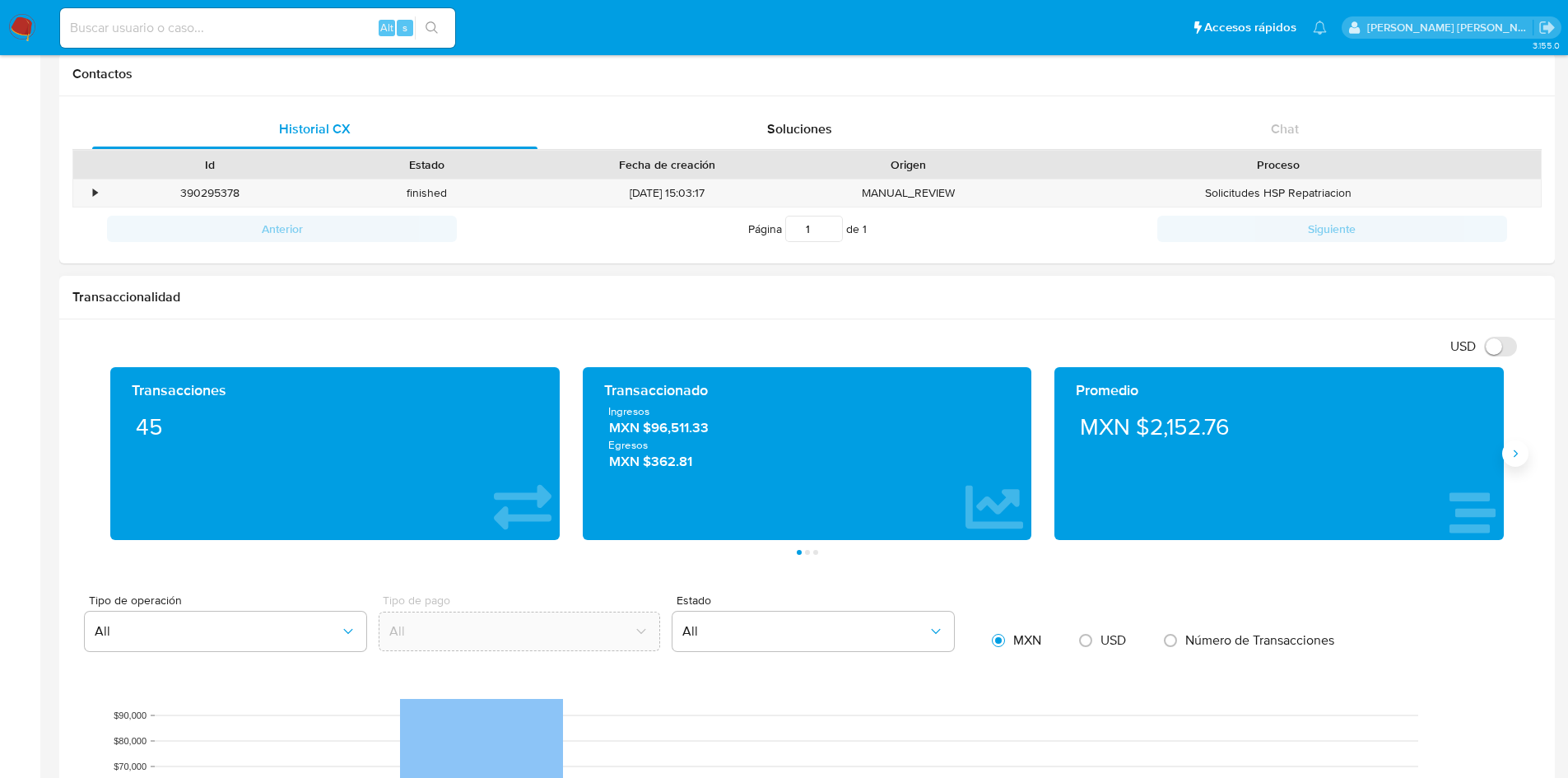
click at [1514, 445] on button "Siguiente" at bounding box center [1515, 453] width 26 height 26
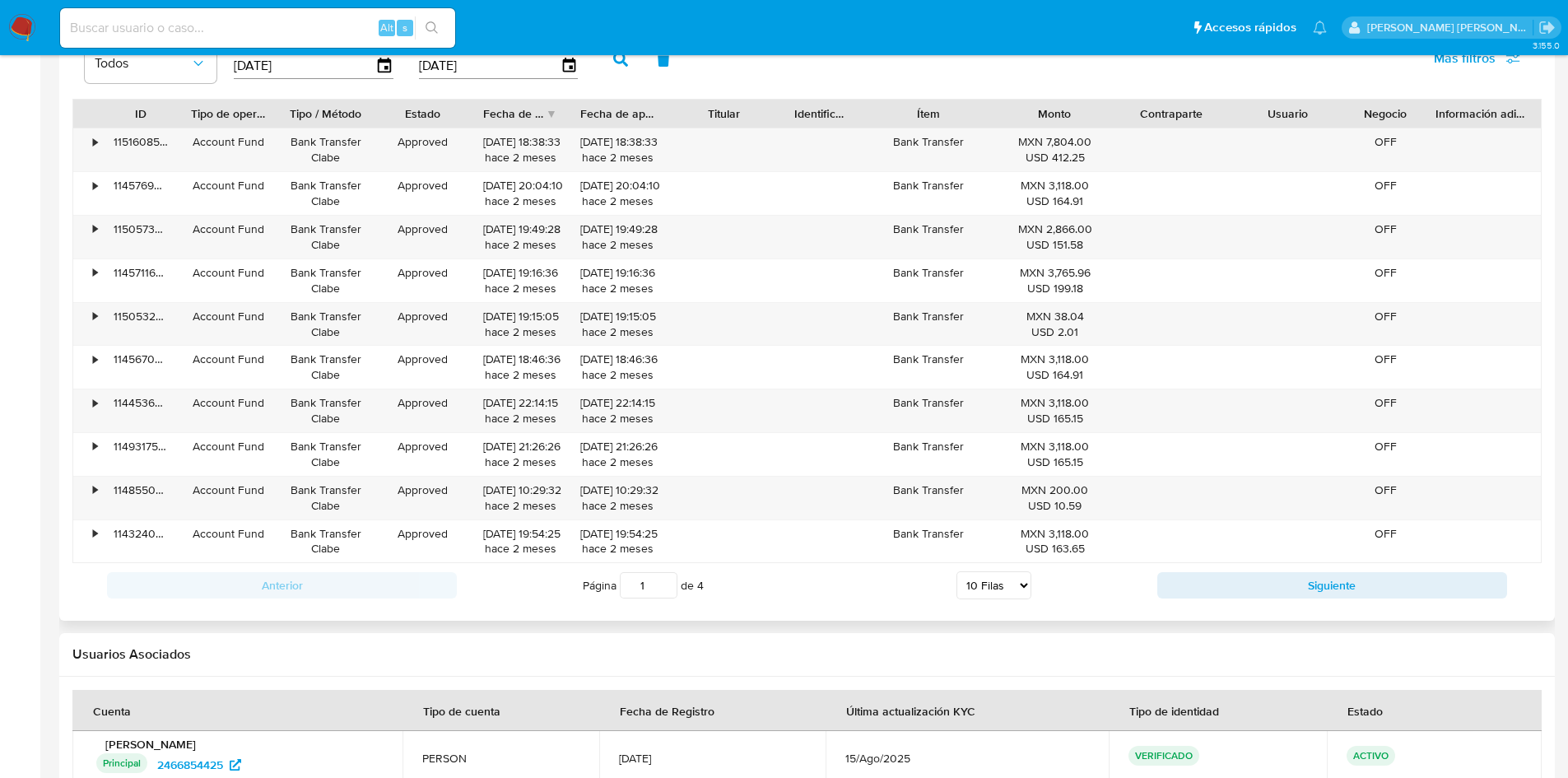
scroll to position [1628, 0]
